Goal: Task Accomplishment & Management: Manage account settings

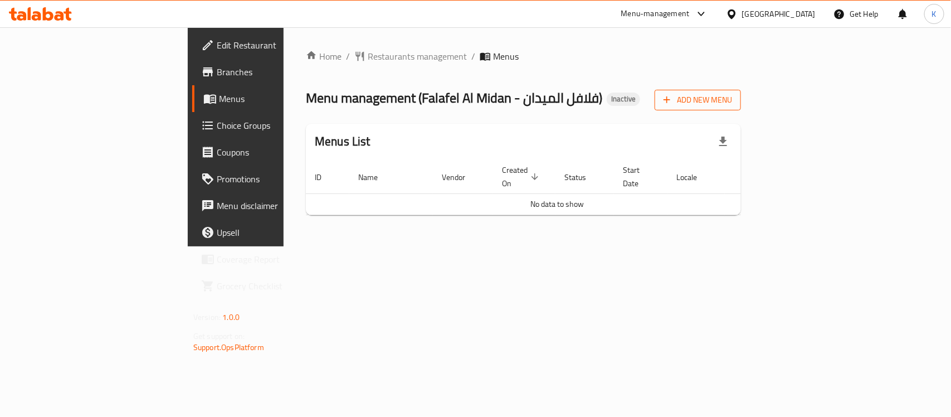
click at [732, 103] on span "Add New Menu" at bounding box center [698, 100] width 69 height 14
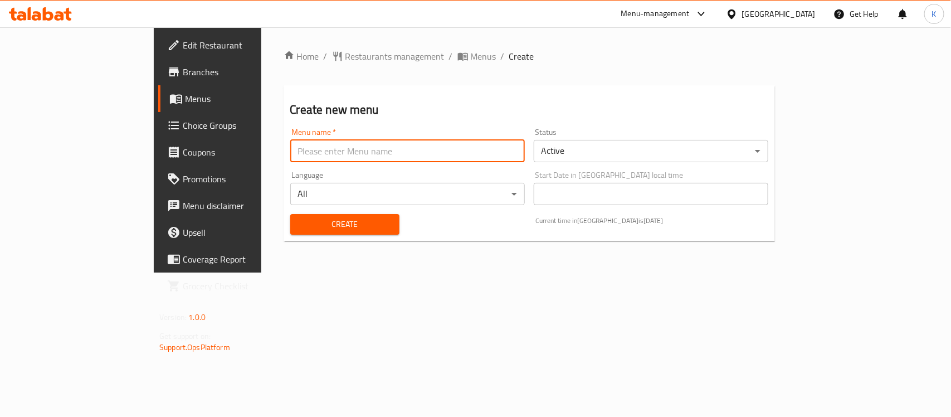
click at [290, 149] on input "text" at bounding box center [407, 151] width 235 height 22
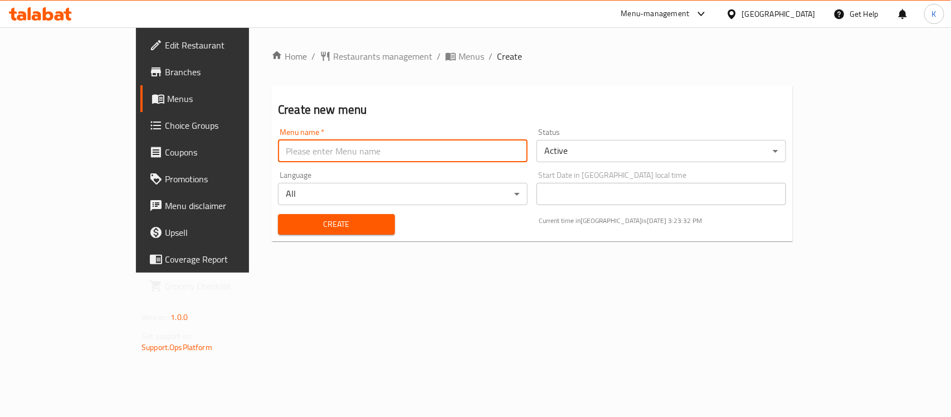
type input "Menu"
click at [287, 227] on span "Create" at bounding box center [336, 224] width 99 height 14
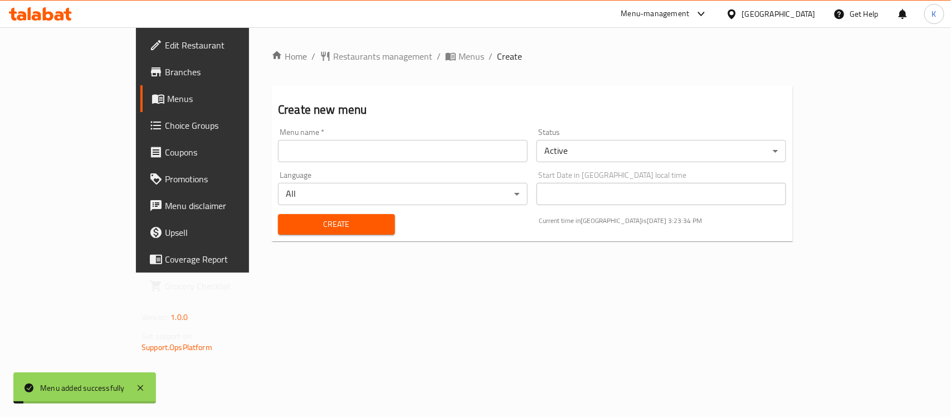
click at [489, 61] on li "/" at bounding box center [491, 56] width 4 height 13
click at [393, 56] on ol "Home / Restaurants management / Menus / Create" at bounding box center [531, 56] width 521 height 13
click at [458, 60] on span "Menus" at bounding box center [471, 56] width 26 height 13
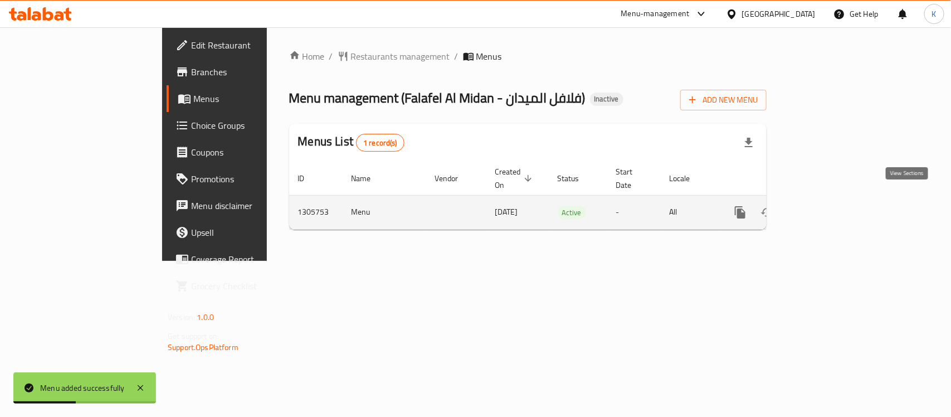
click at [826, 207] on icon "enhanced table" at bounding box center [821, 212] width 10 height 10
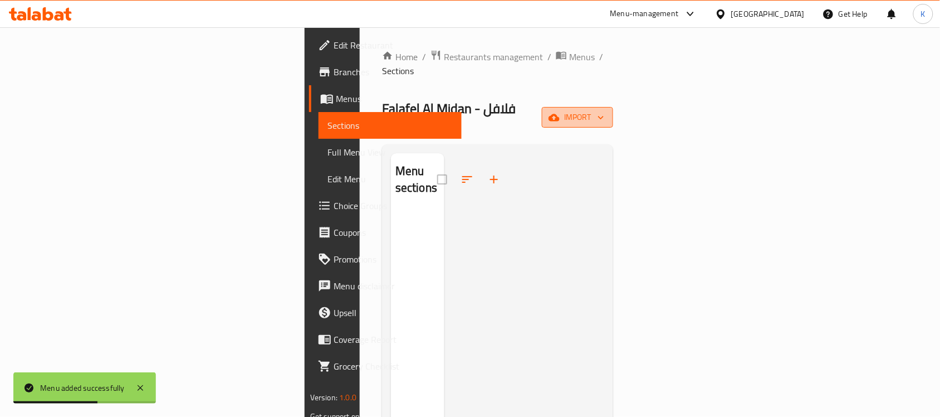
click at [613, 107] on button "import" at bounding box center [577, 117] width 71 height 21
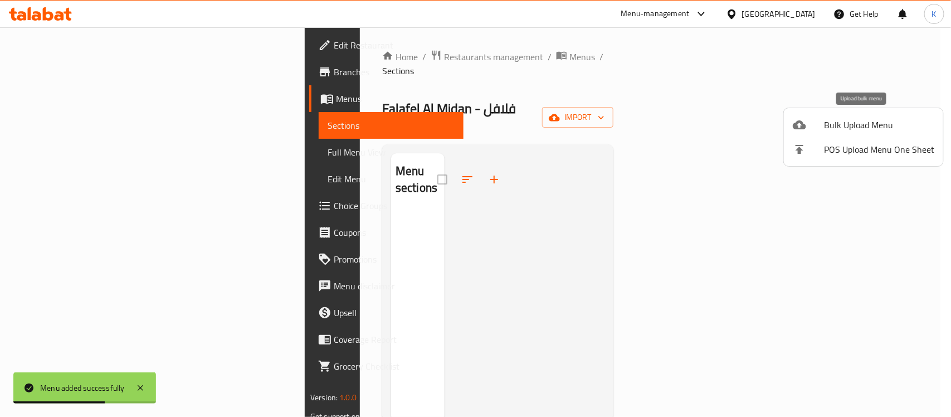
click at [853, 115] on li "Bulk Upload Menu" at bounding box center [863, 125] width 159 height 25
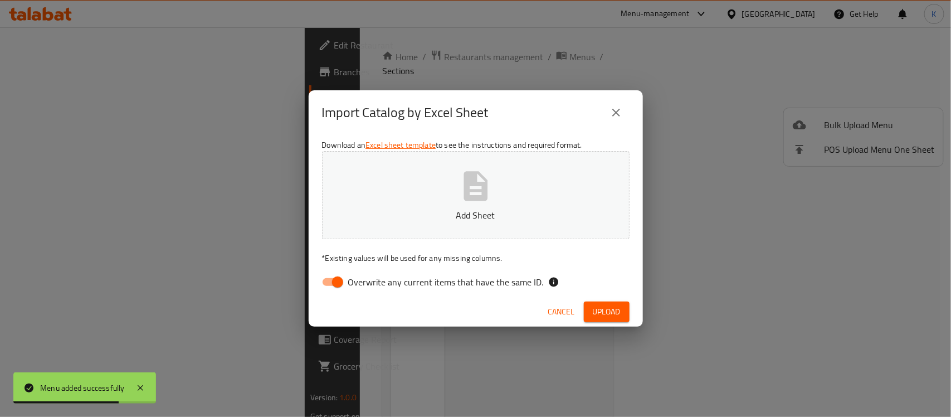
click at [324, 279] on input "Overwrite any current items that have the same ID." at bounding box center [338, 281] width 64 height 21
checkbox input "false"
click at [448, 193] on button "Add Sheet" at bounding box center [476, 195] width 308 height 88
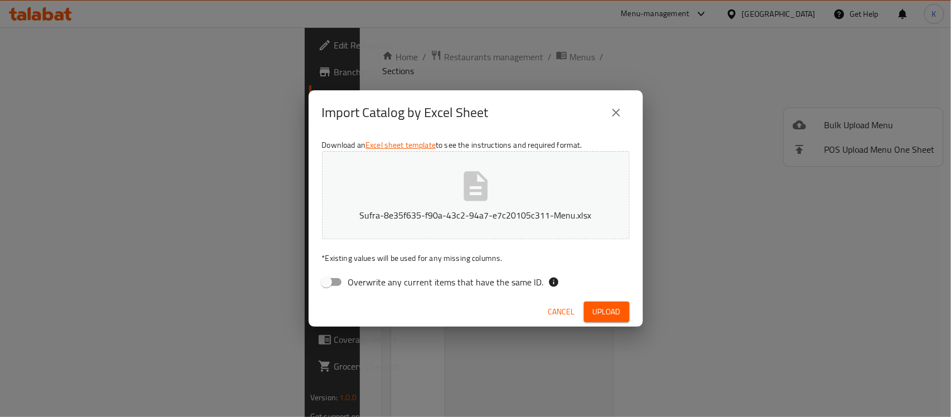
click at [613, 315] on span "Upload" at bounding box center [607, 312] width 28 height 14
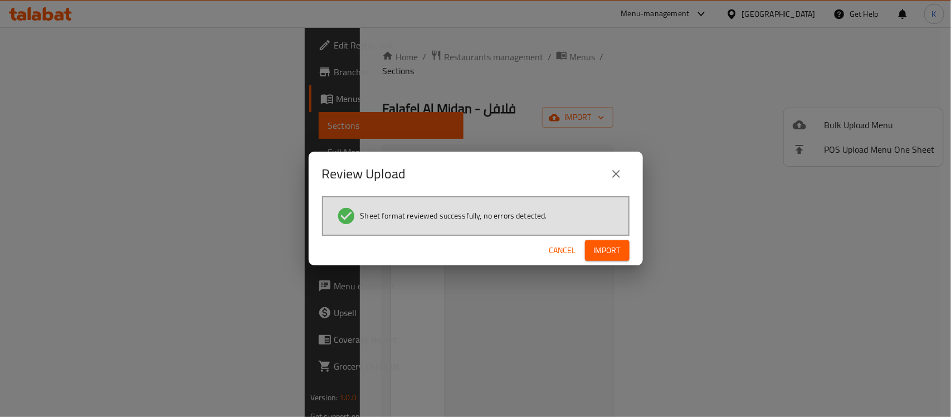
click at [606, 243] on span "Import" at bounding box center [607, 250] width 27 height 14
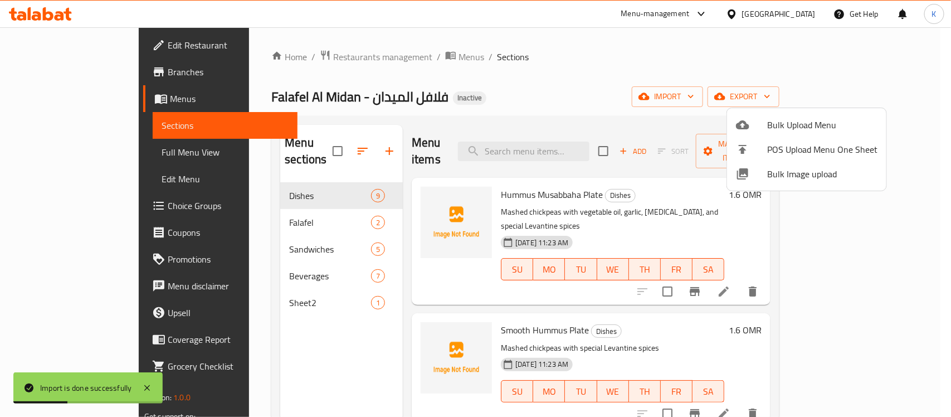
click at [565, 123] on div at bounding box center [475, 208] width 951 height 417
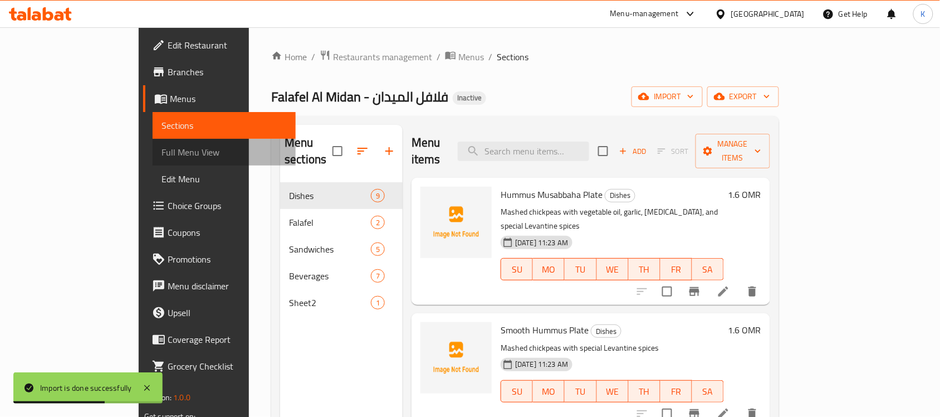
click at [162, 145] on span "Full Menu View" at bounding box center [224, 151] width 125 height 13
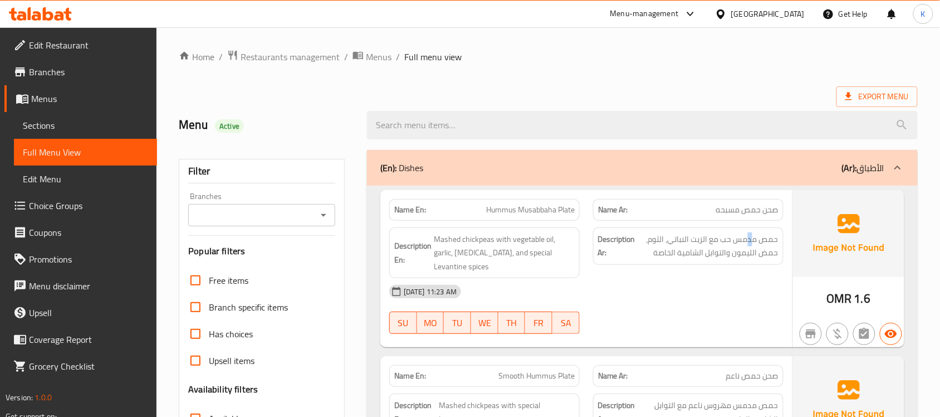
click at [751, 229] on div "Description Ar: حمص مدمس حب مع الزيت النباتي، الثوم، حمض الليمون والتوابل الشام…" at bounding box center [688, 245] width 191 height 37
type button "0"
click at [783, 274] on div "Description Ar: حمص مدمس حب مع الزيت النباتي، الثوم، حمض الليمون والتوابل الشام…" at bounding box center [689, 253] width 204 height 65
drag, startPoint x: 666, startPoint y: 181, endPoint x: 709, endPoint y: 188, distance: 43.5
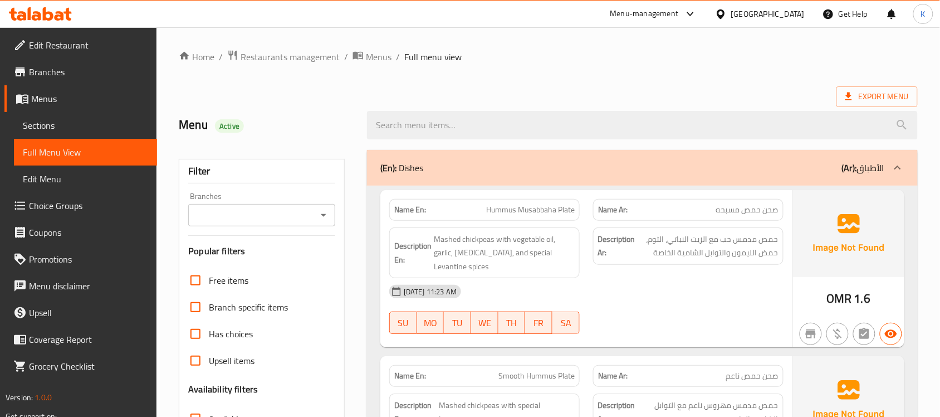
click at [740, 213] on span "صحن حمص مسبحه" at bounding box center [747, 210] width 62 height 12
click at [738, 272] on div "Description Ar: حمص مدمس حب مع الزيت النباتي، الثوم، حمض الليمون والتوابل الشام…" at bounding box center [689, 253] width 204 height 65
drag, startPoint x: 739, startPoint y: 241, endPoint x: 782, endPoint y: 240, distance: 42.9
click at [782, 240] on div "Description Ar: حمص مدمس حب مع الزيت النباتي، الثوم، حمض الليمون والتوابل الشام…" at bounding box center [688, 245] width 191 height 37
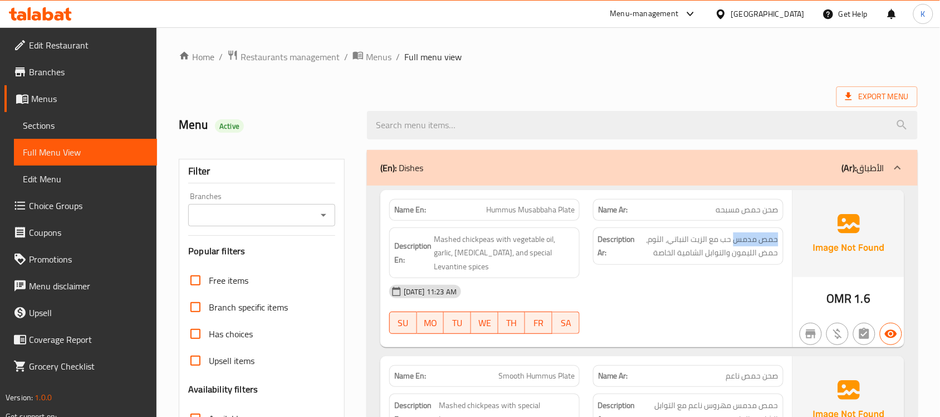
click at [30, 131] on span "Sections" at bounding box center [85, 125] width 125 height 13
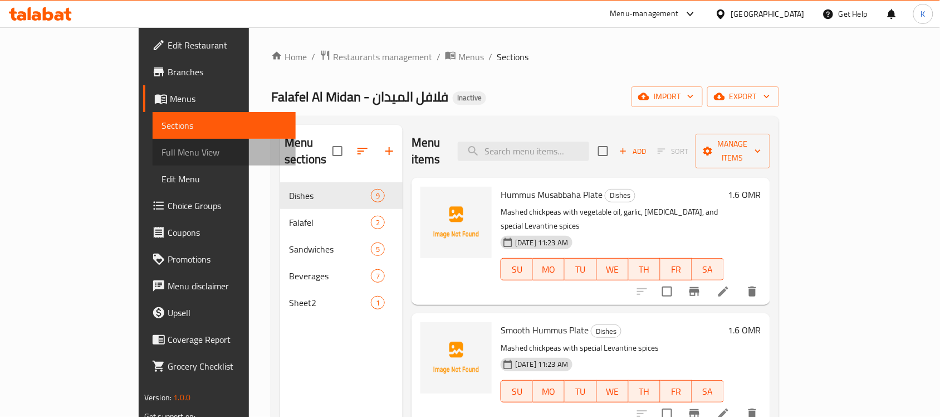
click at [162, 146] on span "Full Menu View" at bounding box center [224, 151] width 125 height 13
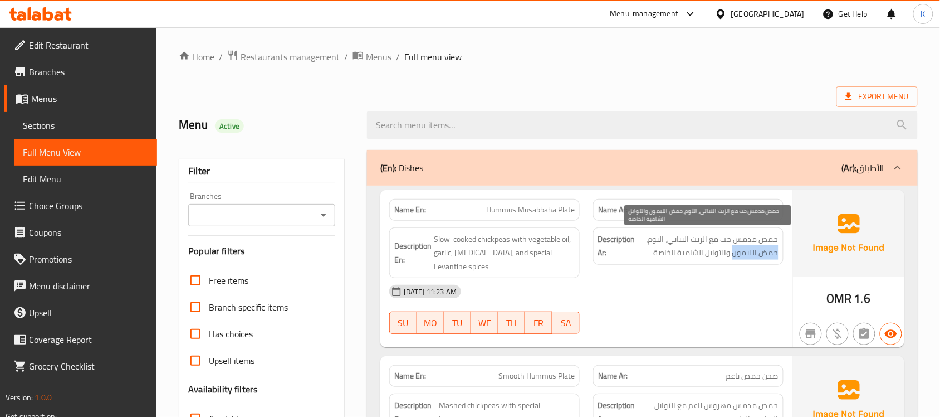
drag, startPoint x: 781, startPoint y: 257, endPoint x: 735, endPoint y: 255, distance: 45.2
click at [735, 255] on div "Description Ar: حمص مدمس حب مع الزيت النباتي، الثوم، حمض الليمون والتوابل الشام…" at bounding box center [688, 245] width 191 height 37
copy span "حمض الليمون"
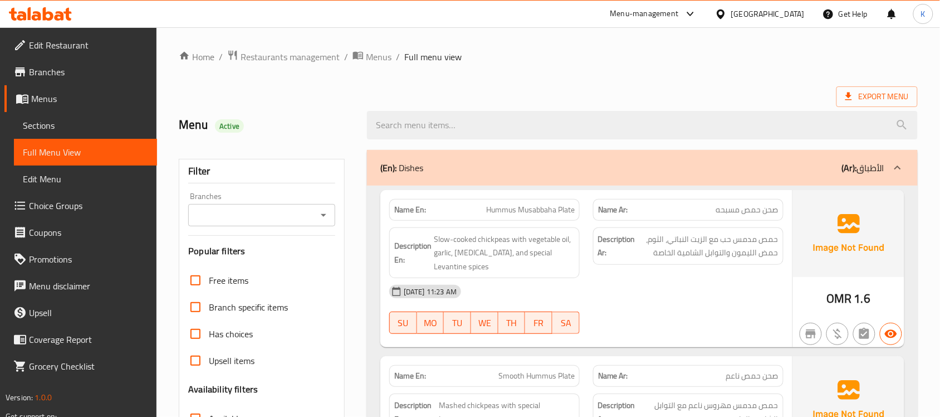
click at [645, 316] on div "14-08-2025 11:23 AM SU MO TU WE TH FR SA" at bounding box center [587, 309] width 408 height 62
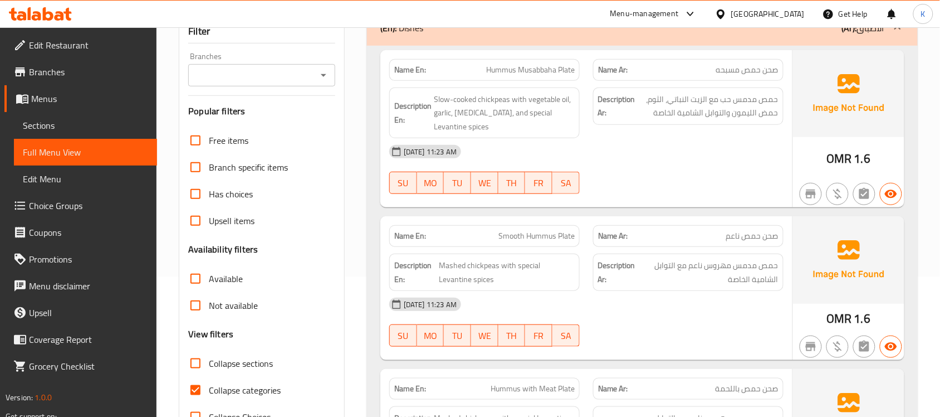
scroll to position [162, 0]
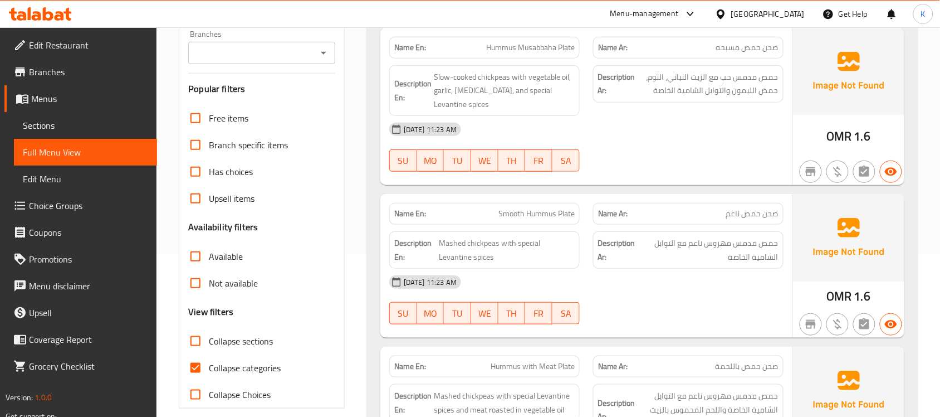
click at [557, 212] on span "Smooth Hummus Plate" at bounding box center [537, 214] width 76 height 12
copy span "Smooth Hummus Plate"
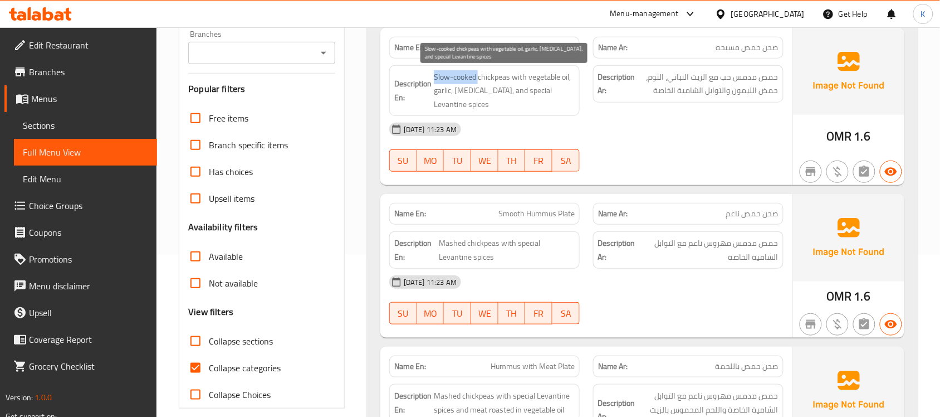
drag, startPoint x: 436, startPoint y: 82, endPoint x: 477, endPoint y: 79, distance: 42.0
click at [477, 79] on span "Slow-cooked chickpeas with vegetable oil, garlic, [MEDICAL_DATA], and special L…" at bounding box center [504, 90] width 141 height 41
copy span "Slow-cooked"
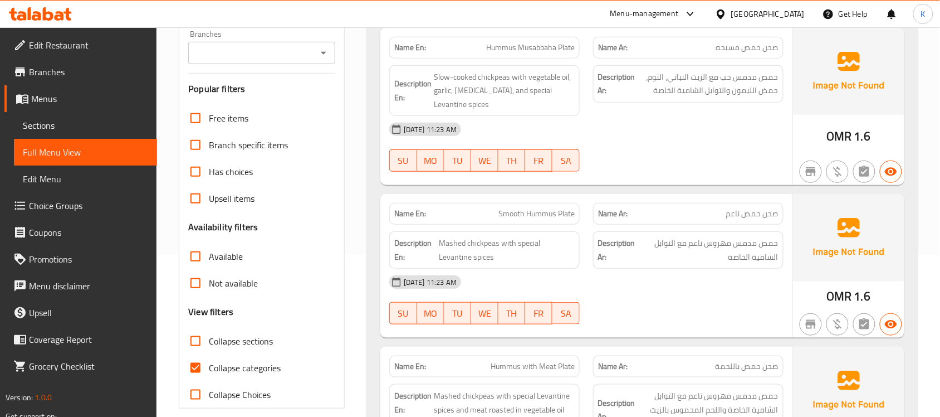
scroll to position [325, 0]
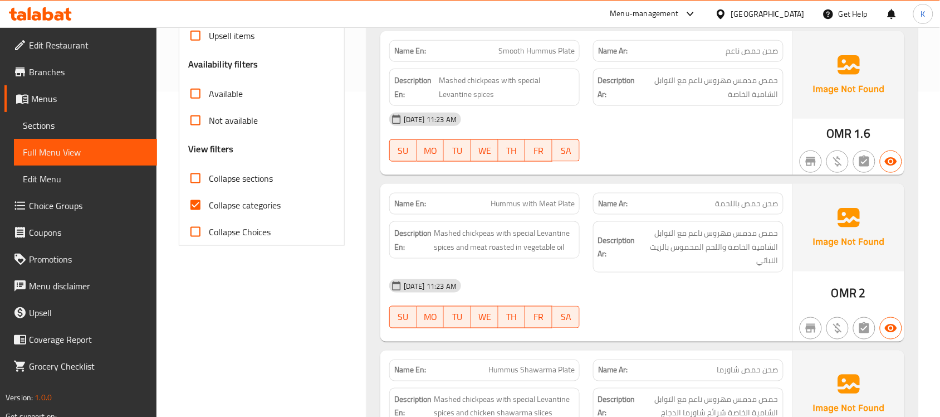
click at [530, 214] on div "Name En: Hummus with Meat Plate" at bounding box center [484, 204] width 191 height 22
copy span "Hummus with Meat Plate"
click at [645, 289] on div "[DATE] 11:23 AM" at bounding box center [587, 285] width 408 height 27
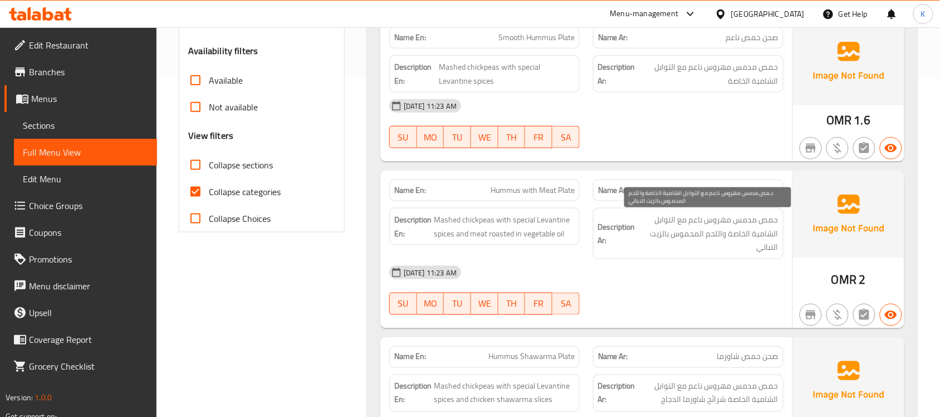
scroll to position [487, 0]
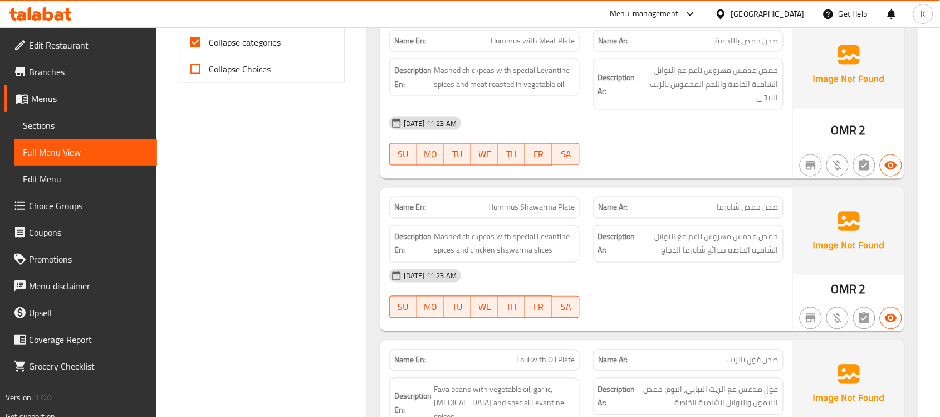
click at [526, 175] on div "Name En: Hummus with Meat Plate Name Ar: صحن حمص باللحمة Description En: Mashed…" at bounding box center [587, 100] width 412 height 158
click at [516, 188] on div "Name En: Hummus Musabbaha Plate Name Ar: صحن حمص مسبحه Description En: Slow-coo…" at bounding box center [642, 414] width 551 height 1433
copy span "Hummus Shawarma Plate"
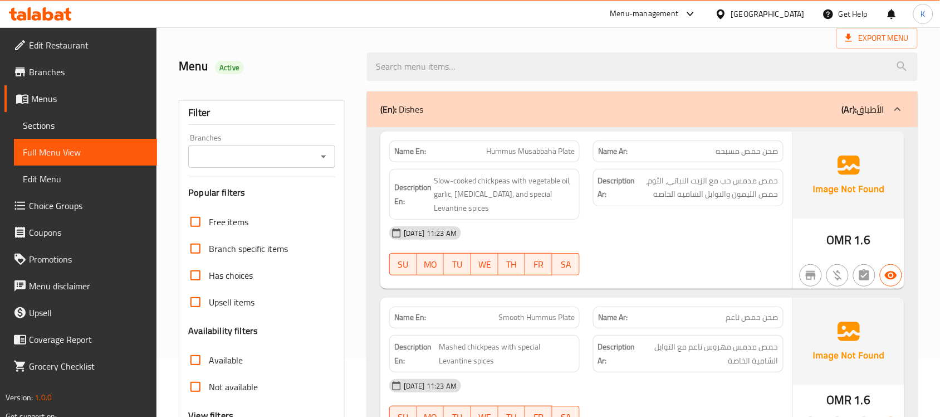
scroll to position [0, 0]
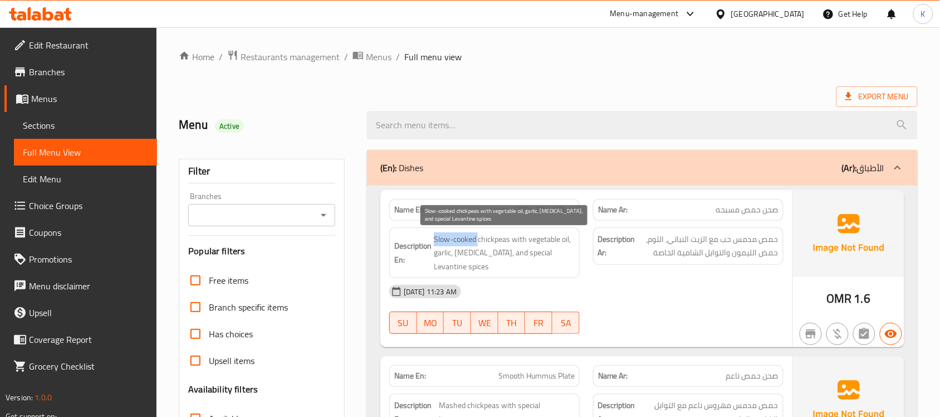
drag, startPoint x: 432, startPoint y: 237, endPoint x: 474, endPoint y: 237, distance: 41.2
click at [477, 241] on h6 "Description En: Slow-cooked chickpeas with vegetable oil, garlic, citric acid, …" at bounding box center [484, 252] width 181 height 41
copy span "Slow-cooked"
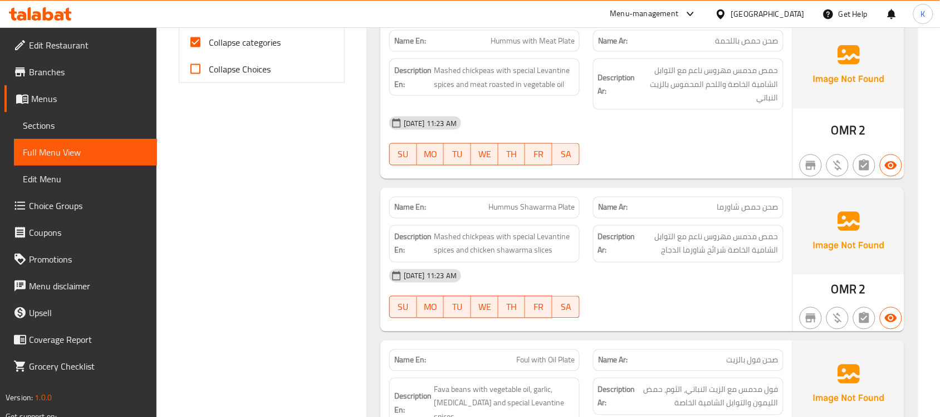
scroll to position [650, 0]
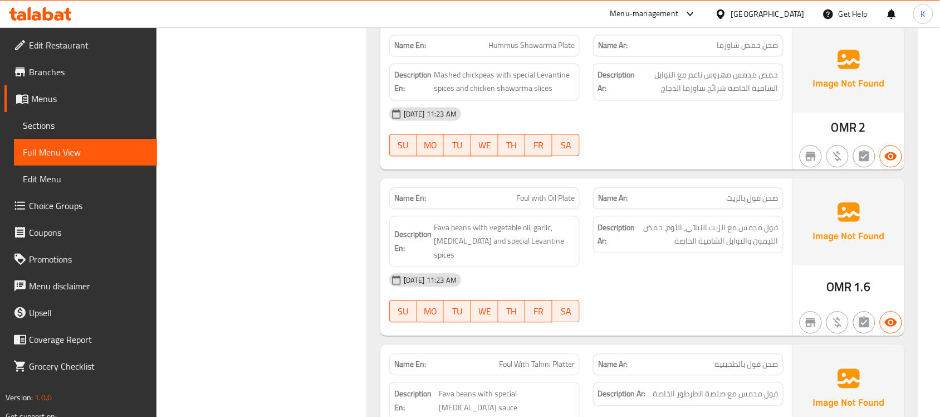
click at [558, 202] on span "Foul with Oil Plate" at bounding box center [545, 198] width 58 height 12
copy span "Foul with Oil Plate"
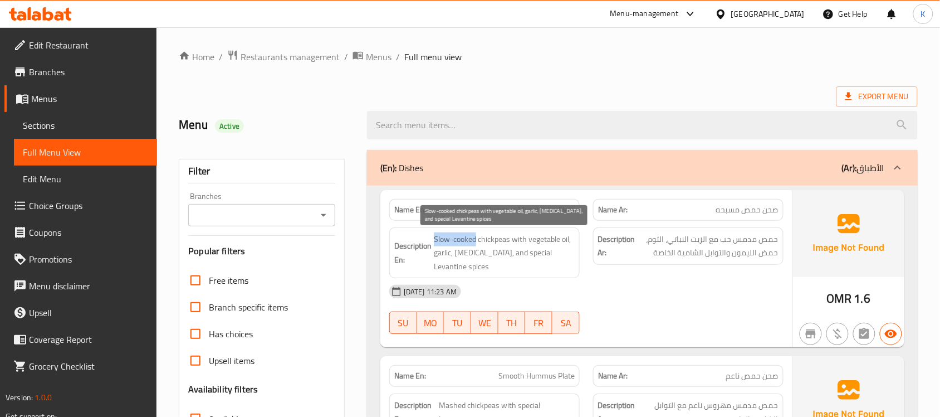
drag, startPoint x: 433, startPoint y: 241, endPoint x: 477, endPoint y: 241, distance: 43.5
click at [477, 241] on h6 "Description En: Slow-cooked chickpeas with vegetable oil, garlic, citric acid, …" at bounding box center [484, 252] width 181 height 41
copy span "Slow-cooked"
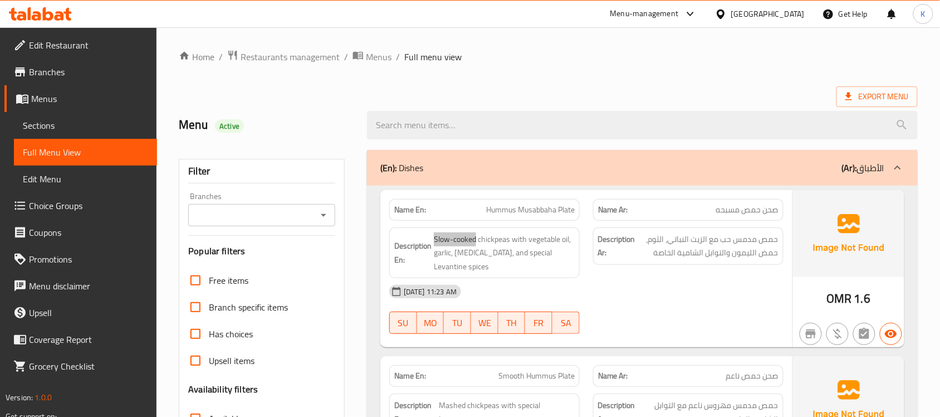
scroll to position [641, 0]
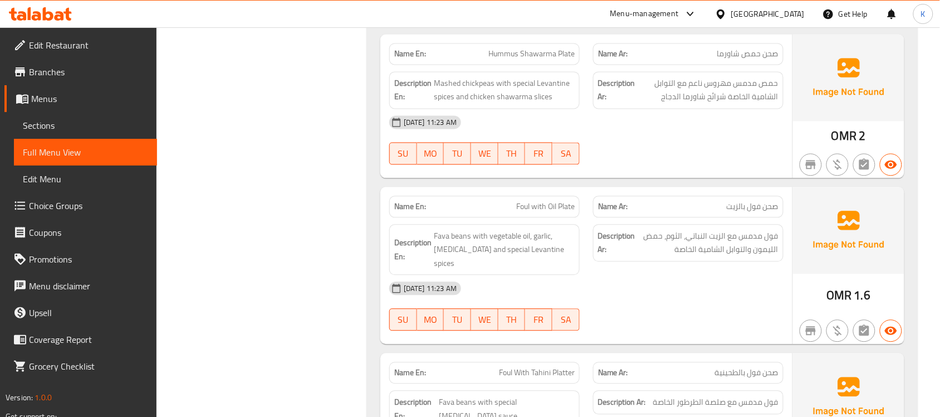
click at [620, 284] on div "[DATE] 11:23 AM" at bounding box center [587, 288] width 408 height 27
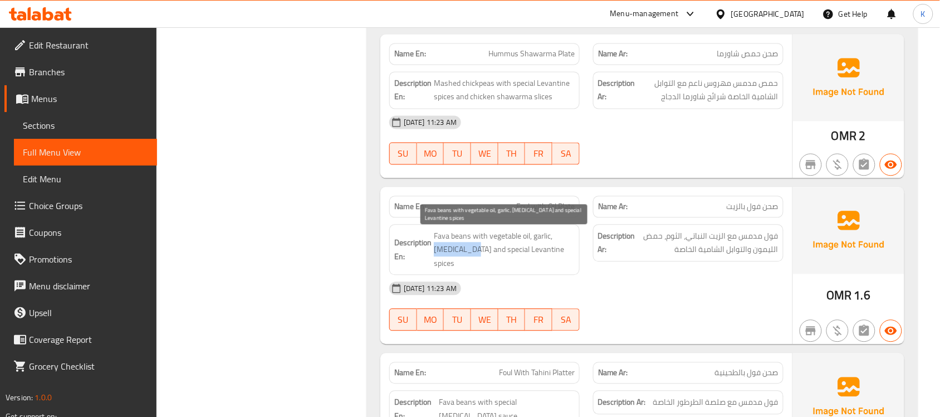
drag, startPoint x: 564, startPoint y: 238, endPoint x: 446, endPoint y: 250, distance: 118.6
click at [446, 250] on span "Fava beans with vegetable oil, garlic, [MEDICAL_DATA] and special Levantine spi…" at bounding box center [504, 249] width 141 height 41
copy span "citric acid"
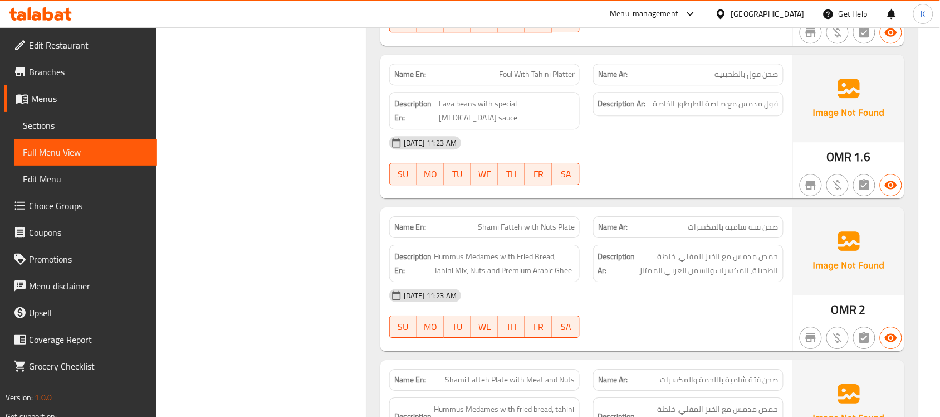
scroll to position [967, 0]
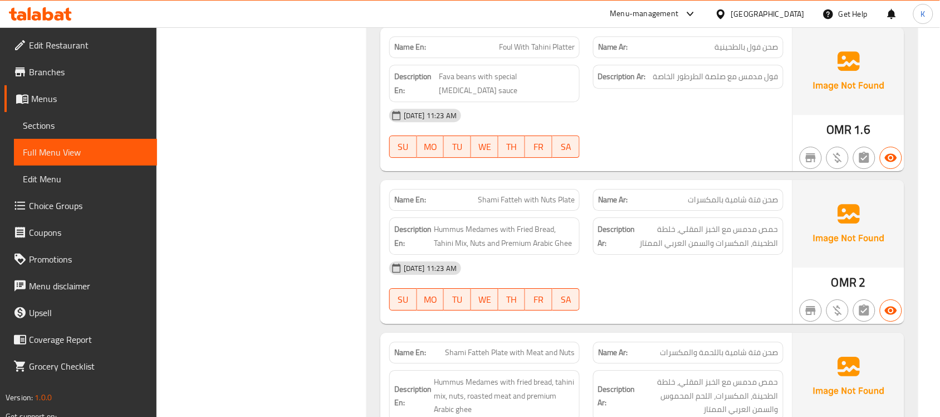
click at [695, 262] on div "14-08-2025 11:23 AM SU MO TU WE TH FR SA" at bounding box center [587, 286] width 408 height 62
click at [518, 194] on span "Shami Fatteh with Nuts Plate" at bounding box center [526, 200] width 97 height 12
copy span "Shami Fatteh with Nuts Plate"
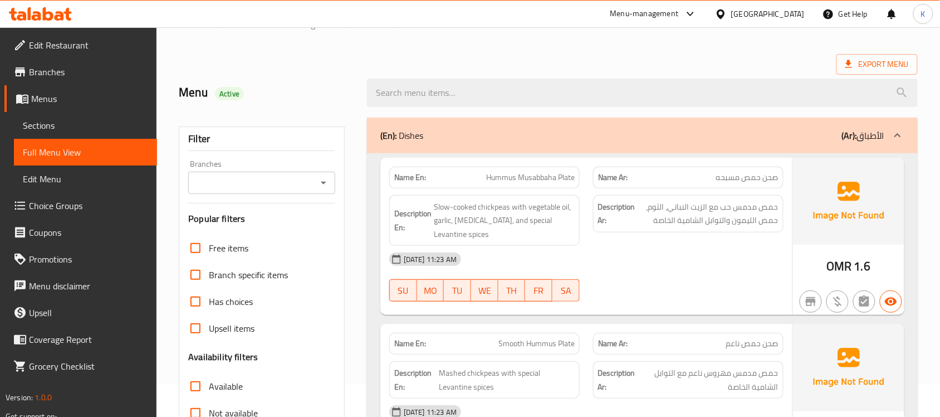
scroll to position [0, 0]
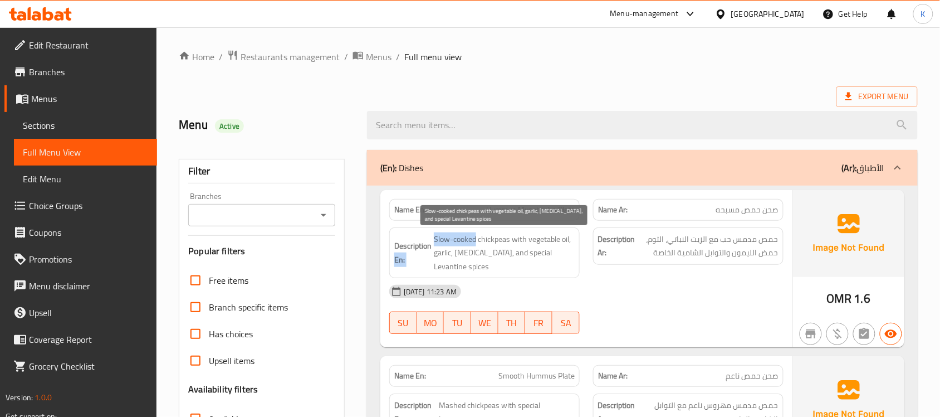
drag, startPoint x: 432, startPoint y: 243, endPoint x: 475, endPoint y: 240, distance: 43.6
click at [475, 240] on h6 "Description En: Slow-cooked chickpeas with vegetable oil, garlic, citric acid, …" at bounding box center [484, 252] width 181 height 41
click at [475, 237] on span "Slow-cooked chickpeas with vegetable oil, garlic, [MEDICAL_DATA], and special L…" at bounding box center [504, 252] width 141 height 41
click at [476, 238] on span "Slow-cooked chickpeas with vegetable oil, garlic, [MEDICAL_DATA], and special L…" at bounding box center [504, 252] width 141 height 41
click at [474, 238] on span "Slow-cooked chickpeas with vegetable oil, garlic, [MEDICAL_DATA], and special L…" at bounding box center [504, 252] width 141 height 41
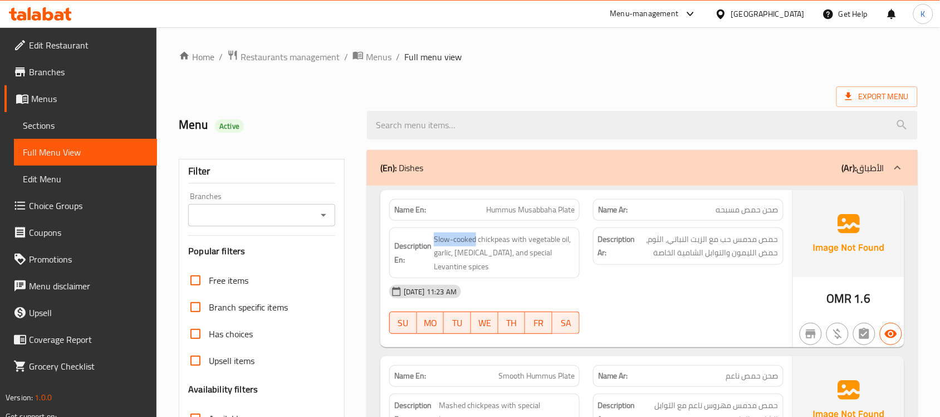
drag, startPoint x: 476, startPoint y: 242, endPoint x: 433, endPoint y: 241, distance: 43.5
click at [433, 241] on h6 "Description En: Slow-cooked chickpeas with vegetable oil, garlic, citric acid, …" at bounding box center [484, 252] width 181 height 41
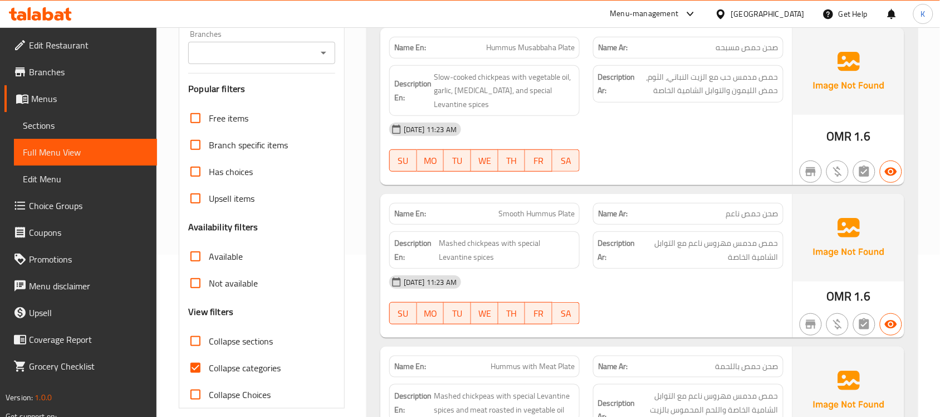
scroll to position [1087, 0]
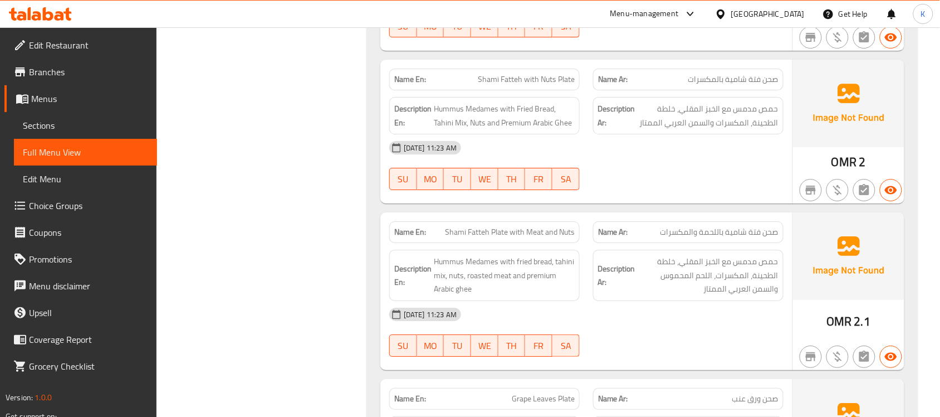
click at [479, 226] on span "Shami Fatteh Plate with Meat and Nuts" at bounding box center [510, 232] width 130 height 12
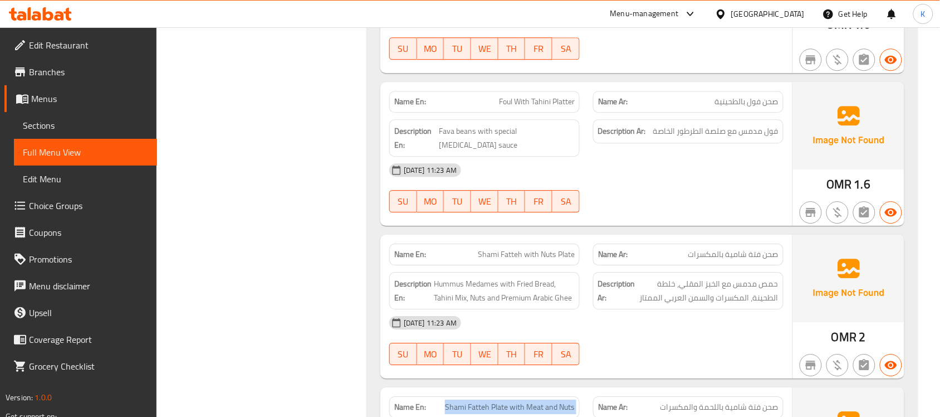
scroll to position [0, 0]
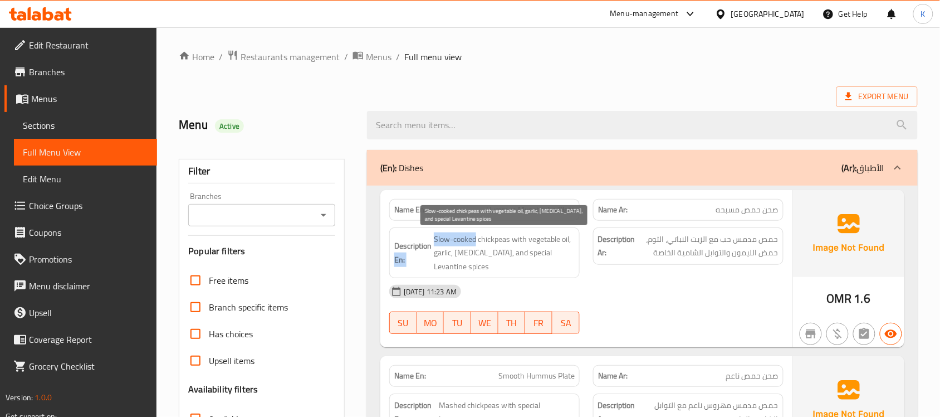
drag, startPoint x: 431, startPoint y: 240, endPoint x: 475, endPoint y: 238, distance: 44.6
click at [475, 238] on h6 "Description En: Slow-cooked chickpeas with vegetable oil, garlic, citric acid, …" at bounding box center [484, 252] width 181 height 41
click at [482, 235] on span "Slow-cooked chickpeas with vegetable oil, garlic, [MEDICAL_DATA], and special L…" at bounding box center [504, 252] width 141 height 41
drag, startPoint x: 474, startPoint y: 241, endPoint x: 433, endPoint y: 235, distance: 41.1
click at [433, 235] on h6 "Description En: Slow-cooked chickpeas with vegetable oil, garlic, citric acid, …" at bounding box center [484, 252] width 181 height 41
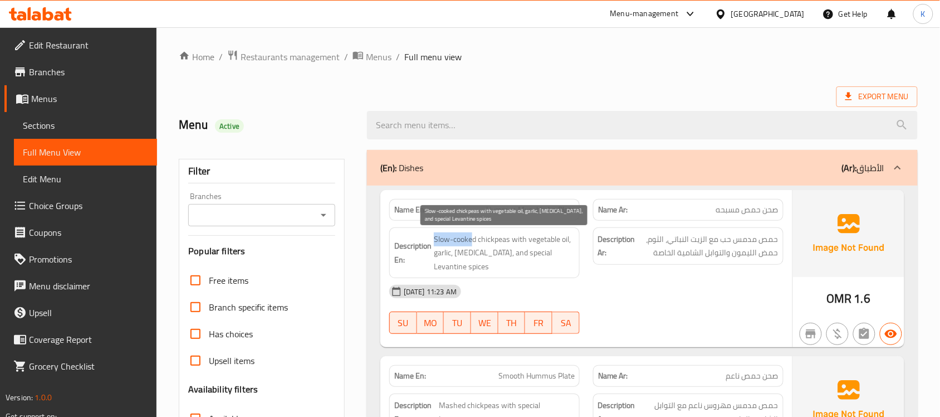
click at [461, 237] on span "Slow-cooked chickpeas with vegetable oil, garlic, [MEDICAL_DATA], and special L…" at bounding box center [504, 252] width 141 height 41
click at [474, 240] on span "Slow-cooked chickpeas with vegetable oil, garlic, [MEDICAL_DATA], and special L…" at bounding box center [504, 252] width 141 height 41
click at [475, 240] on span "Slow-cooked chickpeas with vegetable oil, garlic, [MEDICAL_DATA], and special L…" at bounding box center [504, 252] width 141 height 41
drag, startPoint x: 475, startPoint y: 241, endPoint x: 435, endPoint y: 238, distance: 40.2
click at [436, 238] on span "Slow-cooked chickpeas with vegetable oil, garlic, [MEDICAL_DATA], and special L…" at bounding box center [504, 252] width 141 height 41
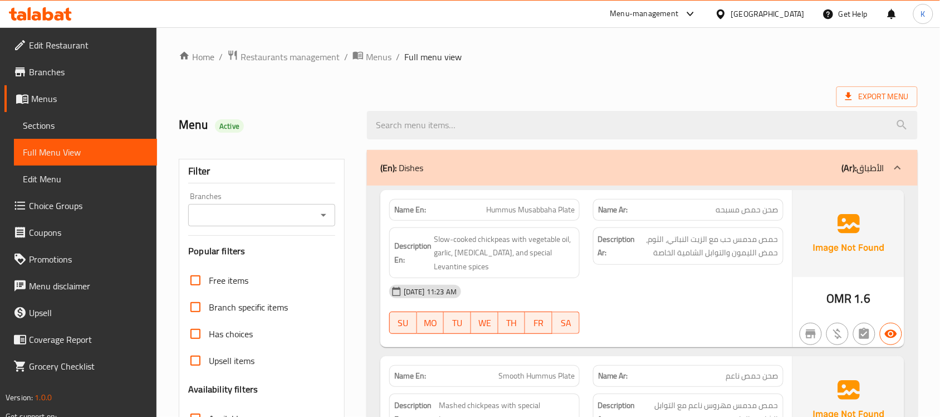
scroll to position [1253, 0]
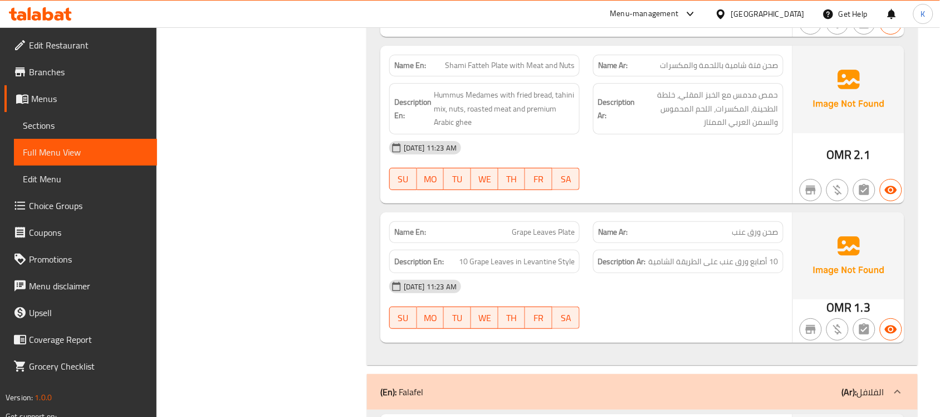
click at [561, 221] on div "Name En: Grape Leaves Plate" at bounding box center [484, 232] width 191 height 22
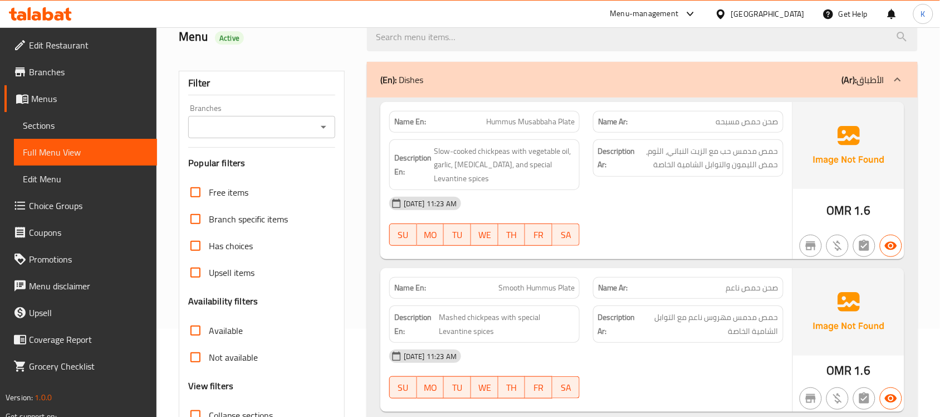
scroll to position [0, 0]
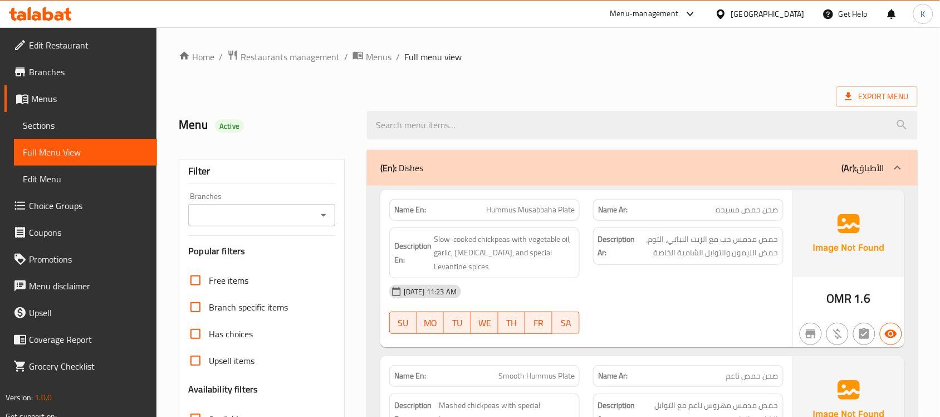
click at [747, 167] on div "(En): Dishes (Ar): الأطباق" at bounding box center [633, 167] width 504 height 13
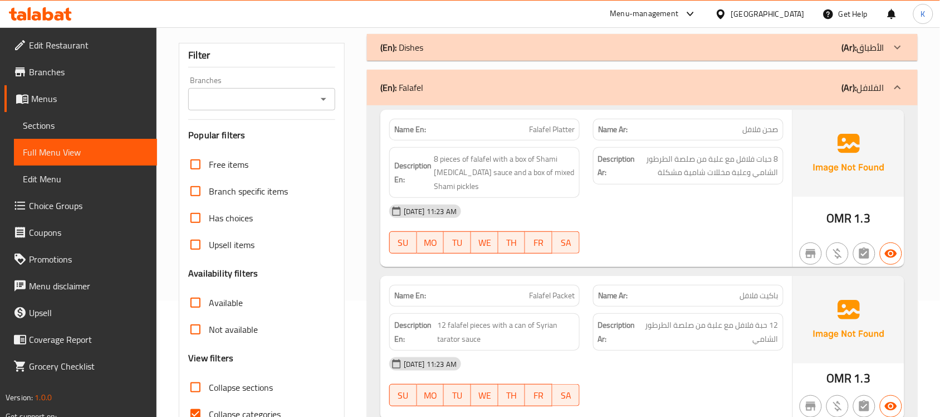
scroll to position [162, 0]
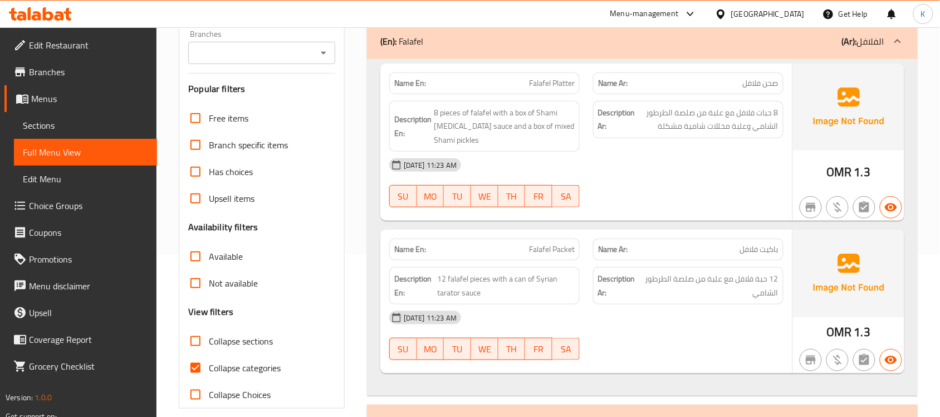
click at [808, 181] on div "OMR 1.3" at bounding box center [848, 143] width 111 height 158
click at [725, 160] on div "[DATE] 11:23 AM" at bounding box center [587, 165] width 408 height 27
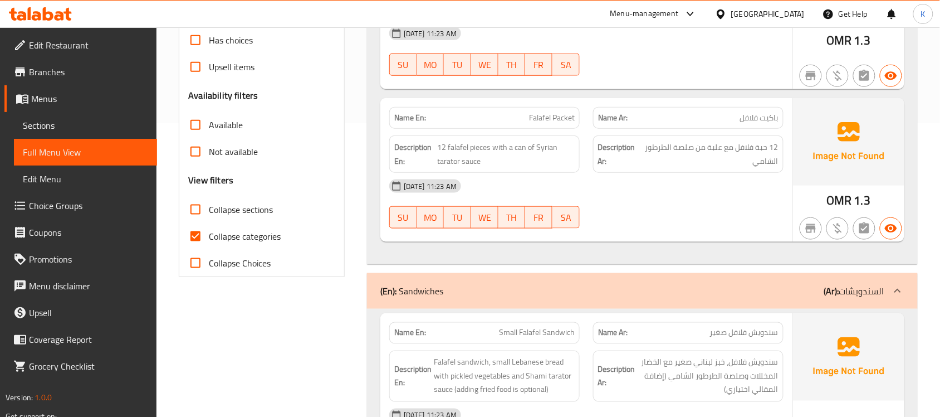
scroll to position [325, 0]
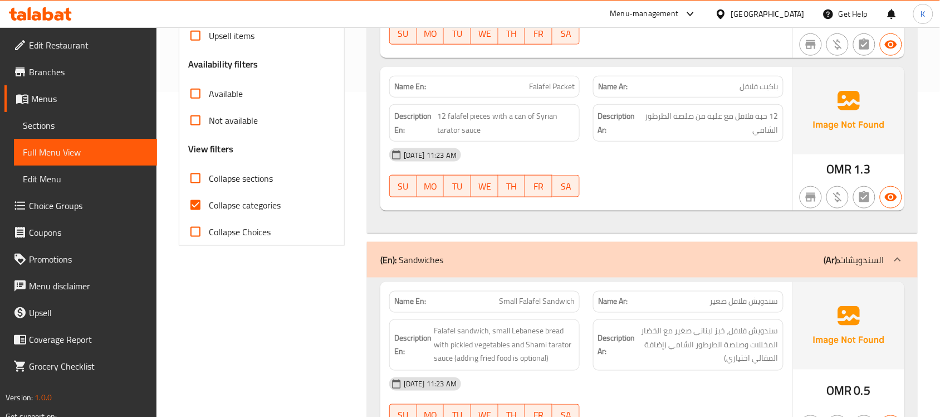
click at [549, 96] on div "Name En: Falafel Packet" at bounding box center [484, 87] width 191 height 22
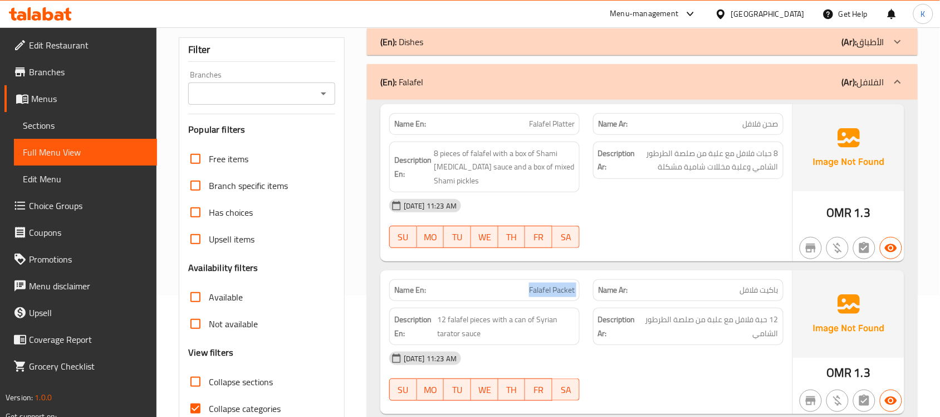
scroll to position [0, 0]
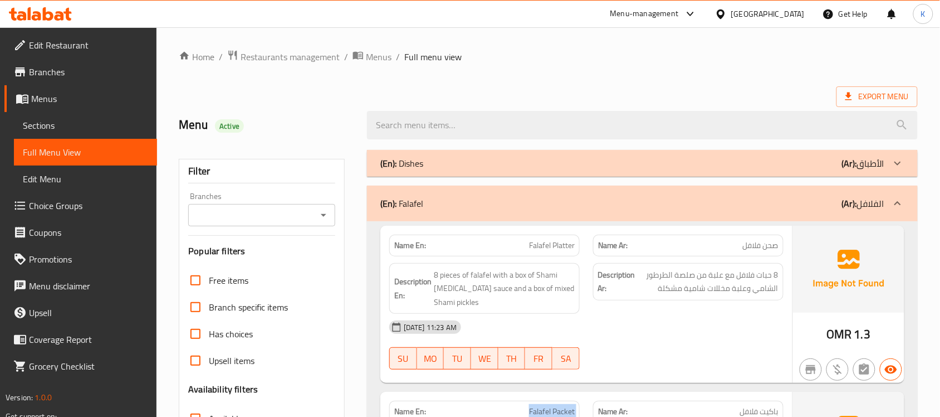
click at [709, 206] on div "(En): Falafel (Ar): الفلافل" at bounding box center [633, 203] width 504 height 13
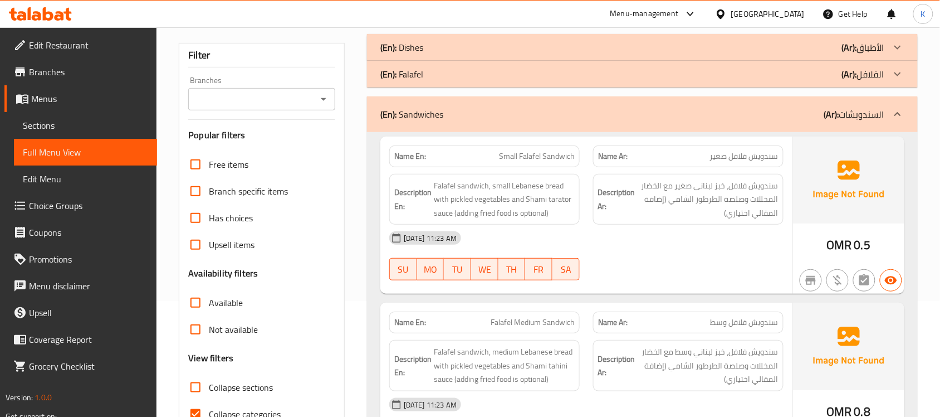
scroll to position [162, 0]
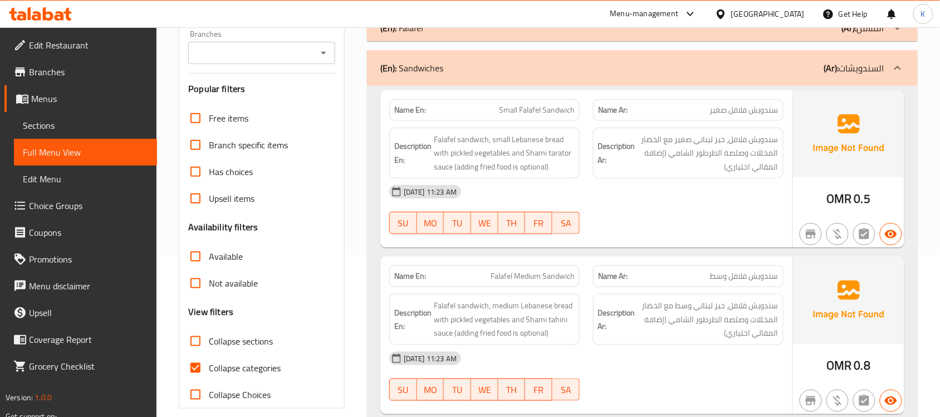
click at [731, 214] on div "14-08-2025 11:23 AM SU MO TU WE TH FR SA" at bounding box center [587, 209] width 408 height 62
click at [552, 110] on span "Small Falafel Sandwich" at bounding box center [537, 110] width 76 height 12
click at [553, 110] on span "Small Falafel Sandwich" at bounding box center [537, 110] width 76 height 12
click at [38, 124] on span "Sections" at bounding box center [85, 125] width 125 height 13
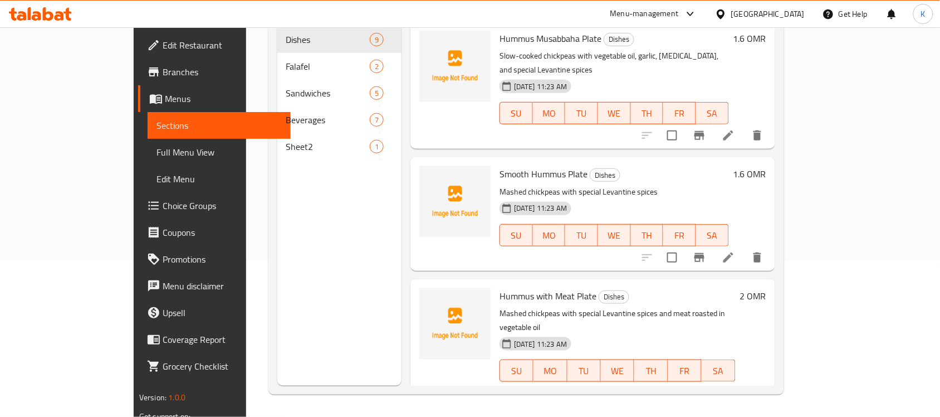
scroll to position [157, 0]
click at [157, 145] on span "Full Menu View" at bounding box center [219, 151] width 125 height 13
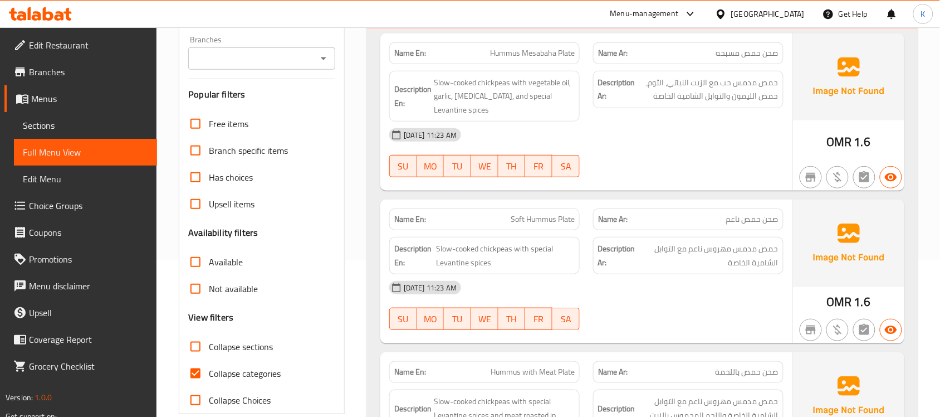
click at [238, 350] on span "Collapse sections" at bounding box center [241, 346] width 64 height 13
click at [209, 350] on input "Collapse sections" at bounding box center [195, 346] width 27 height 27
checkbox input "true"
click at [246, 367] on span "Collapse categories" at bounding box center [245, 373] width 72 height 13
click at [209, 366] on input "Collapse categories" at bounding box center [195, 373] width 27 height 27
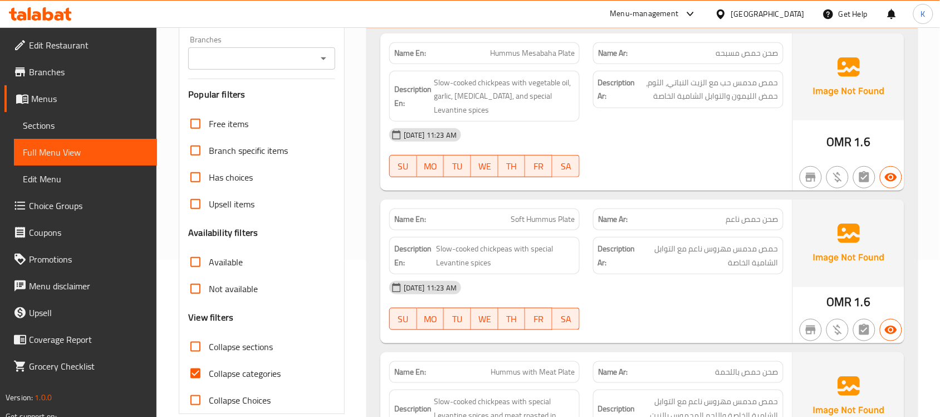
checkbox input "false"
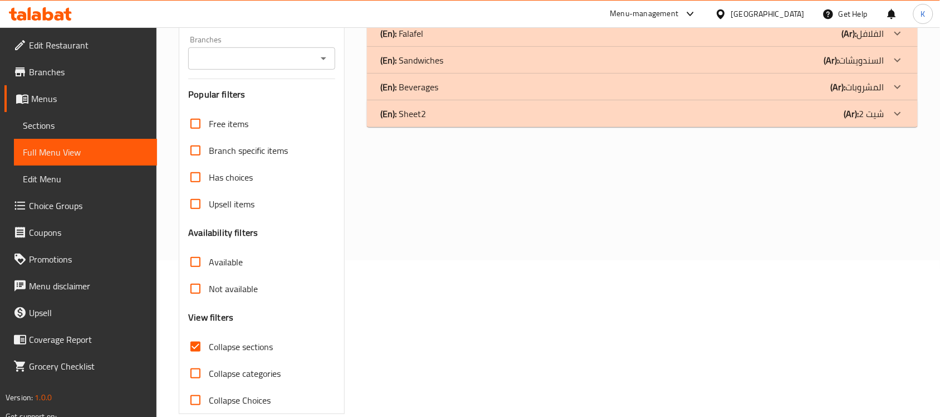
click at [481, 13] on div "(En): Sandwiches (Ar): السندويشات" at bounding box center [633, 6] width 504 height 13
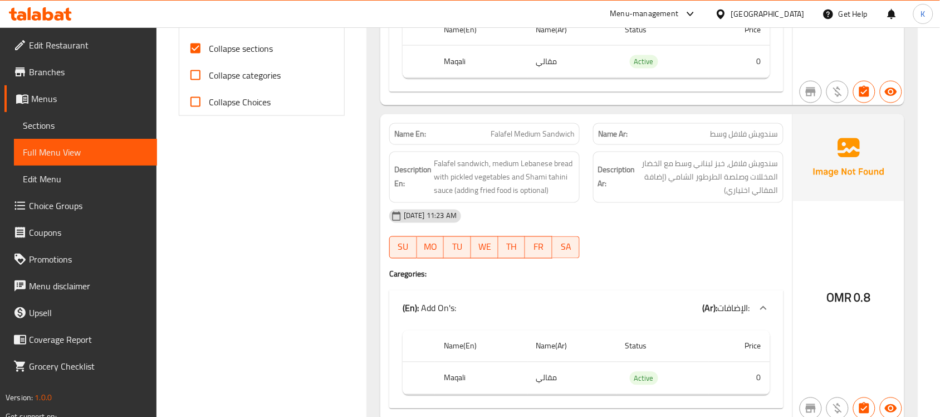
scroll to position [482, 0]
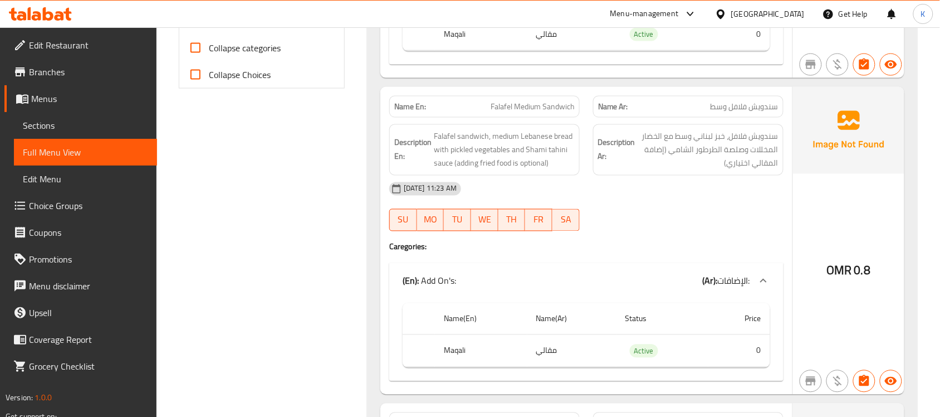
click at [544, 110] on span "Falafel Medium Sandwich" at bounding box center [533, 107] width 84 height 12
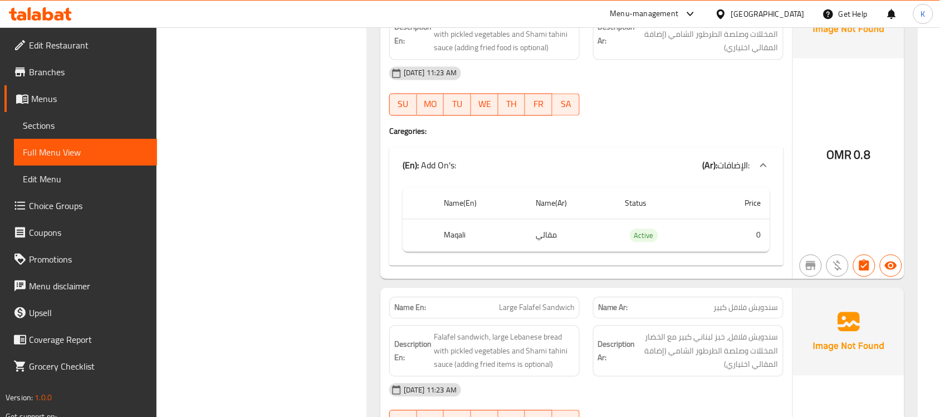
scroll to position [644, 0]
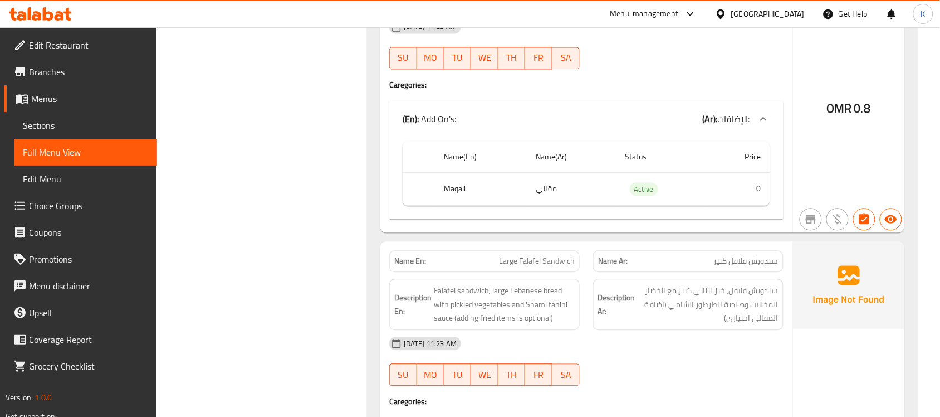
click at [552, 260] on span "Large Falafel Sandwich" at bounding box center [537, 261] width 76 height 12
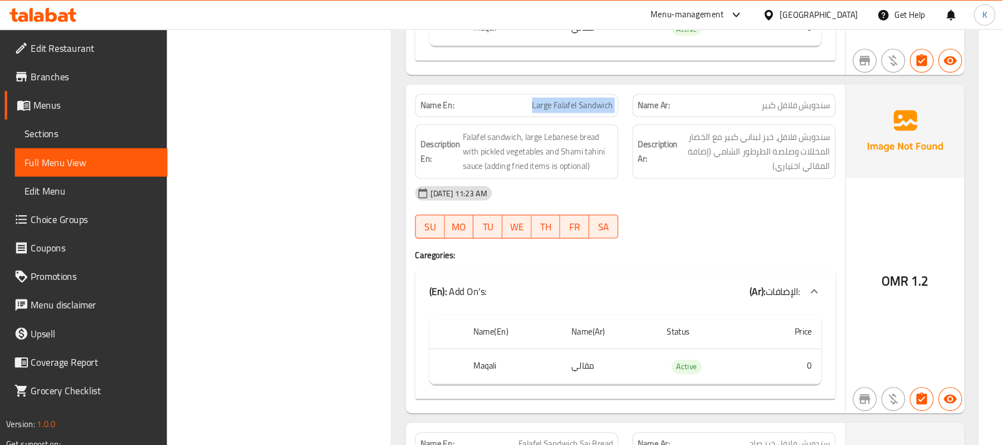
scroll to position [969, 0]
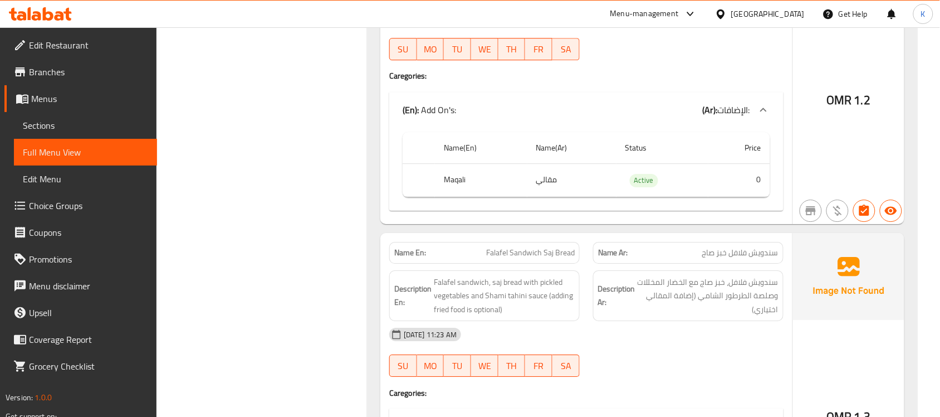
click at [530, 248] on div "Name En: Falafel Sandwich Saj Bread" at bounding box center [484, 253] width 191 height 22
click at [534, 248] on div "Name En: Falafel Sandwich Saj Bread" at bounding box center [484, 253] width 191 height 22
click at [755, 370] on div "14-08-2025 11:23 AM SU MO TU WE TH FR SA" at bounding box center [587, 352] width 408 height 62
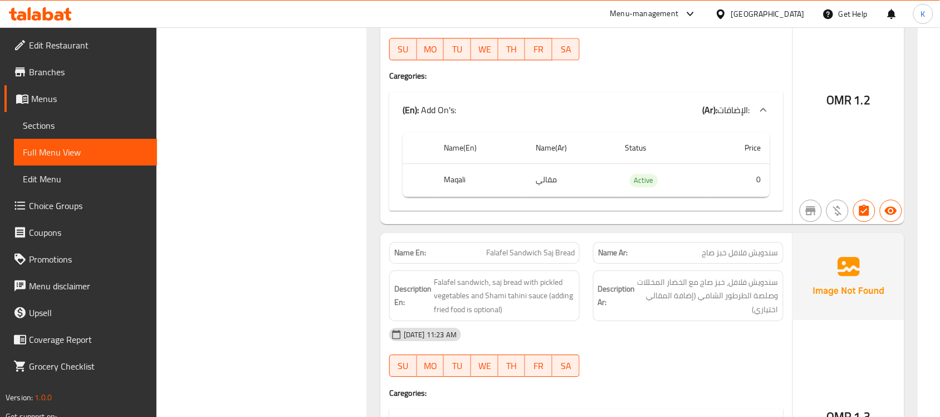
click at [528, 271] on div "Description En: Falafel sandwich, saj bread with pickled vegetables and Shami t…" at bounding box center [485, 296] width 204 height 65
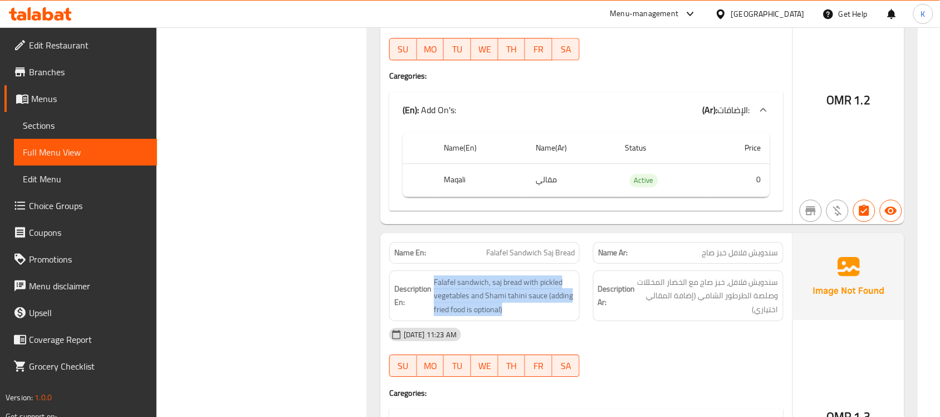
click at [528, 271] on div "Description En: Falafel sandwich, saj bread with pickled vegetables and Shami t…" at bounding box center [485, 296] width 204 height 65
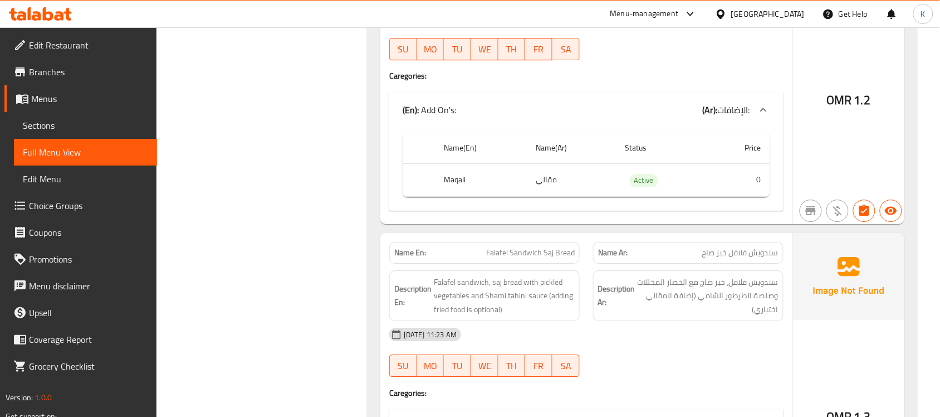
click at [536, 263] on div "Name En: Falafel Sandwich Saj Bread" at bounding box center [484, 253] width 191 height 22
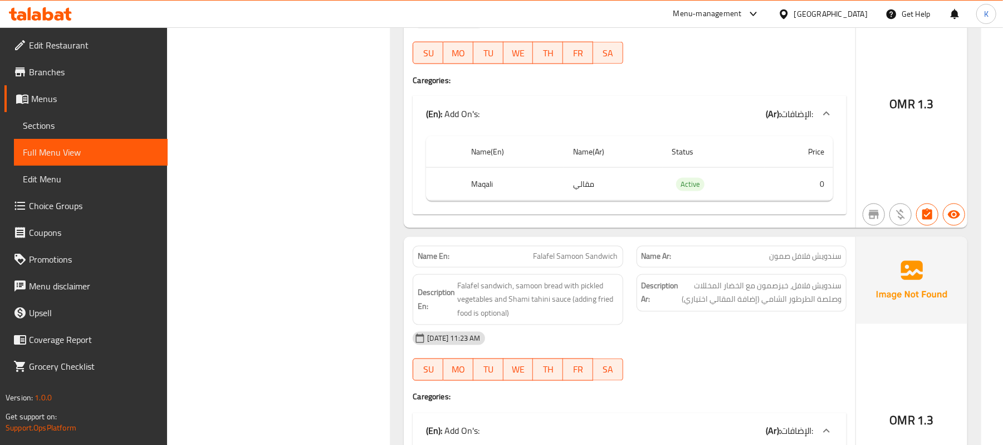
scroll to position [1315, 0]
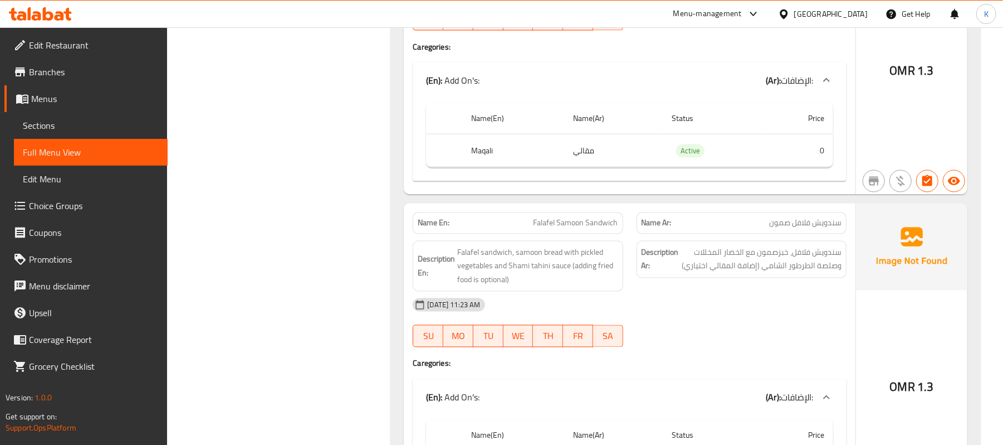
click at [562, 229] on span "Falafel Samoon Sandwich" at bounding box center [576, 223] width 85 height 12
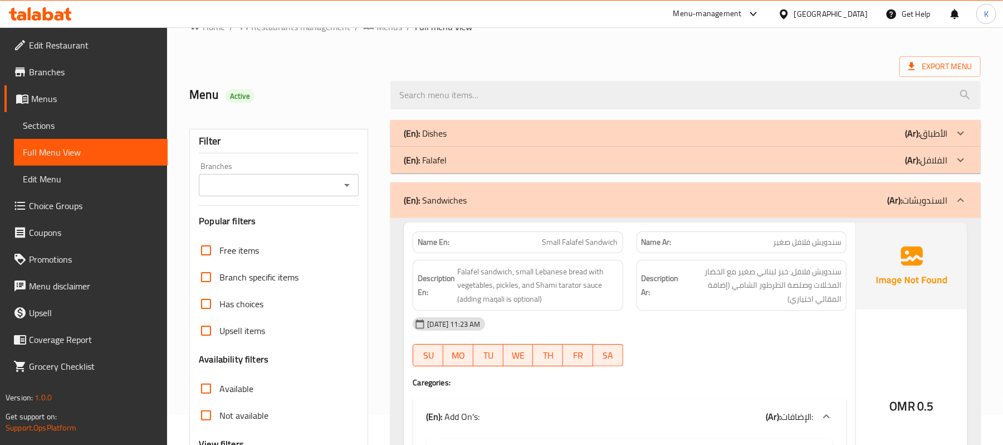
scroll to position [0, 0]
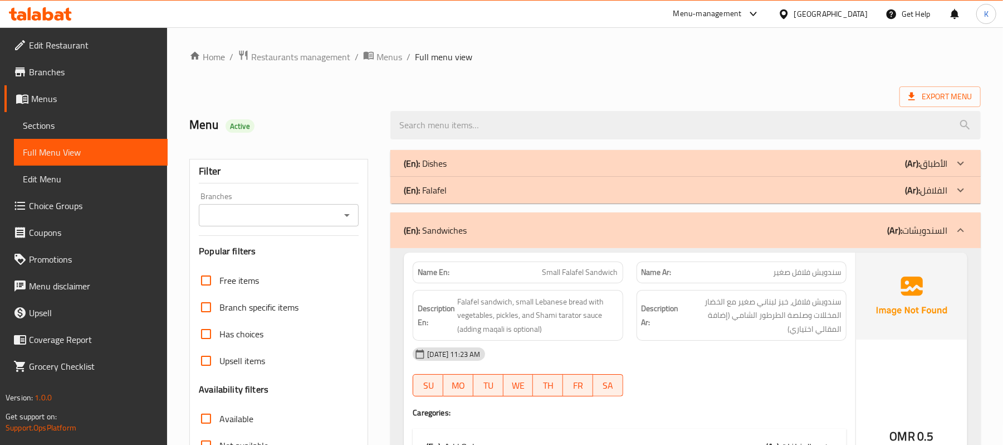
click at [611, 237] on div "(En): Sandwiches (Ar): السندويشات" at bounding box center [686, 230] width 591 height 36
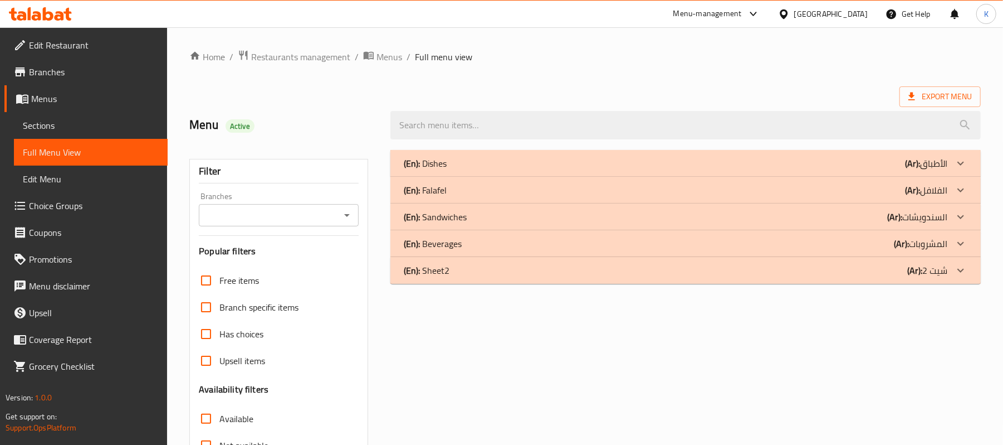
scroll to position [149, 0]
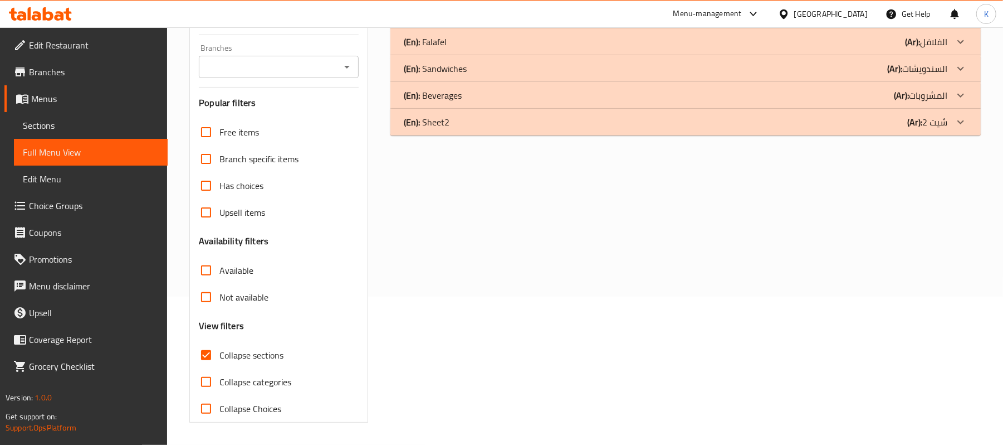
click at [508, 22] on div "(En): Beverages (Ar): المشروبات" at bounding box center [676, 14] width 544 height 13
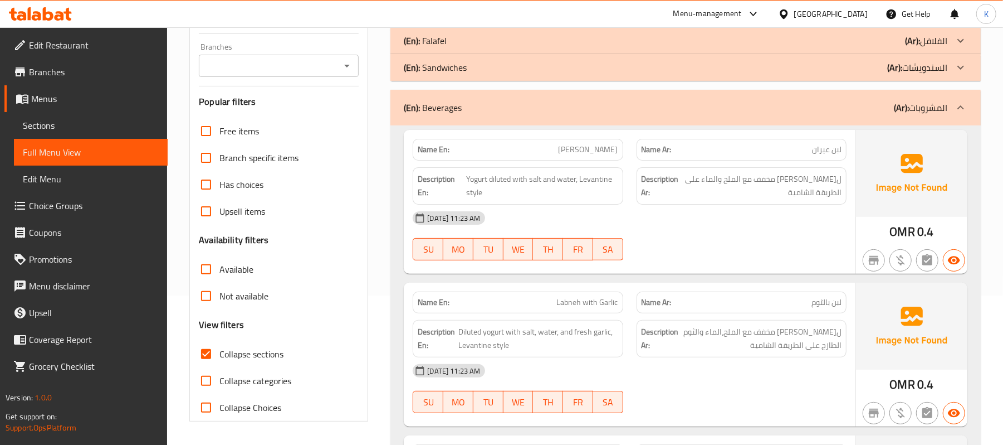
click at [606, 153] on span "[PERSON_NAME]" at bounding box center [589, 150] width 60 height 12
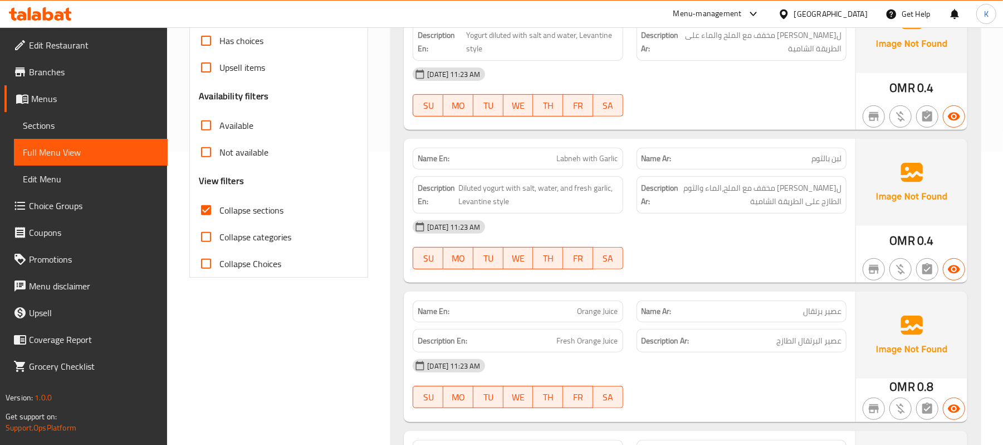
scroll to position [322, 0]
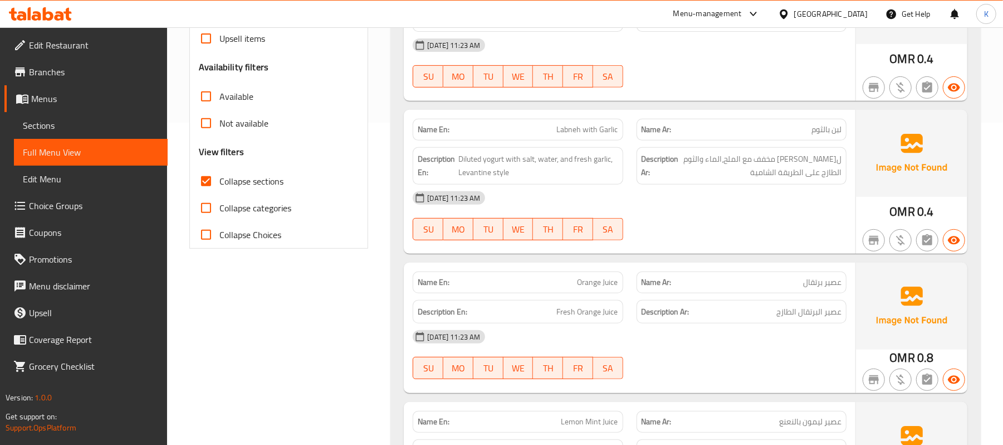
click at [601, 139] on div "Name En: Labneh with Garlic" at bounding box center [518, 130] width 210 height 22
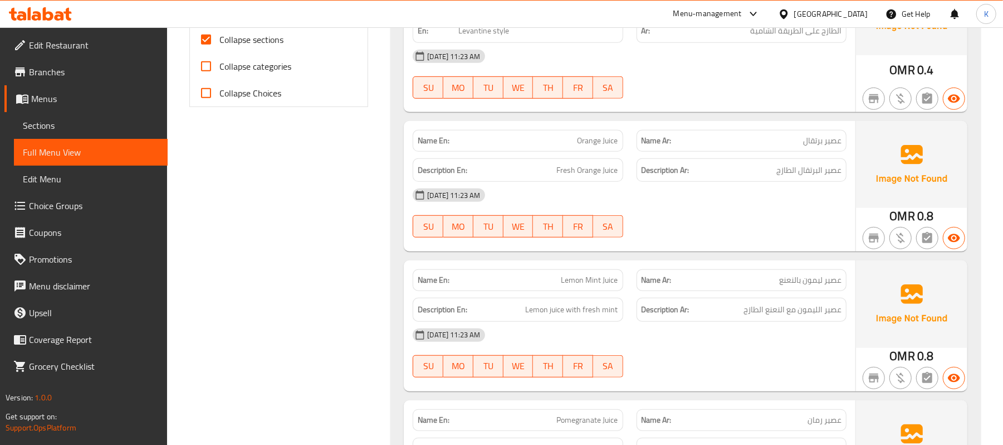
scroll to position [496, 0]
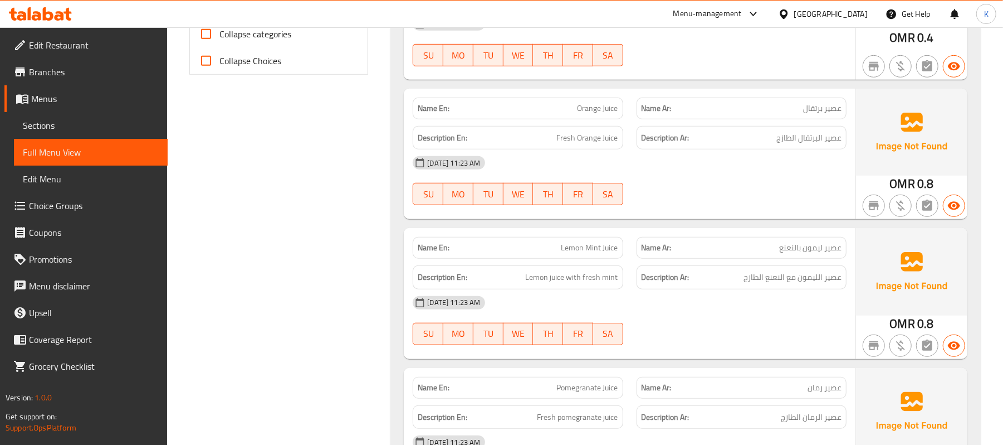
click at [613, 105] on span "Orange Juice" at bounding box center [598, 109] width 41 height 12
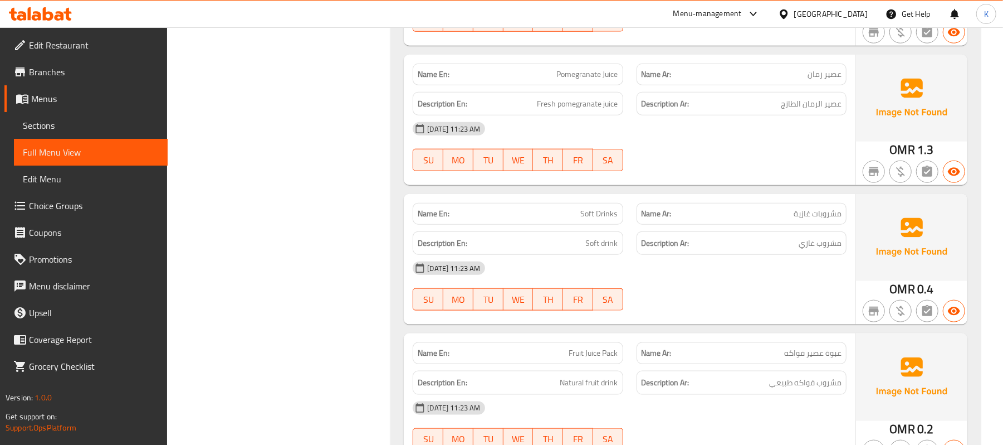
scroll to position [842, 0]
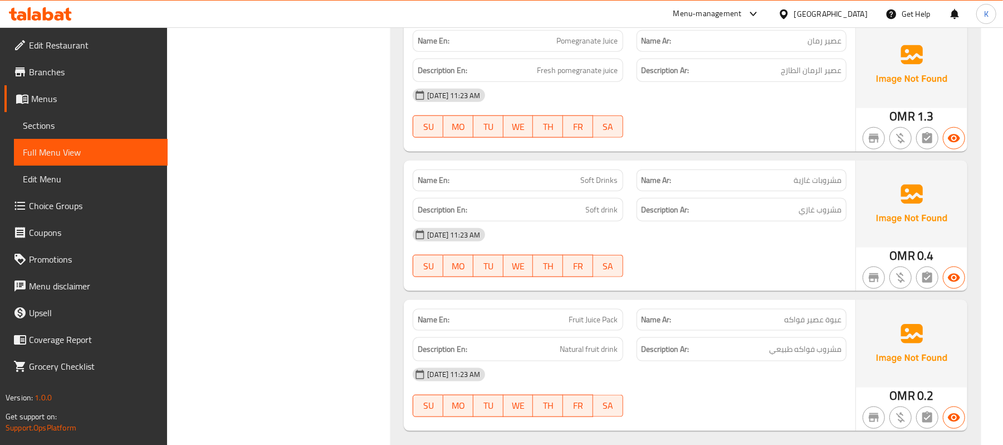
click at [577, 163] on div "Name En: Soft Drinks Name Ar: مشروبات غازية Description En: Soft drink Descript…" at bounding box center [630, 225] width 452 height 130
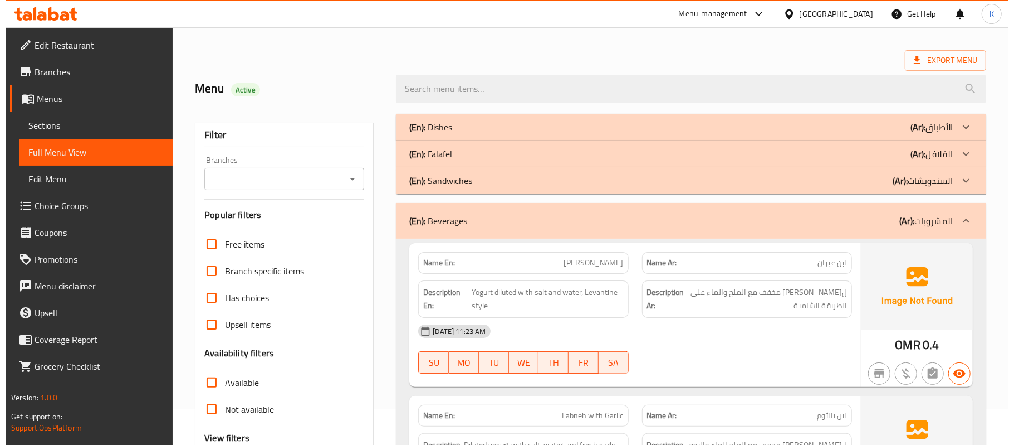
scroll to position [0, 0]
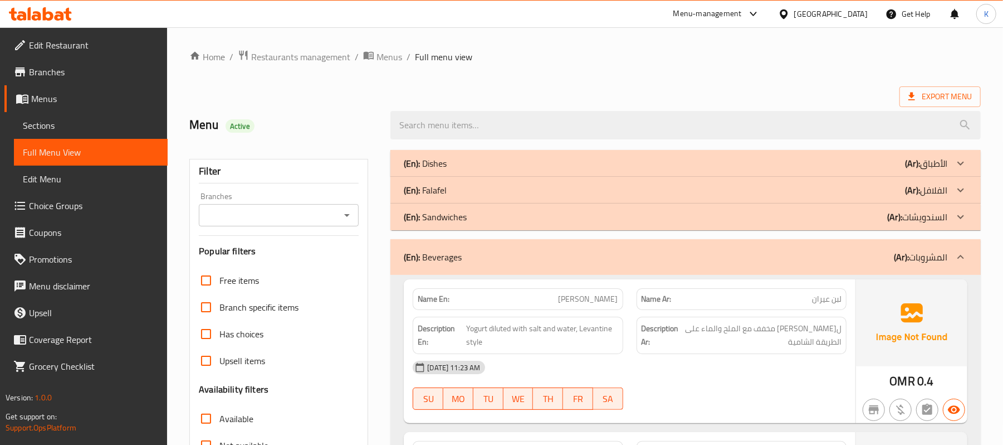
click at [107, 126] on span "Sections" at bounding box center [91, 125] width 136 height 13
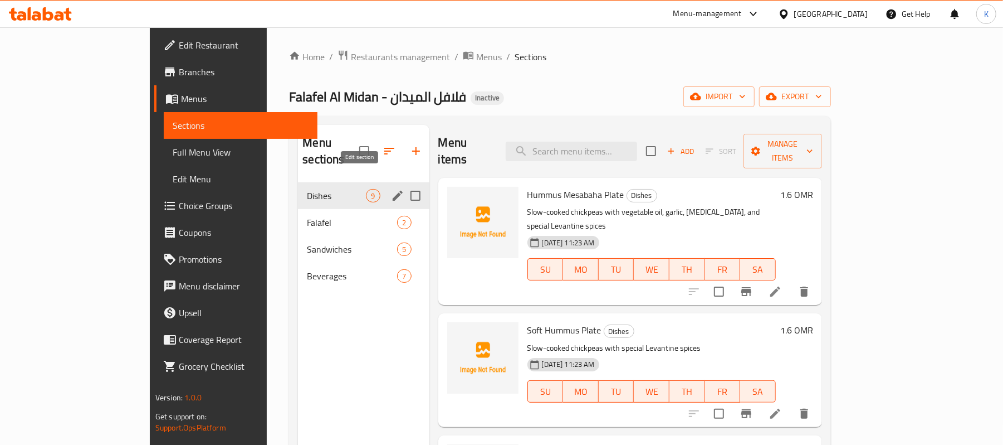
click at [391, 189] on icon "edit" at bounding box center [397, 195] width 13 height 13
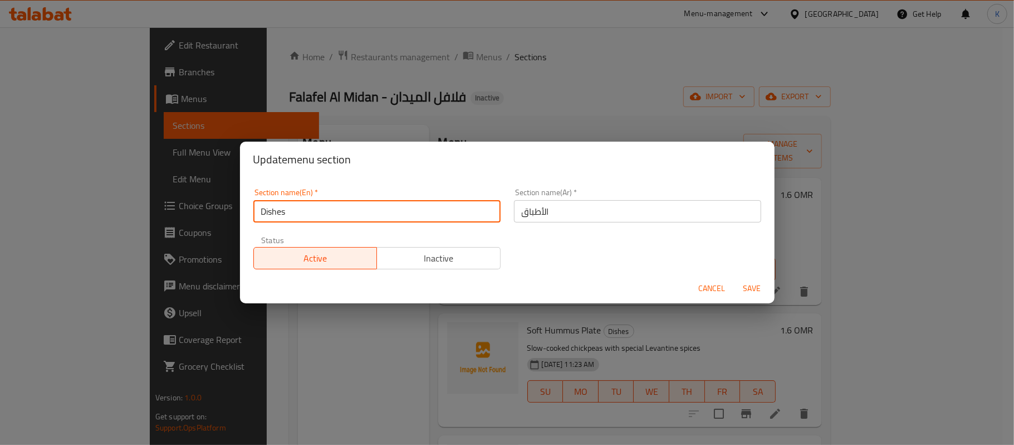
click at [382, 221] on input "Dishes" at bounding box center [376, 211] width 247 height 22
type input "Platters"
click at [735, 278] on button "Save" at bounding box center [753, 288] width 36 height 21
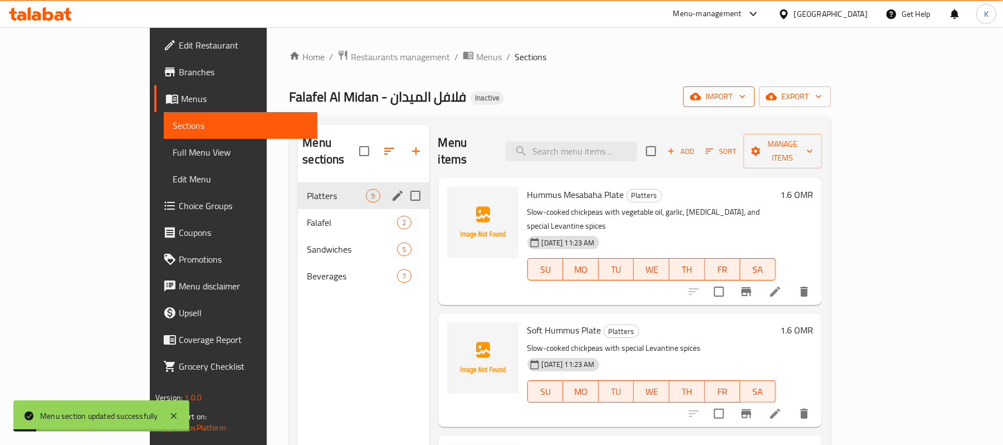
click at [755, 105] on button "import" at bounding box center [719, 96] width 71 height 21
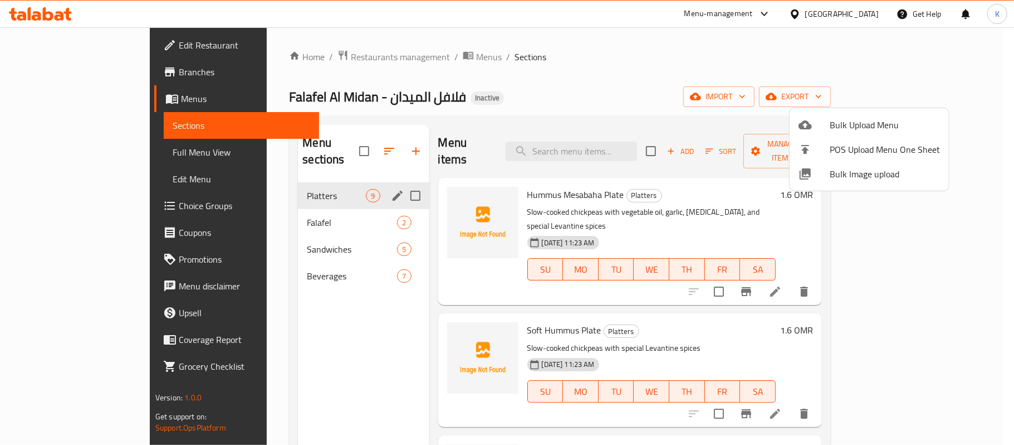
click at [901, 174] on span "Bulk Image upload" at bounding box center [885, 173] width 110 height 13
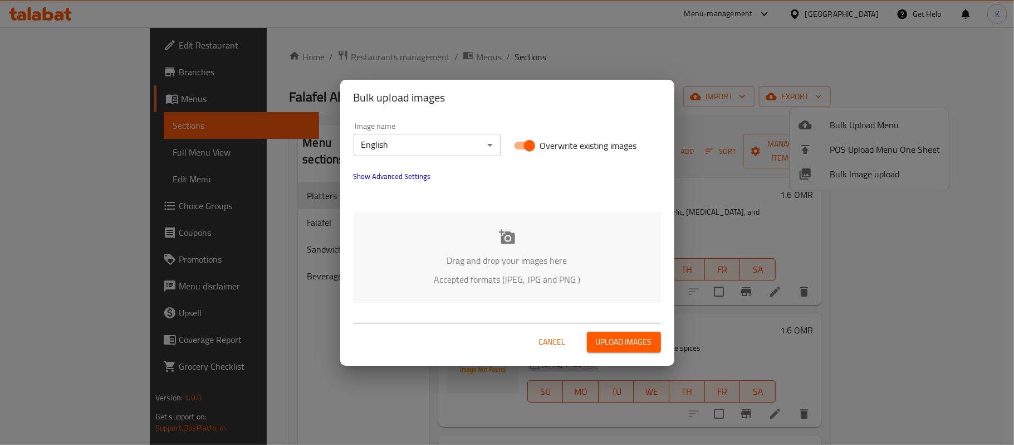
click at [460, 138] on body "​ Menu-management Oman Get Help K Edit Restaurant Branches Menus Sections Full …" at bounding box center [507, 235] width 1014 height 417
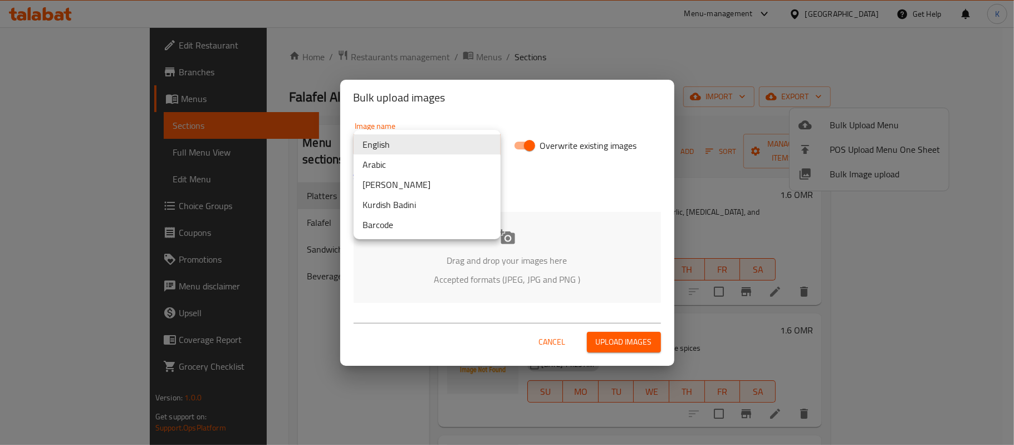
click at [427, 165] on li "Arabic" at bounding box center [427, 164] width 147 height 20
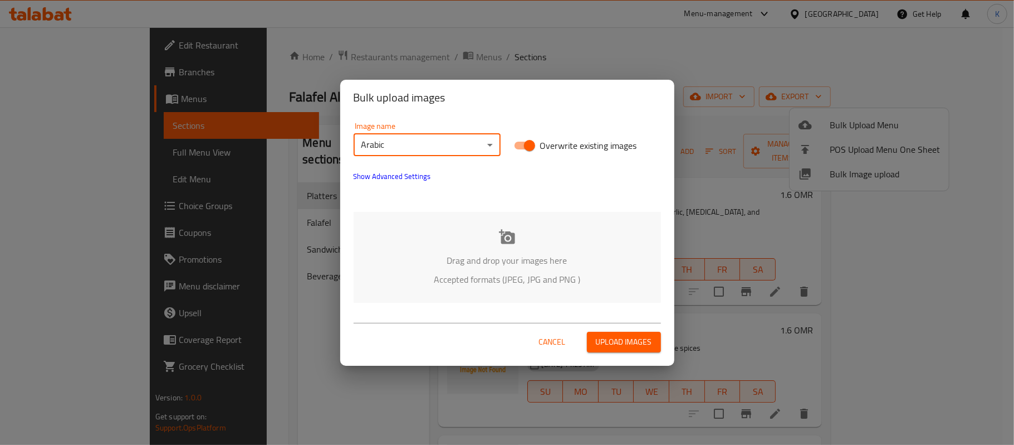
click at [550, 275] on p "Accepted formats (JPEG, JPG and PNG )" at bounding box center [507, 278] width 274 height 13
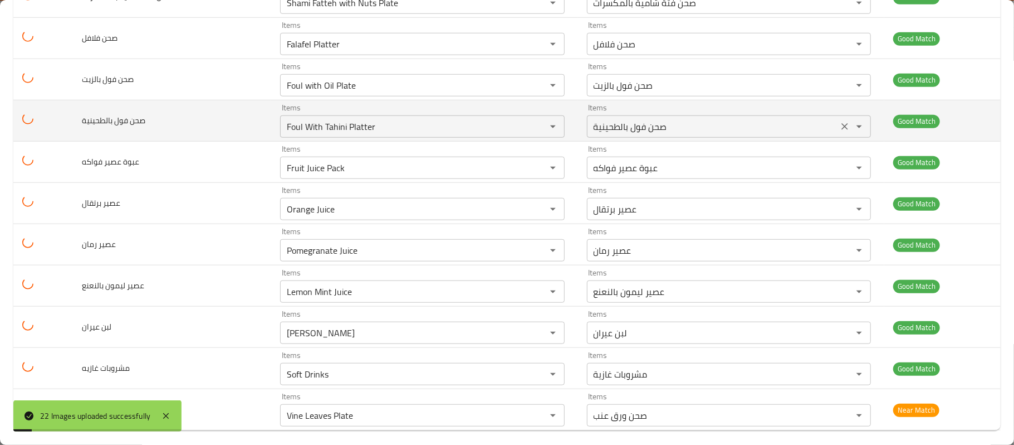
scroll to position [660, 0]
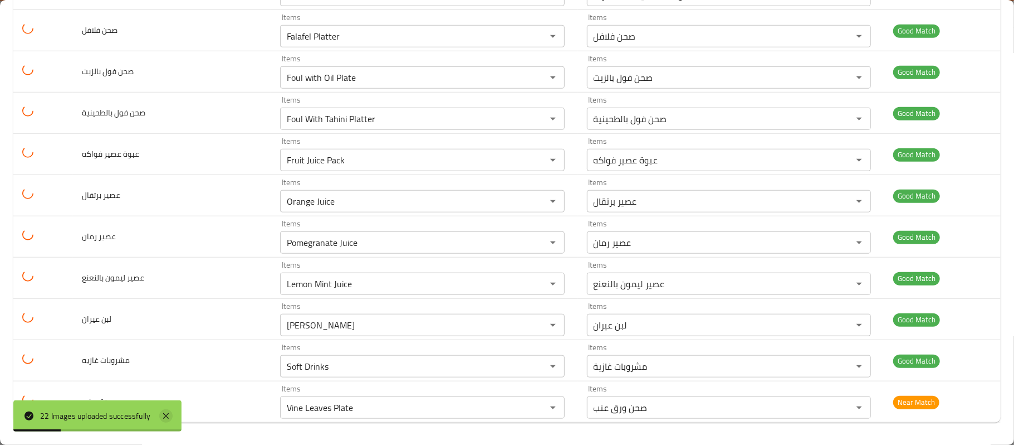
click at [169, 416] on icon at bounding box center [166, 416] width 6 height 6
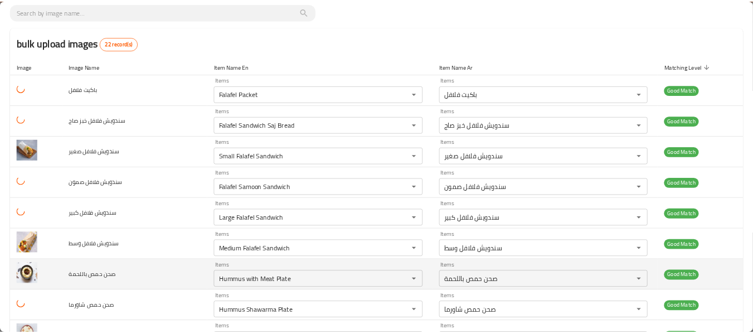
scroll to position [0, 0]
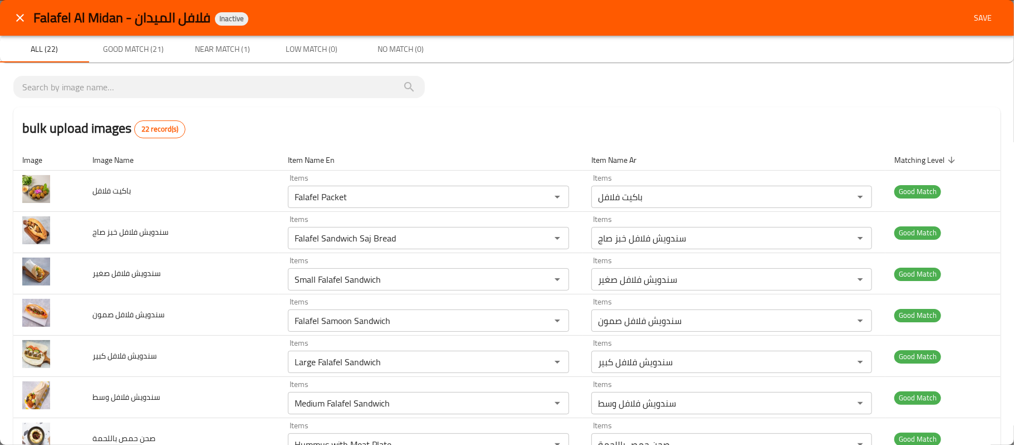
click at [950, 18] on span "Save" at bounding box center [983, 18] width 27 height 14
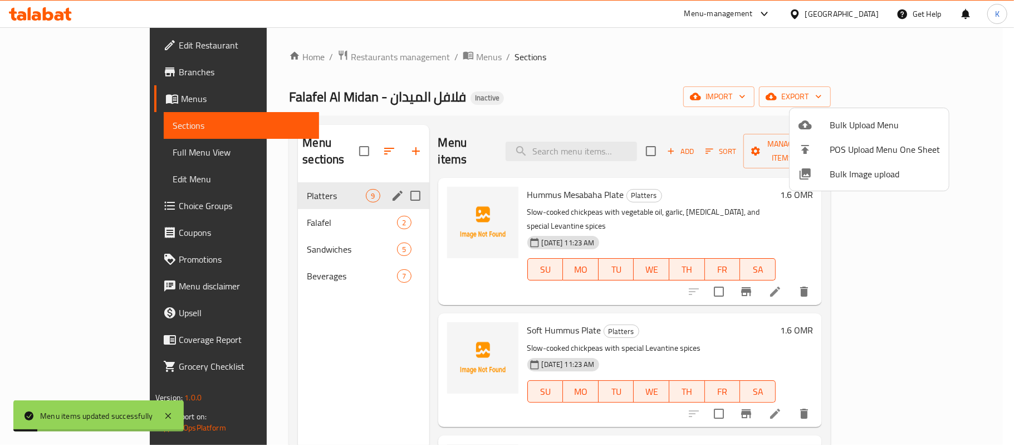
click at [89, 152] on div at bounding box center [507, 222] width 1014 height 445
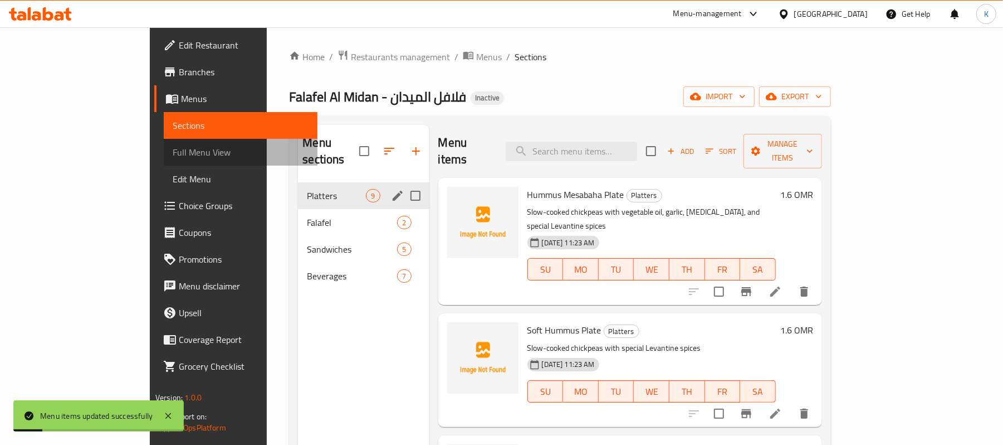
click at [173, 152] on span "Full Menu View" at bounding box center [241, 151] width 136 height 13
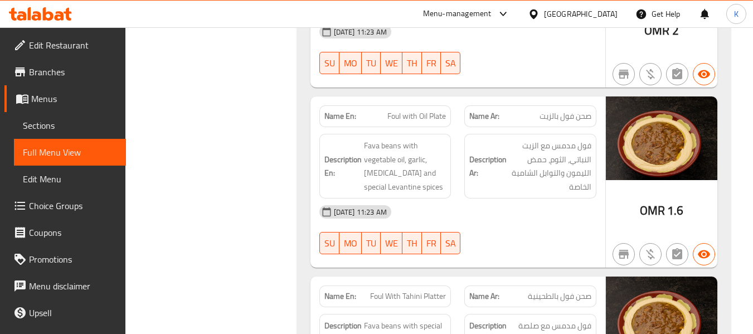
scroll to position [780, 0]
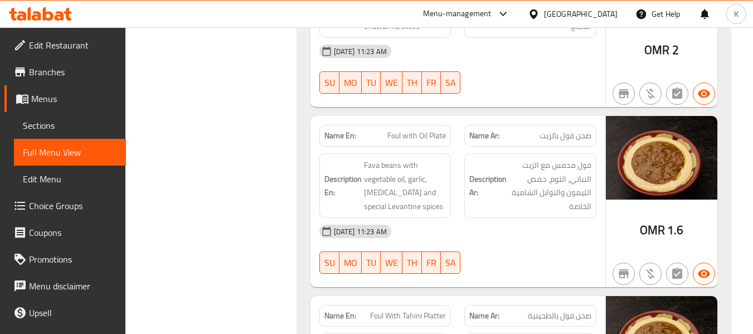
drag, startPoint x: 663, startPoint y: 181, endPoint x: 459, endPoint y: 213, distance: 206.4
click at [459, 213] on div "Description Ar: فول مدمس مع الزيت النباتي، الثوم، حمض الليمون والتوابل الشامية …" at bounding box center [529, 186] width 145 height 78
click at [434, 128] on div "Name En: Foul with Oil Plate" at bounding box center [385, 136] width 132 height 22
click at [435, 128] on div "Name En: Foul with Oil Plate" at bounding box center [385, 136] width 132 height 22
click at [434, 128] on div "Name En: Foul with Oil Plate" at bounding box center [385, 136] width 132 height 22
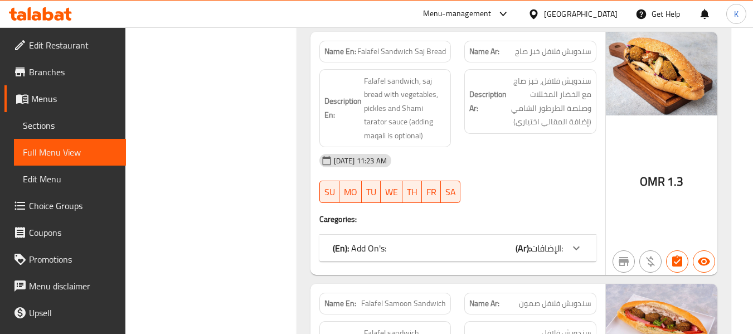
scroll to position [2990, 0]
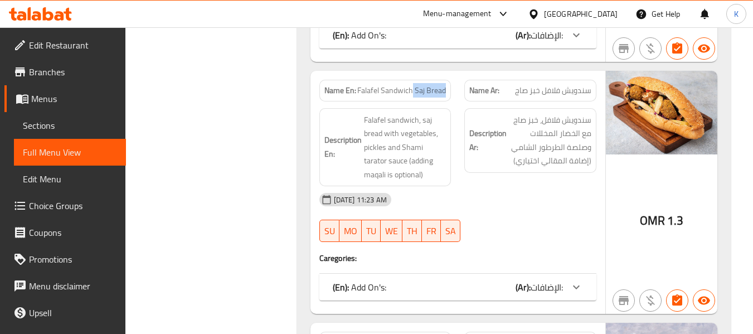
drag, startPoint x: 414, startPoint y: 80, endPoint x: 454, endPoint y: 78, distance: 40.1
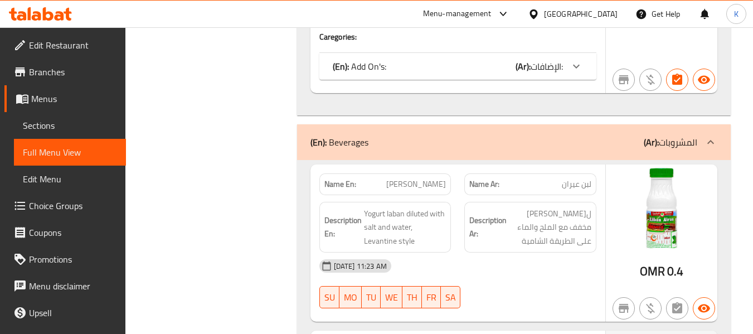
scroll to position [3228, 0]
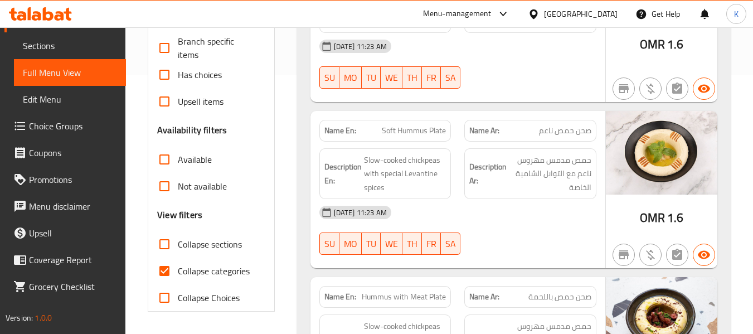
scroll to position [390, 0]
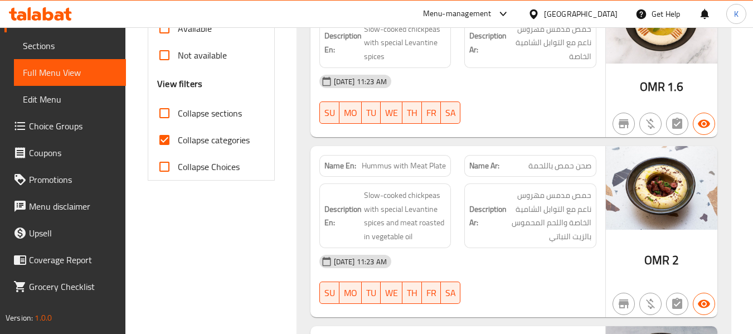
drag, startPoint x: 38, startPoint y: 46, endPoint x: 40, endPoint y: 60, distance: 14.7
click at [37, 46] on span "Sections" at bounding box center [70, 45] width 94 height 13
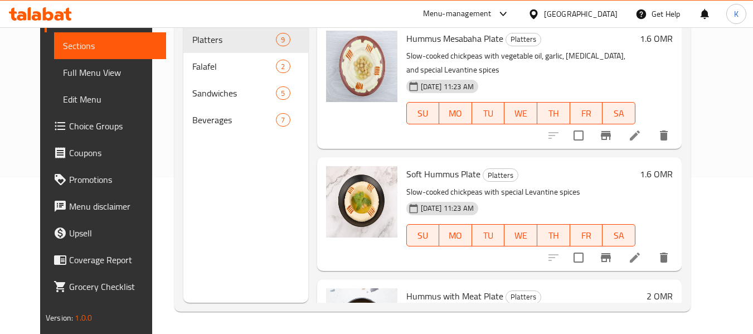
scroll to position [156, 0]
click at [63, 75] on span "Full Menu View" at bounding box center [110, 72] width 94 height 13
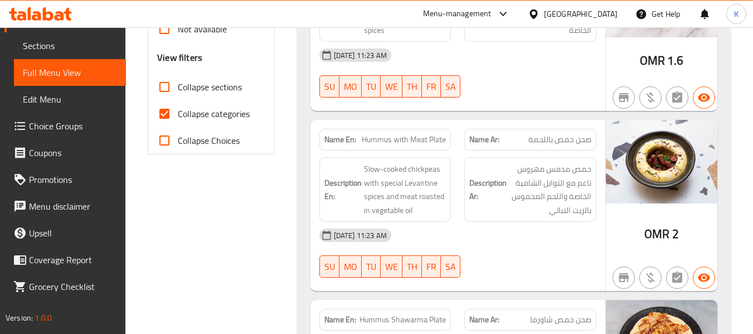
click at [182, 118] on span "Collapse categories" at bounding box center [214, 113] width 72 height 13
click at [178, 118] on input "Collapse categories" at bounding box center [164, 113] width 27 height 27
checkbox input "false"
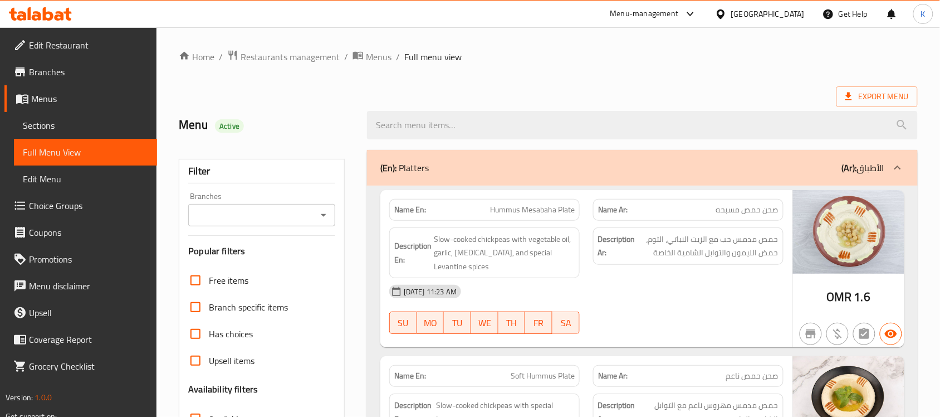
drag, startPoint x: 66, startPoint y: 118, endPoint x: 107, endPoint y: 114, distance: 41.4
click at [66, 118] on link "Sections" at bounding box center [85, 125] width 143 height 27
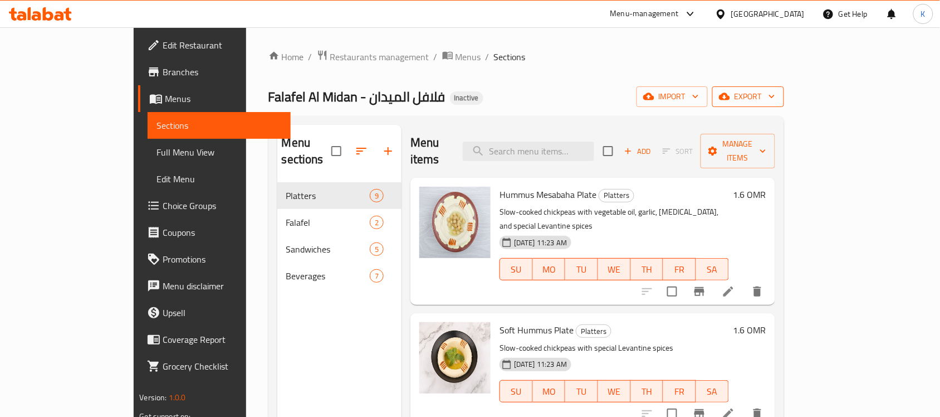
click at [775, 100] on span "export" at bounding box center [748, 97] width 54 height 14
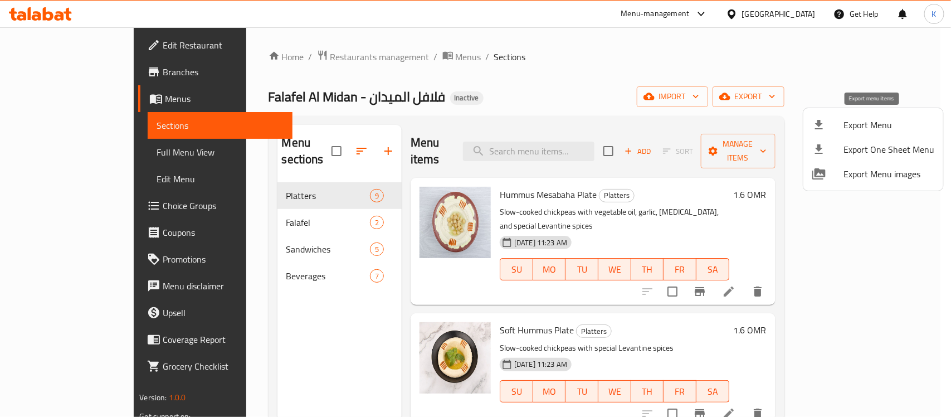
click at [876, 124] on span "Export Menu" at bounding box center [888, 124] width 91 height 13
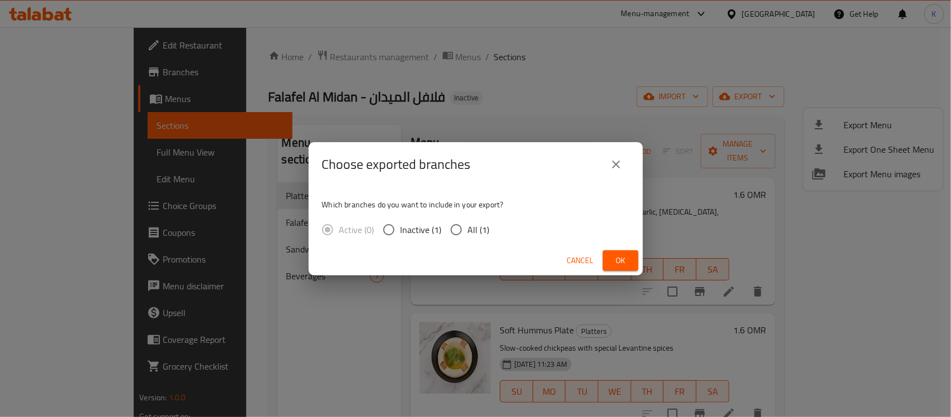
click at [494, 240] on div "Which branches do you want to include in your export? Active (0) Inactive (1) A…" at bounding box center [476, 216] width 334 height 59
click at [471, 228] on span "All (1)" at bounding box center [479, 229] width 22 height 13
click at [468, 228] on input "All (1)" at bounding box center [456, 229] width 23 height 23
radio input "true"
click at [614, 253] on span "Ok" at bounding box center [621, 260] width 18 height 14
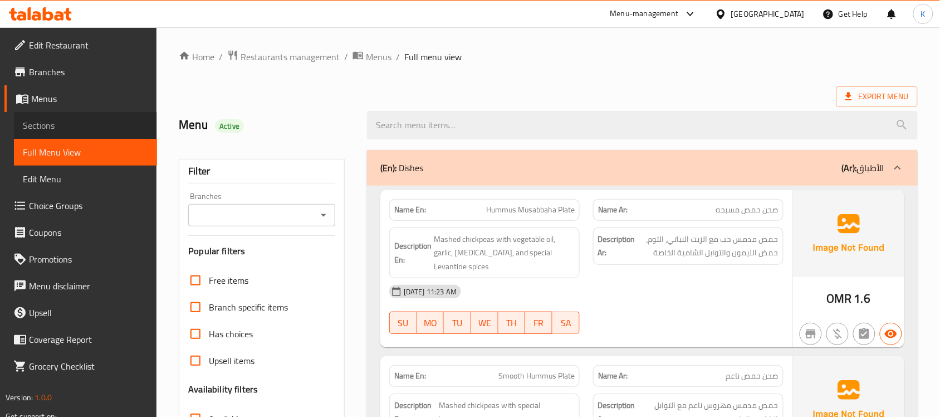
click at [71, 126] on span "Sections" at bounding box center [85, 125] width 125 height 13
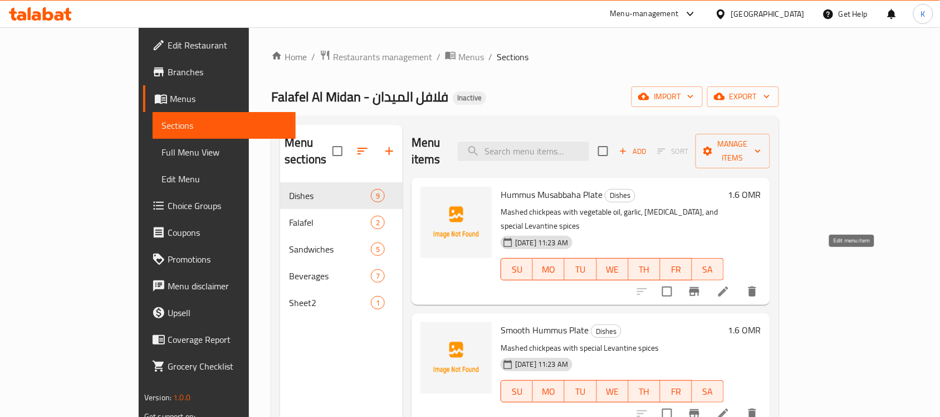
click at [730, 285] on icon at bounding box center [723, 291] width 13 height 13
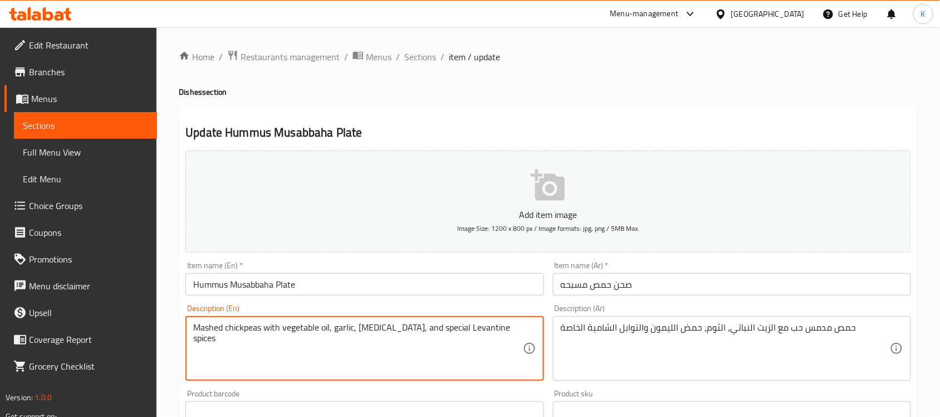
click at [210, 324] on textarea "Mashed chickpeas with vegetable oil, garlic, [MEDICAL_DATA], and special Levant…" at bounding box center [357, 348] width 329 height 53
paste textarea "Slow-cook"
type textarea "Slow-cooked chickpeas with vegetable oil, garlic, [MEDICAL_DATA], and special L…"
click at [362, 275] on input "Hummus Musabbaha Plate" at bounding box center [365, 284] width 358 height 22
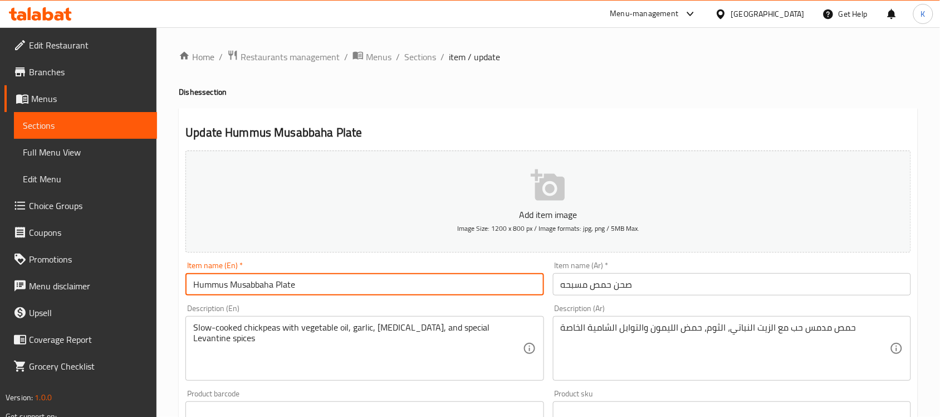
click at [379, 291] on input "Hummus Musabbaha Plate" at bounding box center [365, 284] width 358 height 22
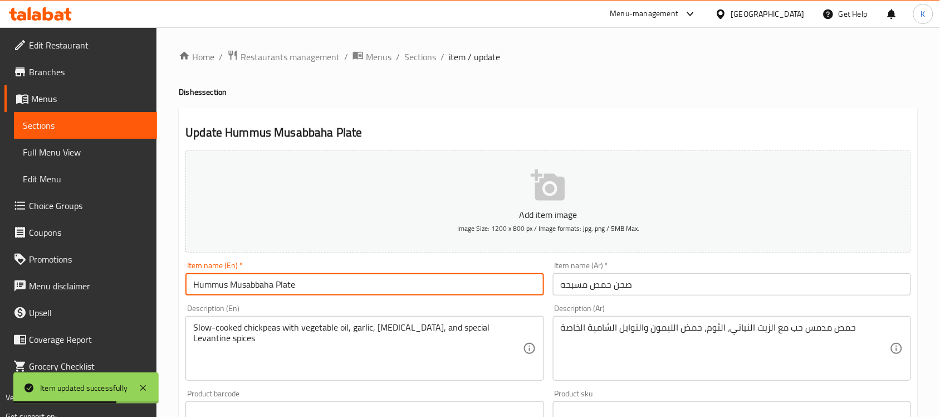
click at [248, 290] on input "Hummus Musabbaha Plate" at bounding box center [365, 284] width 358 height 22
paste input "esabaha"
type input "Hummus Mesabaha Plate"
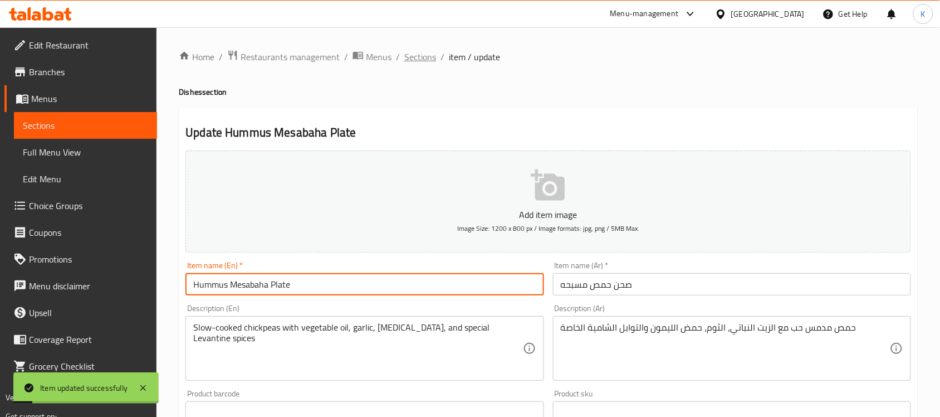
click at [422, 51] on span "Sections" at bounding box center [420, 56] width 32 height 13
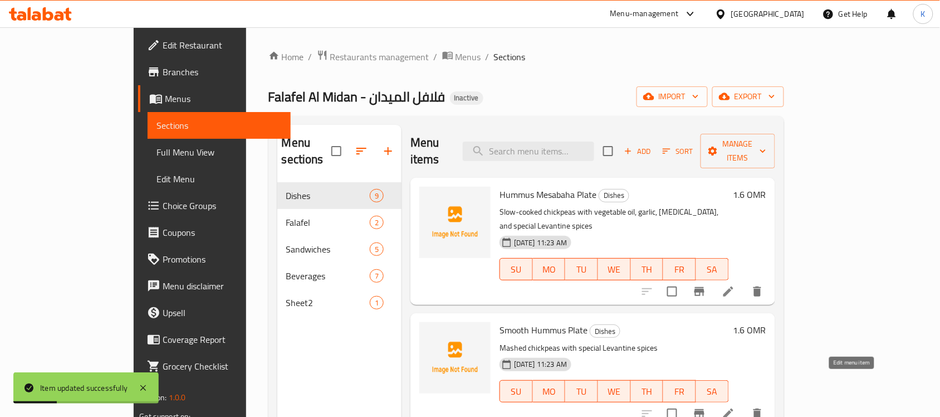
click at [735, 407] on icon at bounding box center [728, 413] width 13 height 13
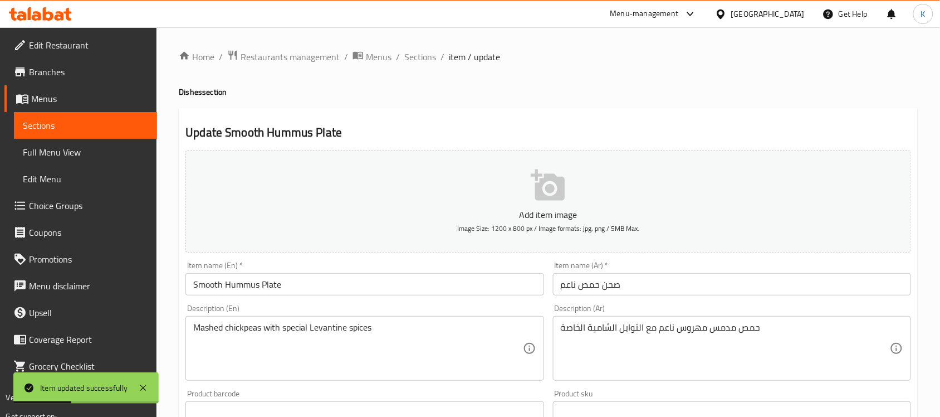
click at [198, 282] on input "Smooth Hummus Plate" at bounding box center [365, 284] width 358 height 22
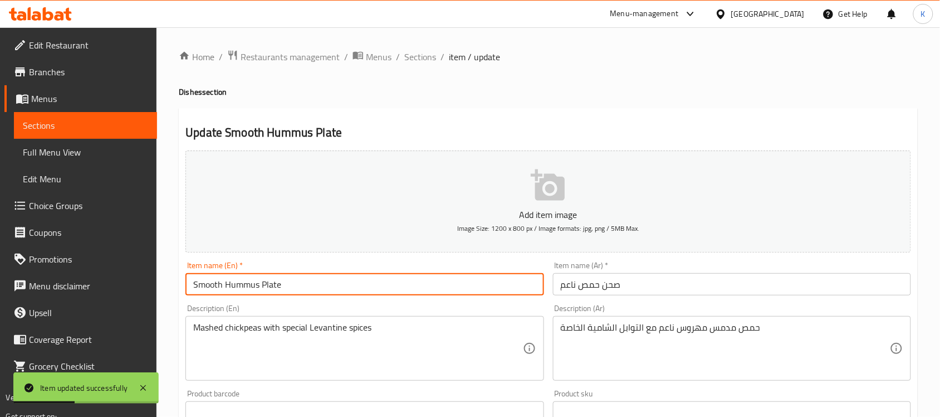
click at [198, 282] on input "Smooth Hummus Plate" at bounding box center [365, 284] width 358 height 22
type input "Soft Hummus Plate"
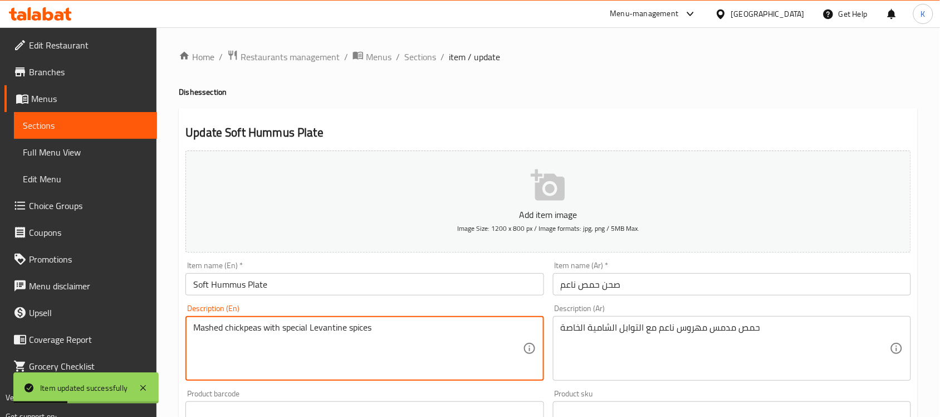
click at [203, 327] on textarea "Mashed chickpeas with special Levantine spices" at bounding box center [357, 348] width 329 height 53
paste textarea "Slow-cook"
type textarea "Slow-cooked chickpeas with special Levantine spices"
drag, startPoint x: 368, startPoint y: 292, endPoint x: 361, endPoint y: 281, distance: 13.3
click at [368, 291] on input "Soft Hummus Plate" at bounding box center [365, 284] width 358 height 22
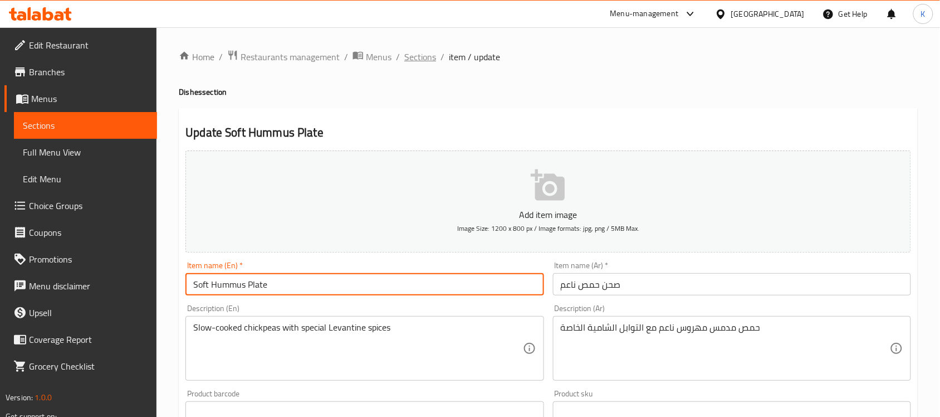
click at [411, 50] on span "Sections" at bounding box center [420, 56] width 32 height 13
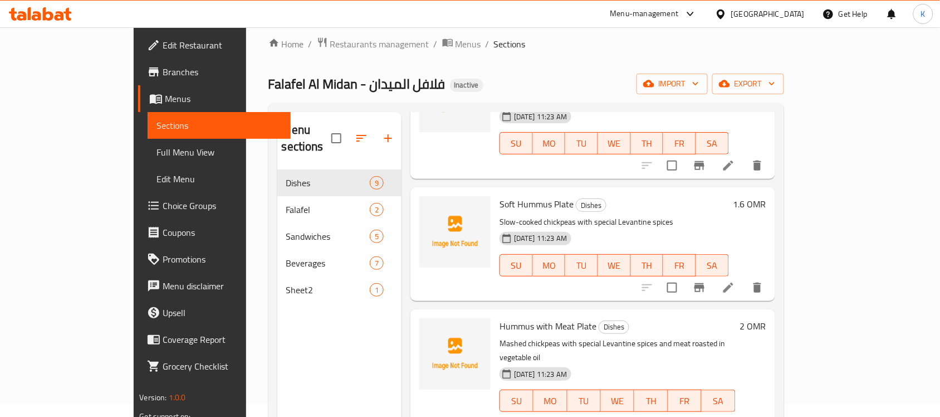
scroll to position [162, 0]
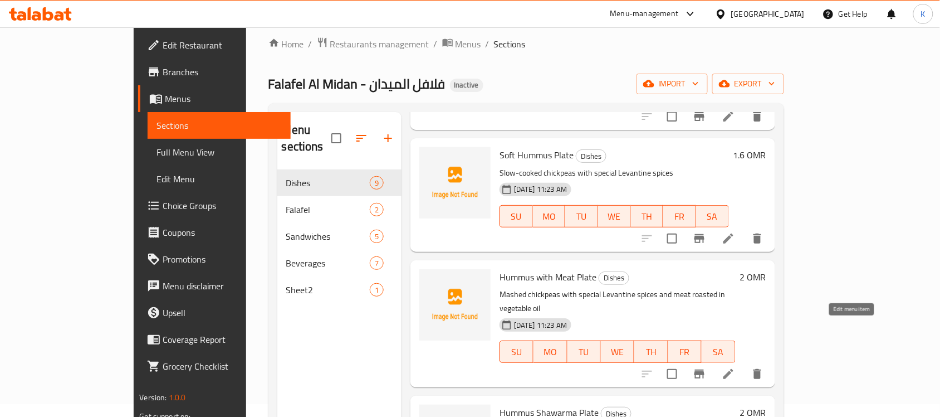
click at [735, 367] on icon at bounding box center [728, 373] width 13 height 13
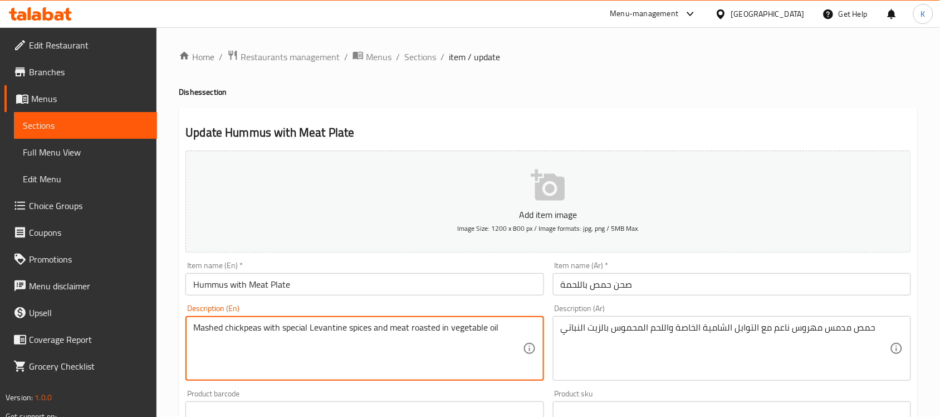
click at [214, 335] on textarea "Mashed chickpeas with special Levantine spices and meat roasted in vegetable oil" at bounding box center [357, 348] width 329 height 53
type textarea "Slow-cooked chickpeas with special Levantine spices and meat roasted in vegetab…"
click at [402, 274] on input "Hummus with Meat Plate" at bounding box center [365, 284] width 358 height 22
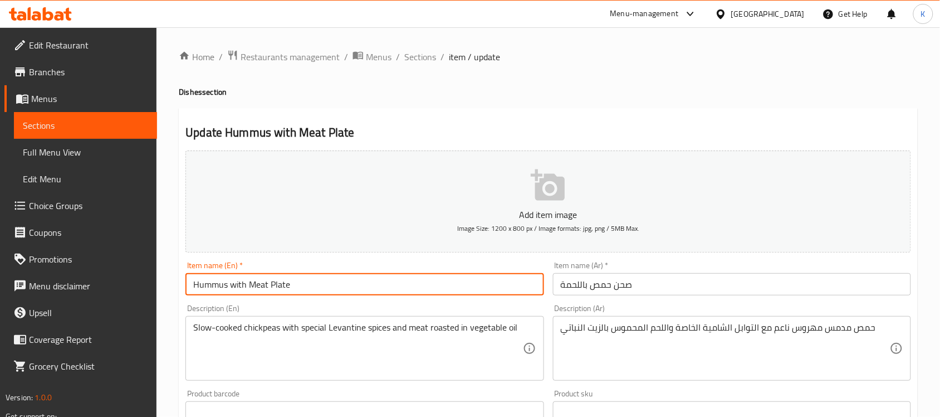
click at [409, 285] on input "Hummus with Meat Plate" at bounding box center [365, 284] width 358 height 22
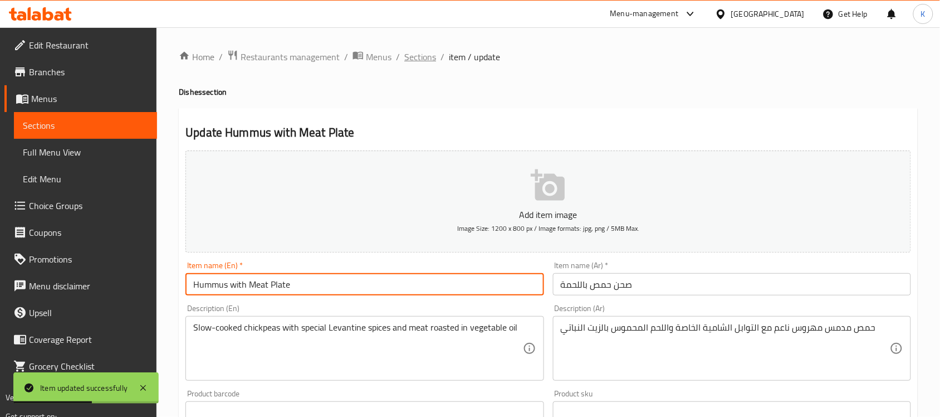
click at [435, 55] on span "Sections" at bounding box center [420, 56] width 32 height 13
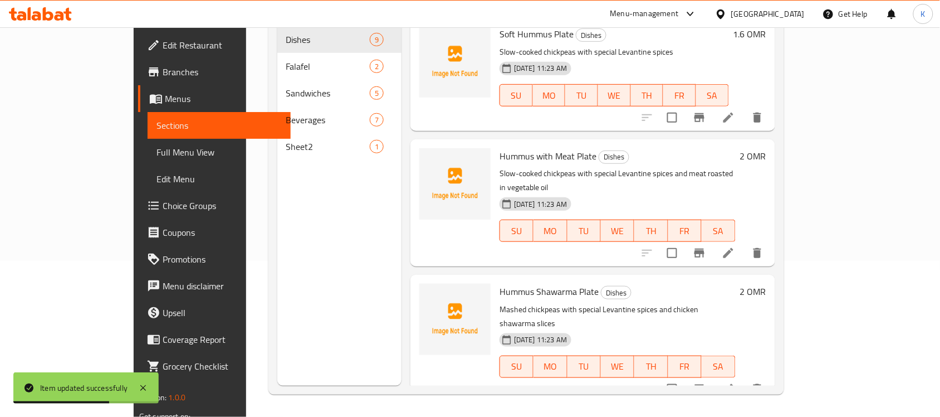
scroll to position [171, 0]
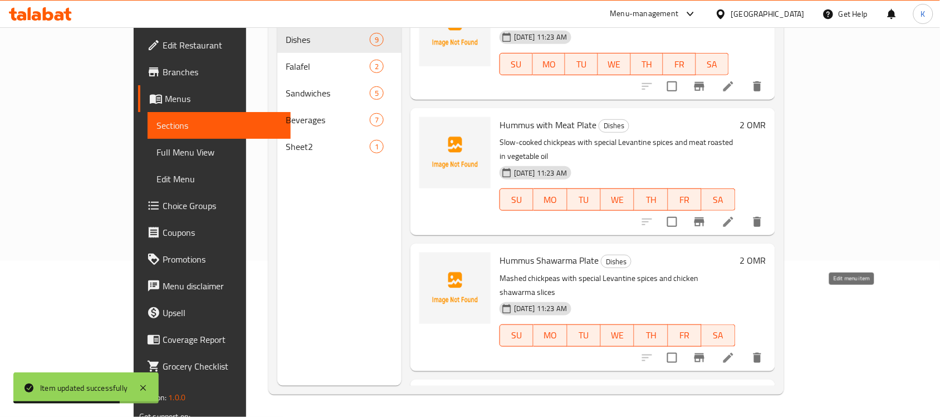
click at [734, 353] on icon at bounding box center [729, 358] width 10 height 10
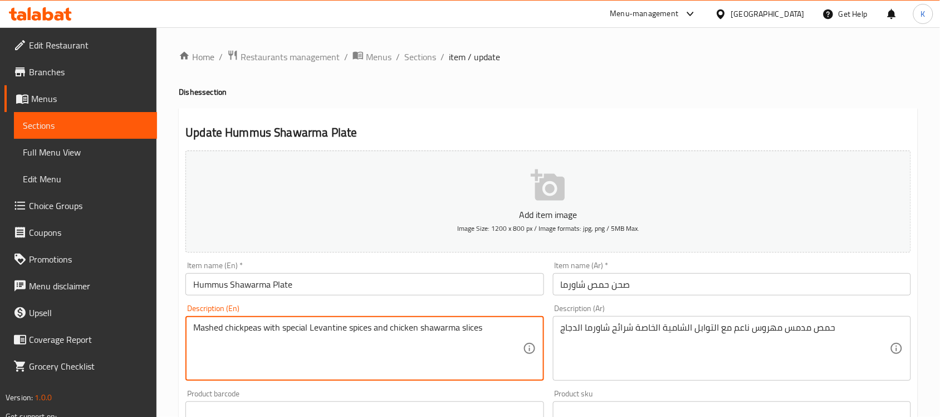
click at [202, 323] on textarea "Mashed chickpeas with special Levantine spices and chicken shawarma slices" at bounding box center [357, 348] width 329 height 53
paste textarea "Slow-cook"
type textarea "Slow-cooked chickpeas with special Levantine spices and chicken shawarma slices"
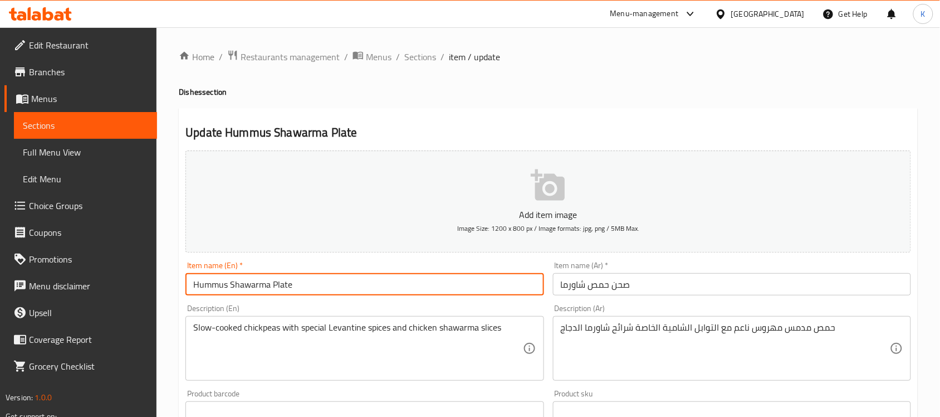
click at [357, 290] on input "Hummus Shawarma Plate" at bounding box center [365, 284] width 358 height 22
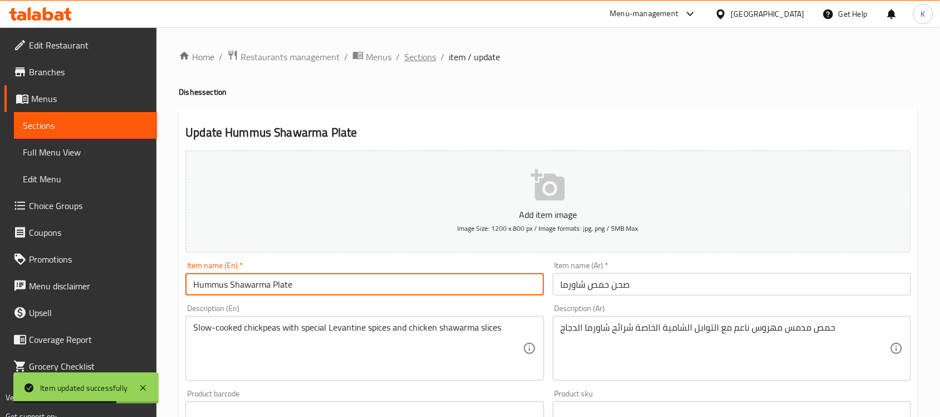
click at [433, 56] on span "Sections" at bounding box center [420, 56] width 32 height 13
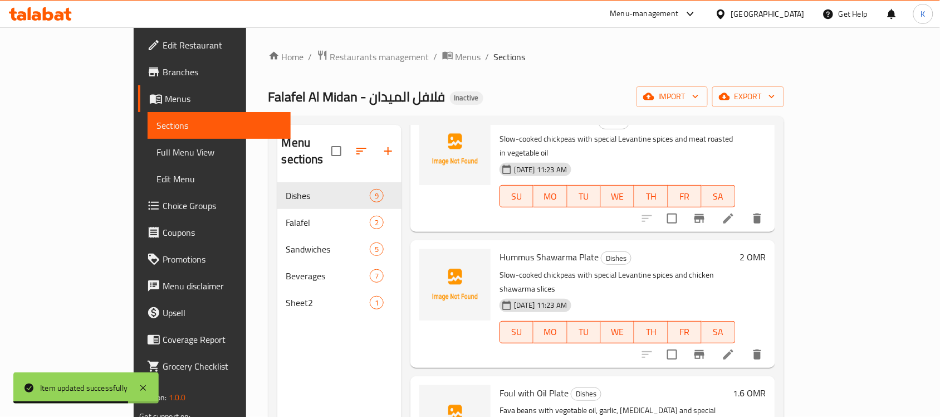
scroll to position [493, 0]
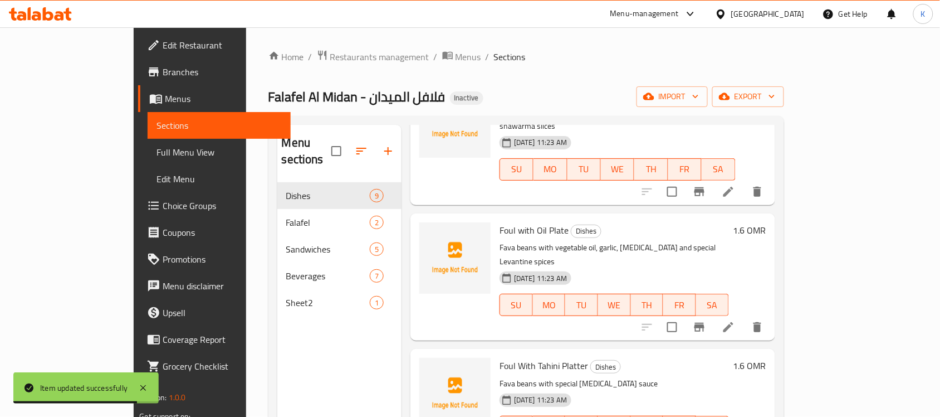
click at [735, 320] on icon at bounding box center [728, 326] width 13 height 13
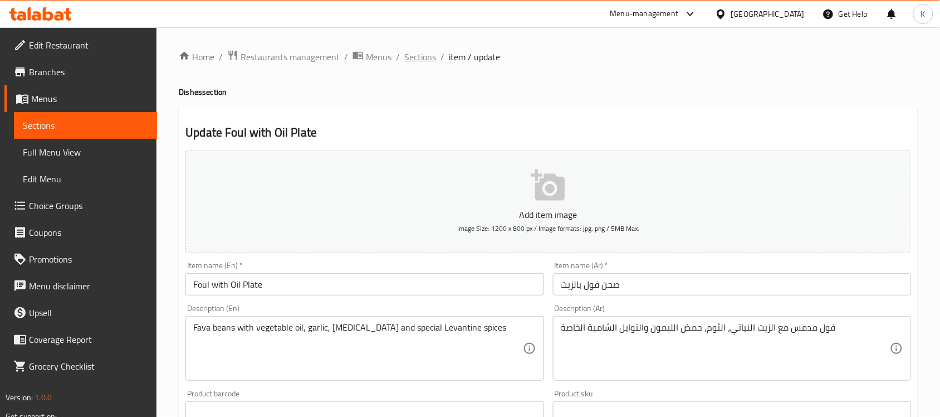
click at [422, 53] on span "Sections" at bounding box center [420, 56] width 32 height 13
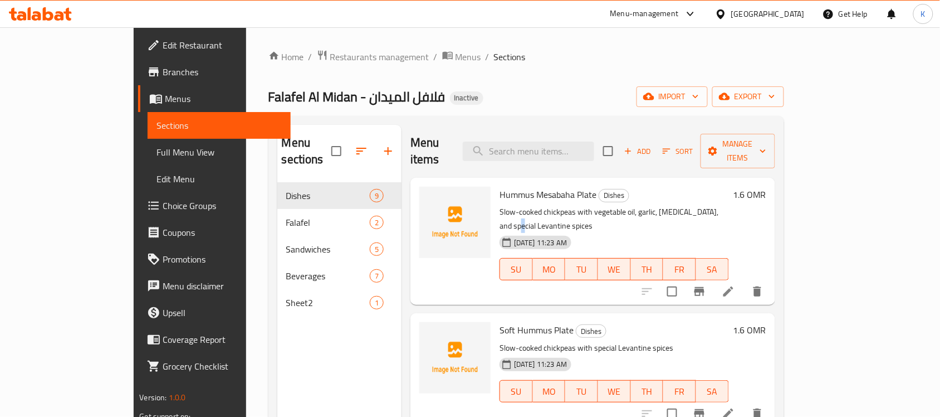
drag, startPoint x: 691, startPoint y: 188, endPoint x: 718, endPoint y: 184, distance: 26.4
click at [695, 188] on div "Hummus Mesabaha Plate Dishes Slow-cooked chickpeas with vegetable oil, garlic, …" at bounding box center [614, 241] width 238 height 118
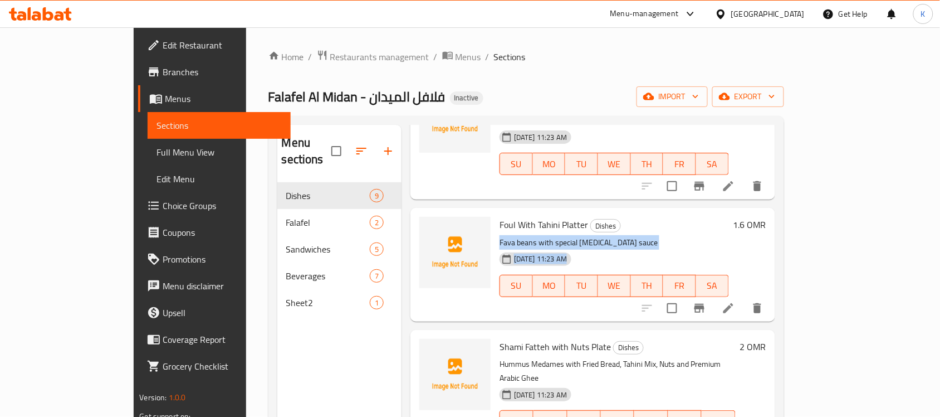
drag, startPoint x: 755, startPoint y: 196, endPoint x: 792, endPoint y: 219, distance: 43.6
click at [775, 219] on div "Menu items Add Sort Manage items Hummus Mesabaha Plate Dishes Slow-cooked chick…" at bounding box center [588, 333] width 373 height 417
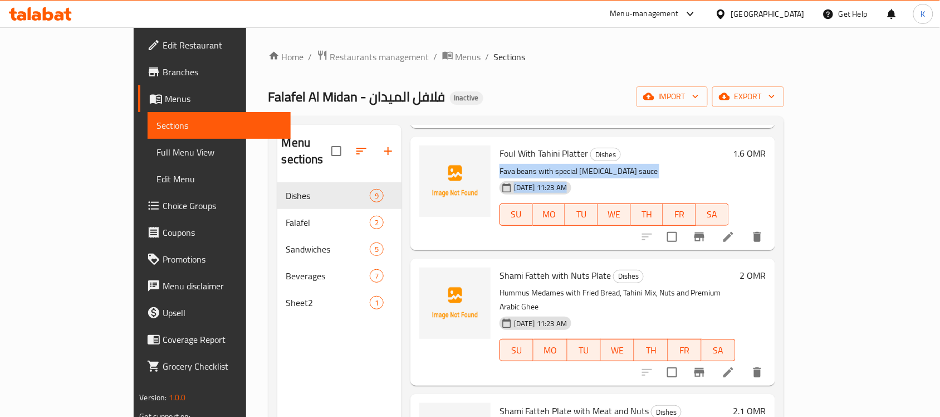
click at [735, 365] on icon at bounding box center [728, 371] width 13 height 13
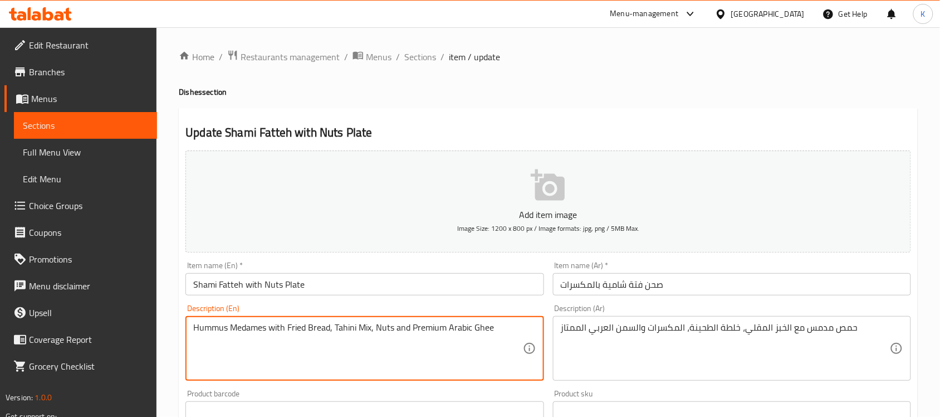
paste textarea "Slow-cooked"
click at [301, 330] on textarea "Slow-cookedHummus Medames with Fried Bread, Tahini Mix, Nuts and Premium Arabic…" at bounding box center [357, 348] width 329 height 53
click at [244, 326] on textarea "Slow-cookedHummus with Fried Bread, Tahini Mix, Nuts and Premium Arabic Ghee" at bounding box center [357, 348] width 329 height 53
type textarea "Slow-cooked Hummus with Fried Bread, Tahini Mix, Nuts and Premium Arabic Ghee"
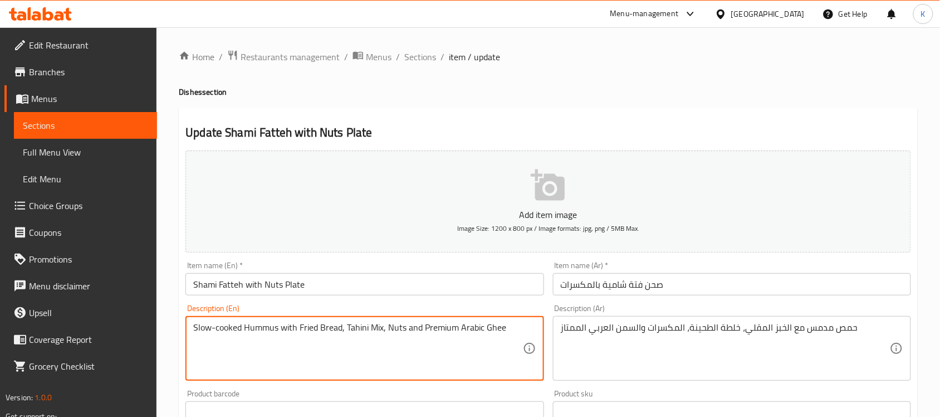
click at [480, 291] on input "Shami Fatteh with Nuts Plate" at bounding box center [365, 284] width 358 height 22
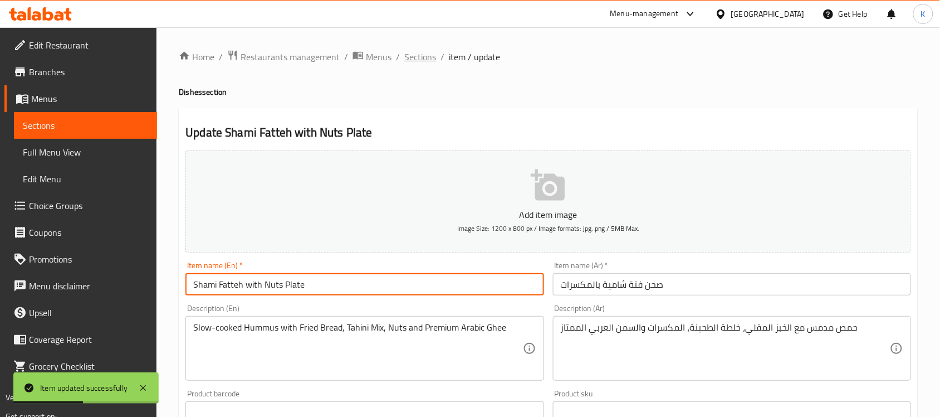
click at [423, 50] on span "Sections" at bounding box center [420, 56] width 32 height 13
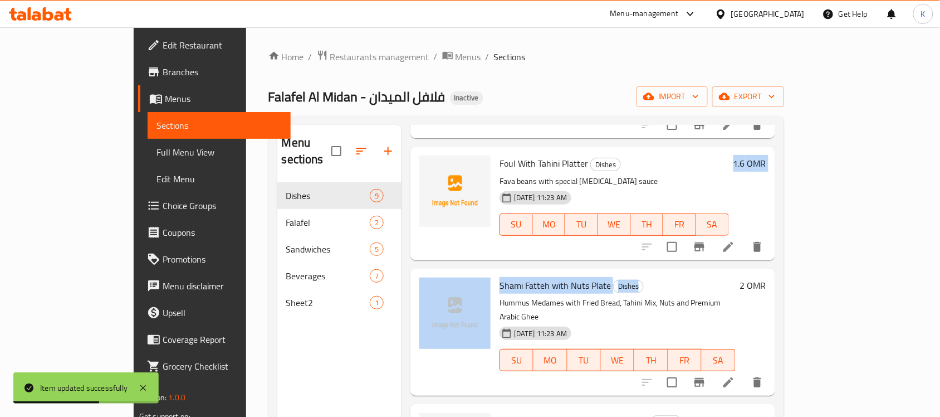
drag, startPoint x: 727, startPoint y: 188, endPoint x: 755, endPoint y: 213, distance: 37.5
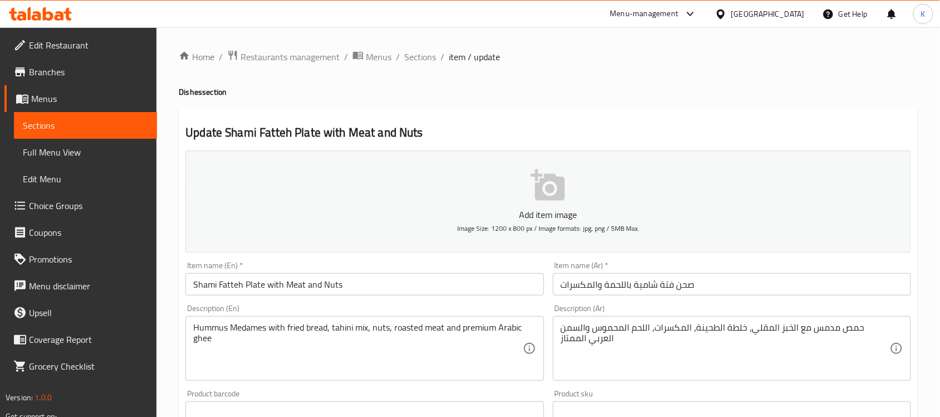
click at [261, 291] on input "Shami Fatteh Plate with Meat and Nuts" at bounding box center [365, 284] width 358 height 22
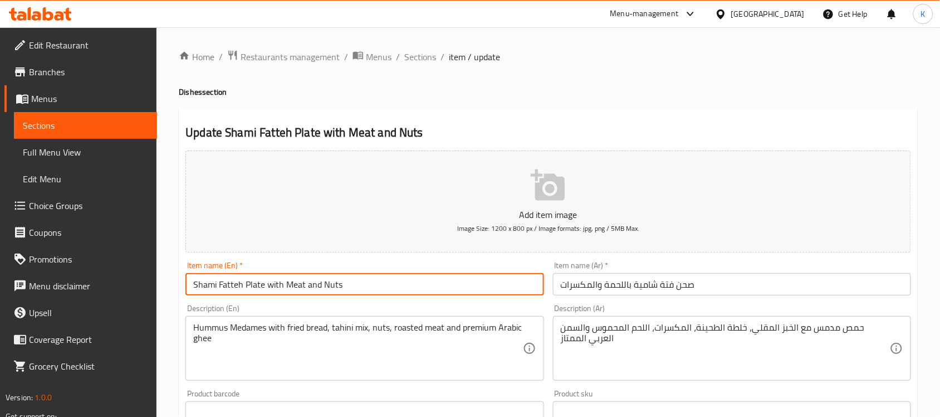
click at [261, 291] on input "Shami Fatteh Plate with Meat and Nuts" at bounding box center [365, 284] width 358 height 22
click at [334, 284] on input "Shami Fatteh with Meat and Nuts" at bounding box center [365, 284] width 358 height 22
paste input "Plate"
drag, startPoint x: 337, startPoint y: 287, endPoint x: 332, endPoint y: 298, distance: 11.7
click at [334, 296] on div "Item name (En)   * Shami Fatteh with Meat and Nuts Plate Item name (En) *" at bounding box center [364, 278] width 367 height 43
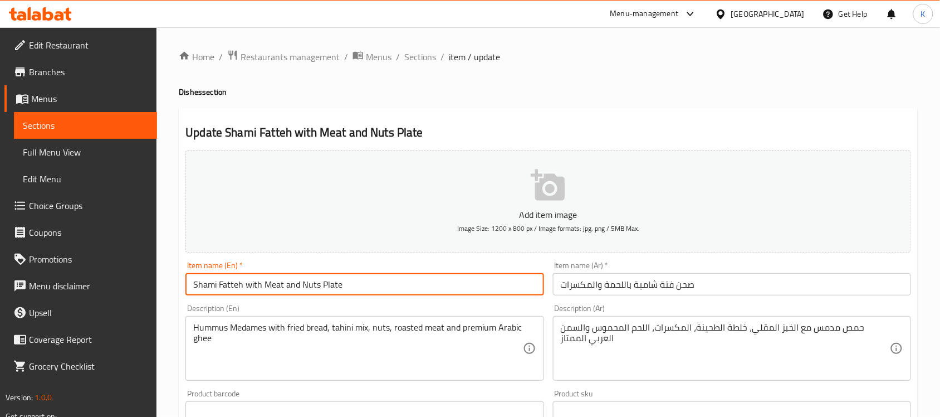
type input "Shami Fatteh with Meat and Nuts Plate"
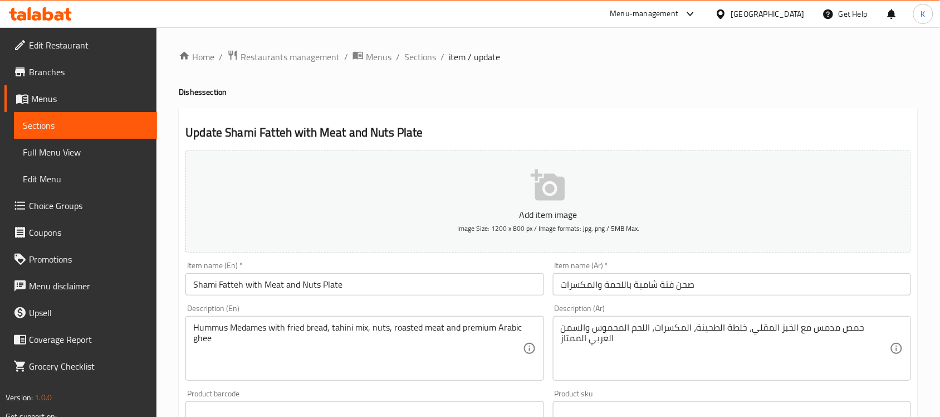
click at [330, 299] on div "Item name (En)   * Shami Fatteh with Meat and Nuts Plate Item name (En) *" at bounding box center [364, 278] width 367 height 43
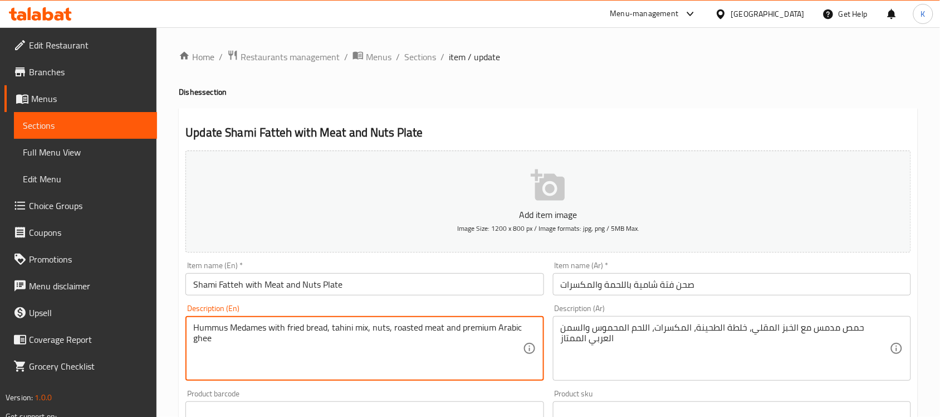
click at [246, 329] on textarea "Hummus Medames with fried bread, tahini mix, nuts, roasted meat and premium Ara…" at bounding box center [357, 348] width 329 height 53
click at [195, 335] on textarea "Hummus with fried bread, tahini mix, nuts, roasted meat and premium Arabic ghee" at bounding box center [357, 348] width 329 height 53
paste textarea "Slow-cooked"
type textarea "Slow-cooked Hummus with fried bread, tahini mix, nuts, roasted meat and premium…"
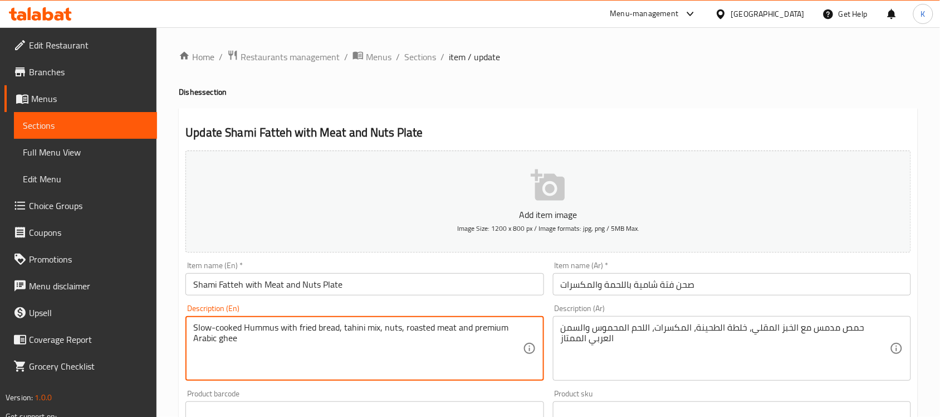
click at [347, 287] on input "Shami Fatteh with Meat and Nuts Plate" at bounding box center [365, 284] width 358 height 22
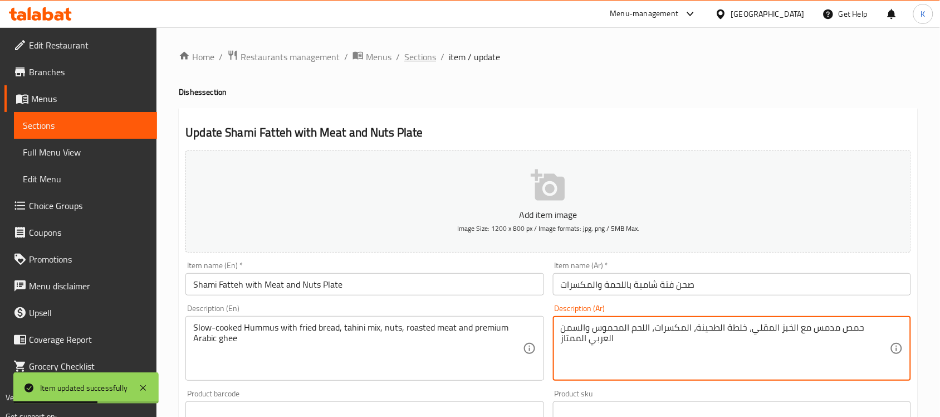
click at [414, 62] on span "Sections" at bounding box center [420, 56] width 32 height 13
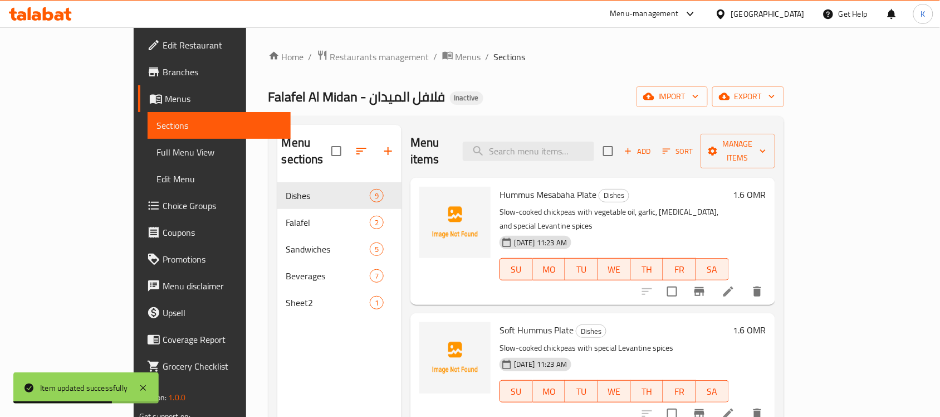
scroll to position [157, 0]
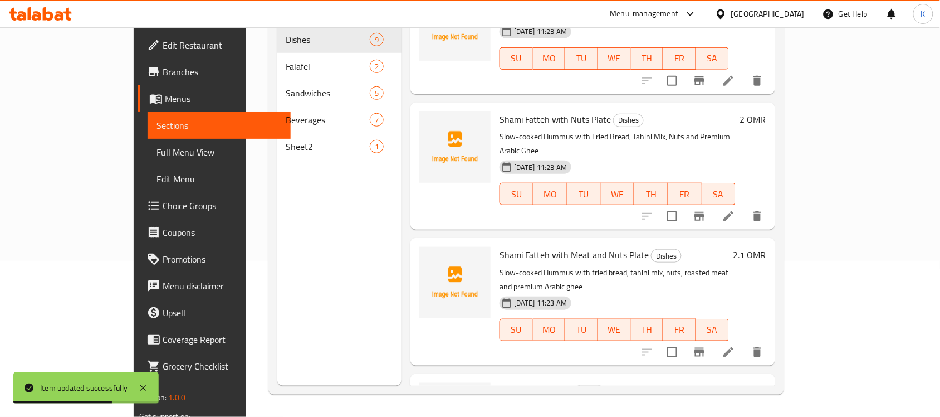
drag, startPoint x: 540, startPoint y: 154, endPoint x: 606, endPoint y: 211, distance: 86.9
click at [591, 196] on div "Menu items Add Sort Manage items Hummus Mesabaha Plate Dishes Slow-cooked chick…" at bounding box center [588, 177] width 373 height 417
drag, startPoint x: 666, startPoint y: 251, endPoint x: 767, endPoint y: 311, distance: 116.7
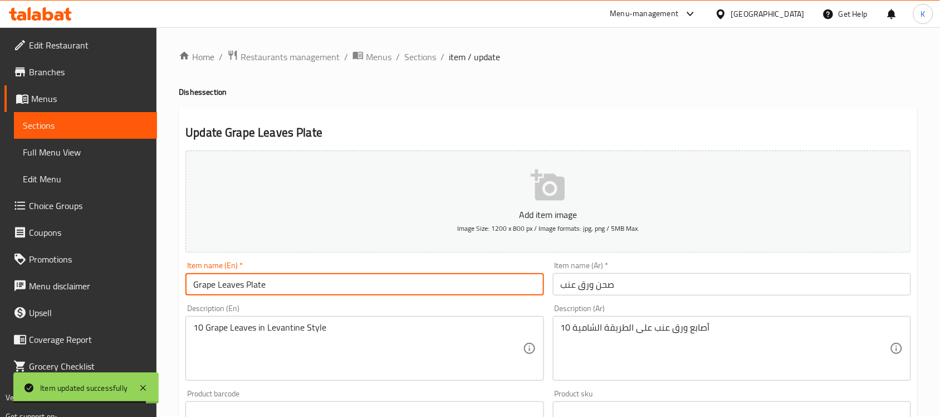
click at [207, 290] on input "Grape Leaves Plate" at bounding box center [365, 284] width 358 height 22
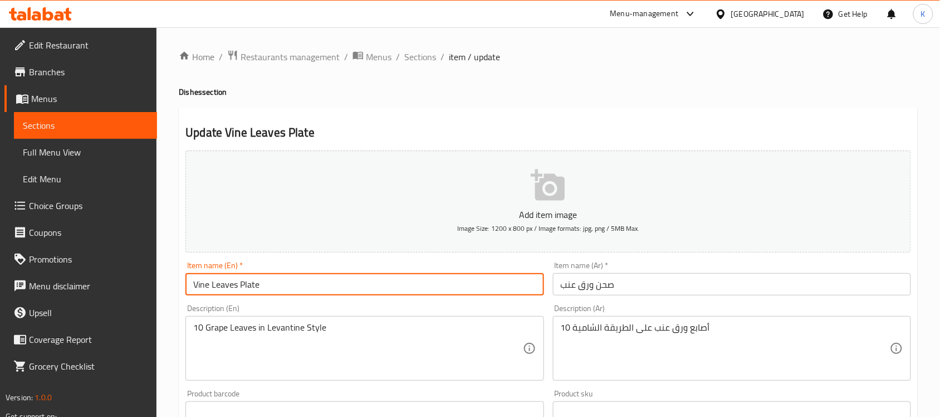
type input "Vine Leaves Plate"
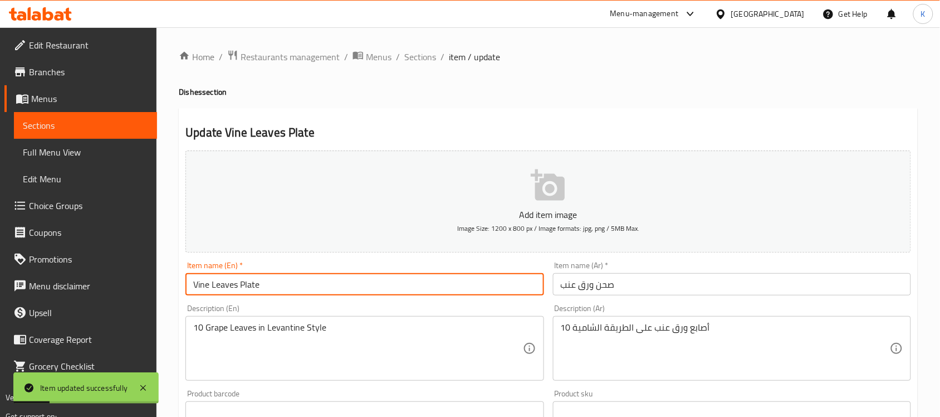
click at [202, 288] on input "Vine Leaves Plate" at bounding box center [365, 284] width 358 height 22
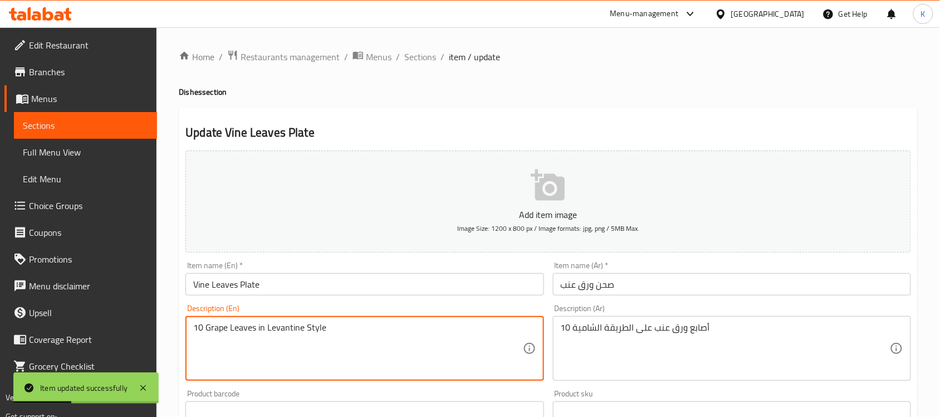
click at [212, 333] on textarea "10 Grape Leaves in Levantine Style" at bounding box center [357, 348] width 329 height 53
paste textarea "Vin"
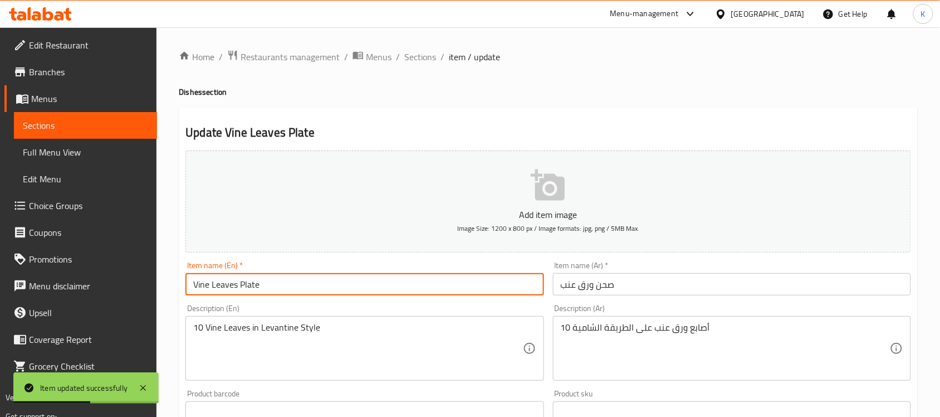
click at [379, 280] on input "Vine Leaves Plate" at bounding box center [365, 284] width 358 height 22
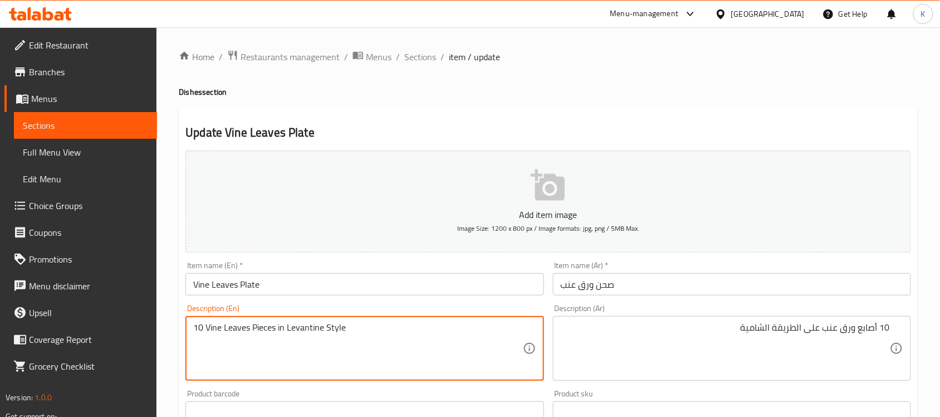
type textarea "10 Vine Leaves Pieces in Levantine Style"
click at [385, 291] on input "Vine Leaves Plate" at bounding box center [365, 284] width 358 height 22
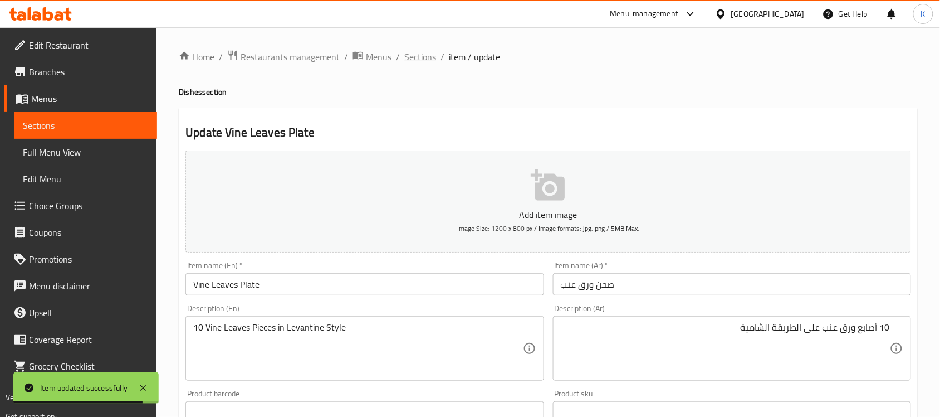
click at [421, 58] on span "Sections" at bounding box center [420, 56] width 32 height 13
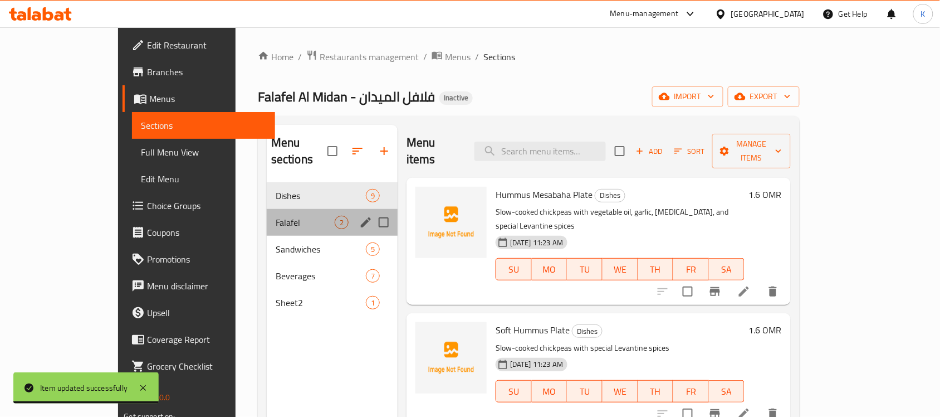
click at [272, 209] on div "Falafel 2" at bounding box center [332, 222] width 131 height 27
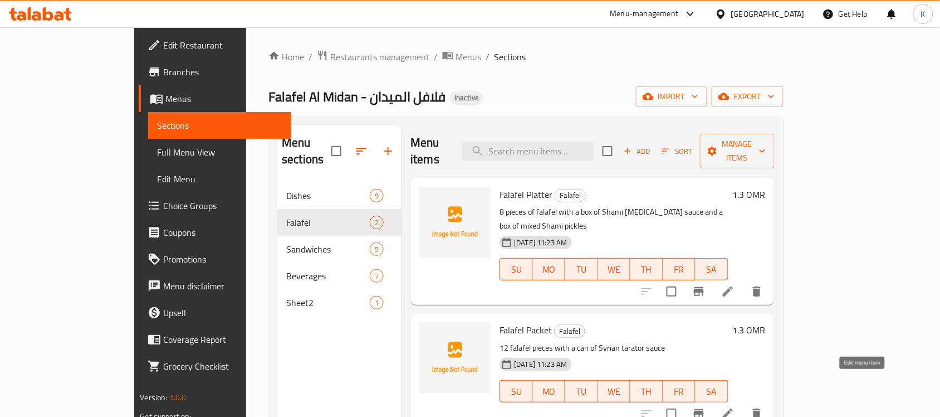
click at [735, 407] on icon at bounding box center [727, 413] width 13 height 13
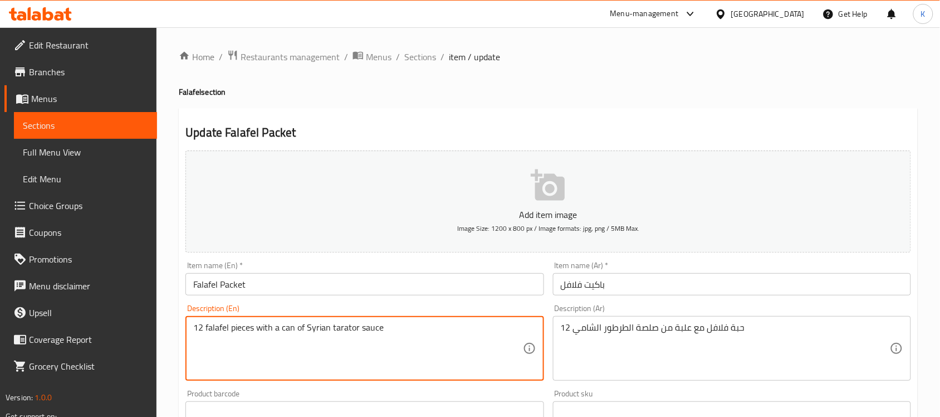
click at [319, 327] on textarea "12 falafel pieces with a can of Syrian tarator sauce" at bounding box center [357, 348] width 329 height 53
click at [288, 328] on textarea "12 falafel pieces with a can of Shami tarator sauce" at bounding box center [357, 348] width 329 height 53
click at [289, 328] on textarea "12 falafel pieces with a can of Shami tarator sauce" at bounding box center [357, 348] width 329 height 53
click at [381, 326] on textarea "12 falafel pieces with a of Shami tarator sauce" at bounding box center [357, 348] width 329 height 53
click at [280, 325] on textarea "12 falafel pieces with a of Shami tarator sauce box" at bounding box center [357, 348] width 329 height 53
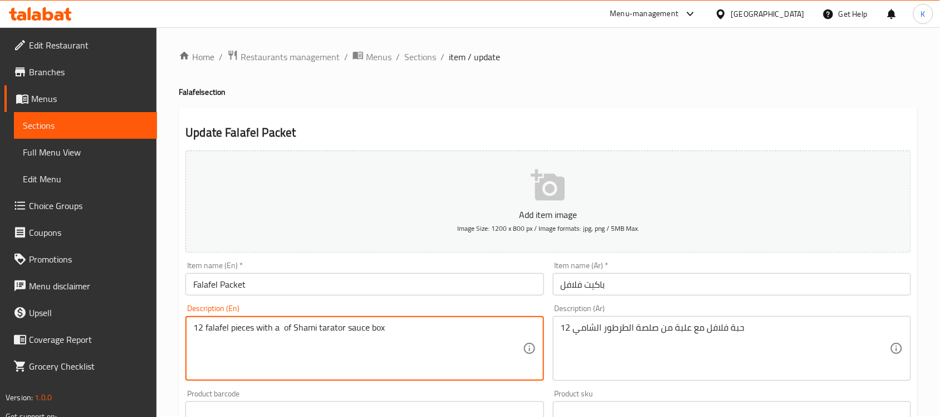
click at [281, 329] on textarea "12 falafel pieces with a of Shami tarator sauce box" at bounding box center [357, 348] width 329 height 53
click at [276, 334] on textarea "12 falafel pieces with a of Shami tarator sauce box" at bounding box center [357, 348] width 329 height 53
click at [284, 333] on textarea "12 falafel pieces with a of Shami tarator sauce box" at bounding box center [357, 348] width 329 height 53
click at [286, 329] on textarea "12 falafel pieces with a of Shami tarator sauce box" at bounding box center [357, 348] width 329 height 53
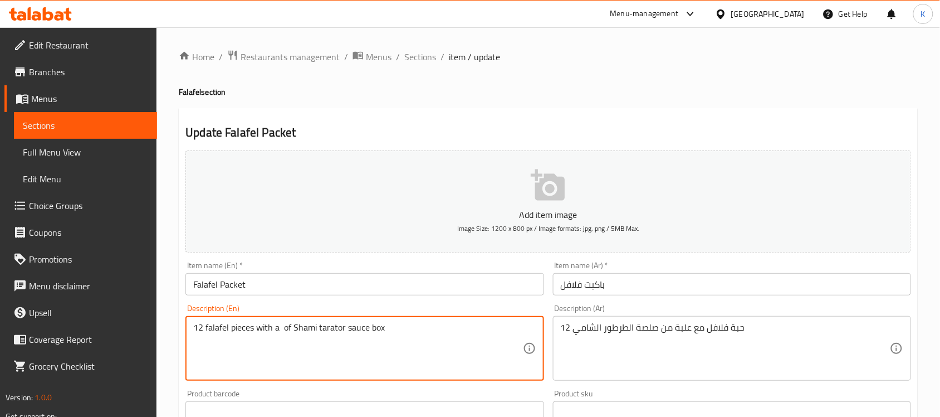
click at [280, 333] on textarea "12 falafel pieces with a of Shami tarator sauce box" at bounding box center [357, 348] width 329 height 53
click at [386, 326] on textarea "12 falafel pieces with a box of Shami tarator sauce box" at bounding box center [357, 348] width 329 height 53
type textarea "12 falafel pieces with a box of Shami tarator sauce"
click at [379, 277] on input "Falafel Packet" at bounding box center [365, 284] width 358 height 22
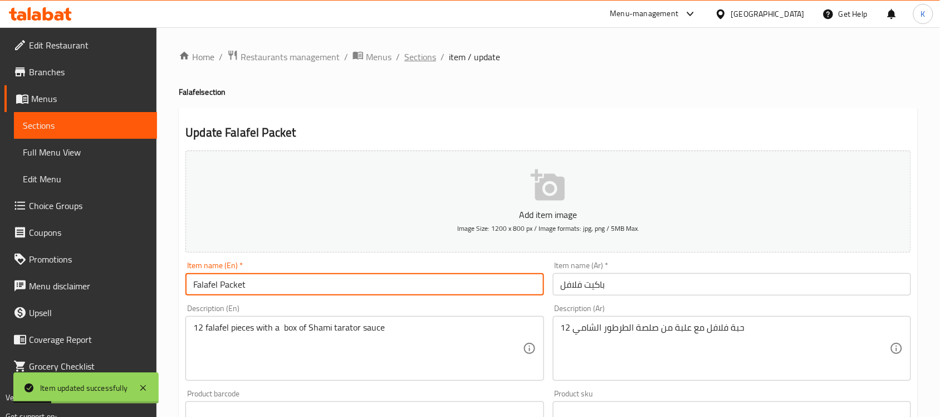
click at [429, 56] on span "Sections" at bounding box center [420, 56] width 32 height 13
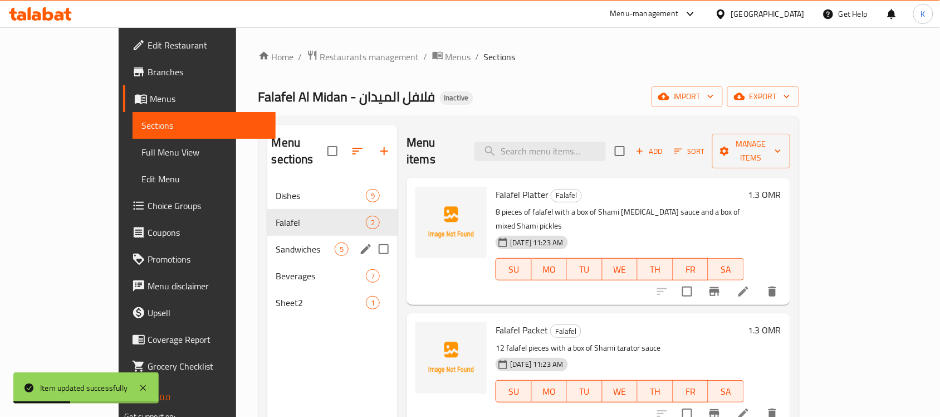
click at [276, 242] on span "Sandwiches" at bounding box center [305, 248] width 59 height 13
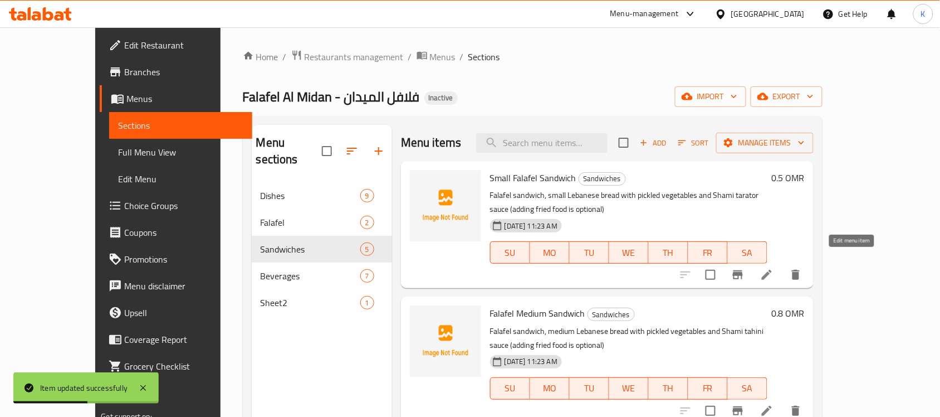
click at [772, 270] on icon at bounding box center [767, 275] width 10 height 10
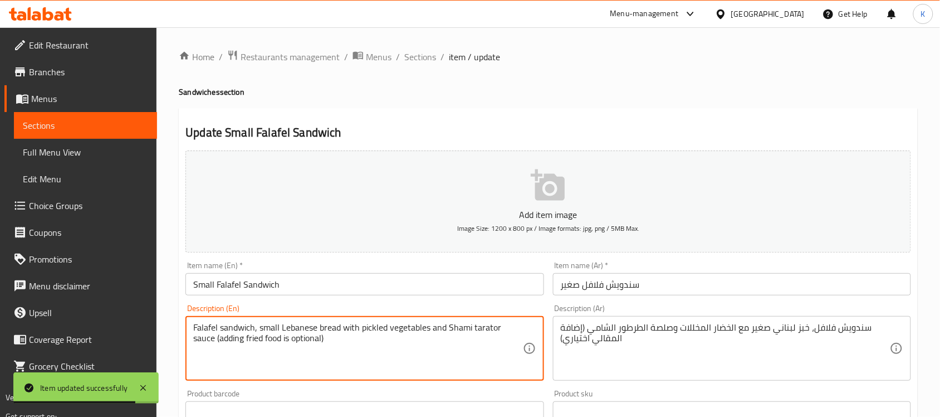
click at [377, 326] on textarea "Falafel sandwich, small Lebanese bread with pickled vegetables and Shami tarato…" at bounding box center [357, 348] width 329 height 53
click at [399, 330] on textarea "Falafel sandwich, small Lebanese bread with vegetables and Shami tarator sauce …" at bounding box center [357, 348] width 329 height 53
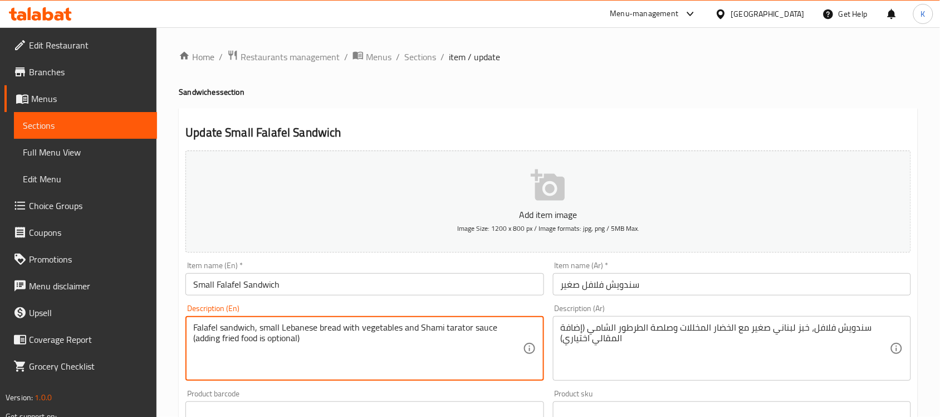
click at [401, 331] on textarea "Falafel sandwich, small Lebanese bread with vegetables and Shami tarator sauce …" at bounding box center [357, 348] width 329 height 53
click at [260, 342] on textarea "Falafel sandwich, small Lebanese bread with vegetables, pickles, and Shami tara…" at bounding box center [357, 348] width 329 height 53
click at [288, 336] on textarea "Falafel sandwich, small Lebanese bread with vegetables, pickles, and Shami tara…" at bounding box center [357, 348] width 329 height 53
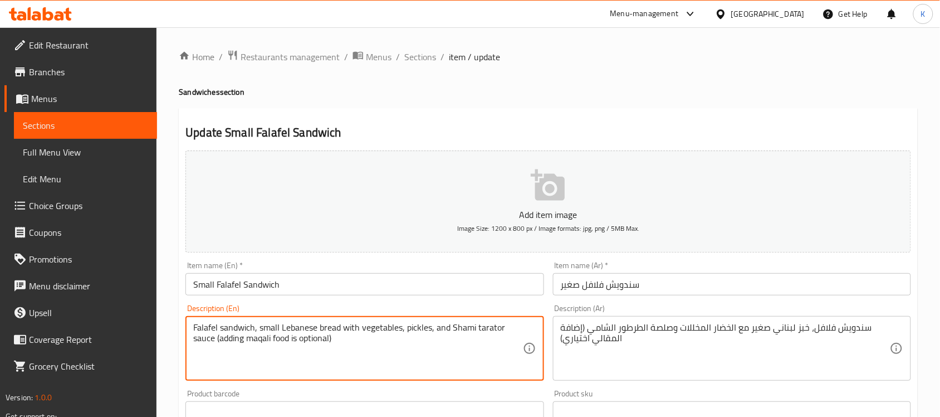
click at [280, 343] on textarea "Falafel sandwich, small Lebanese bread with vegetables, pickles, and Shami tara…" at bounding box center [357, 348] width 329 height 53
type textarea "Falafel sandwich, small Lebanese bread with vegetables, pickles, and Shami tara…"
click at [456, 276] on input "Small Falafel Sandwich" at bounding box center [365, 284] width 358 height 22
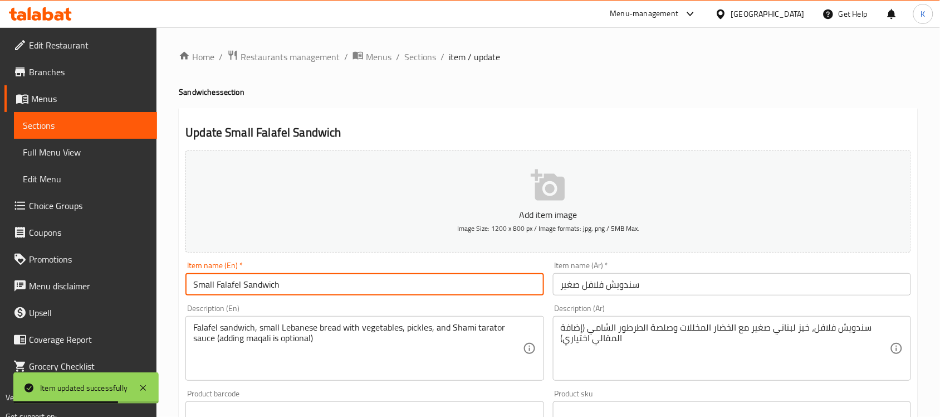
click at [79, 209] on span "Choice Groups" at bounding box center [88, 205] width 119 height 13
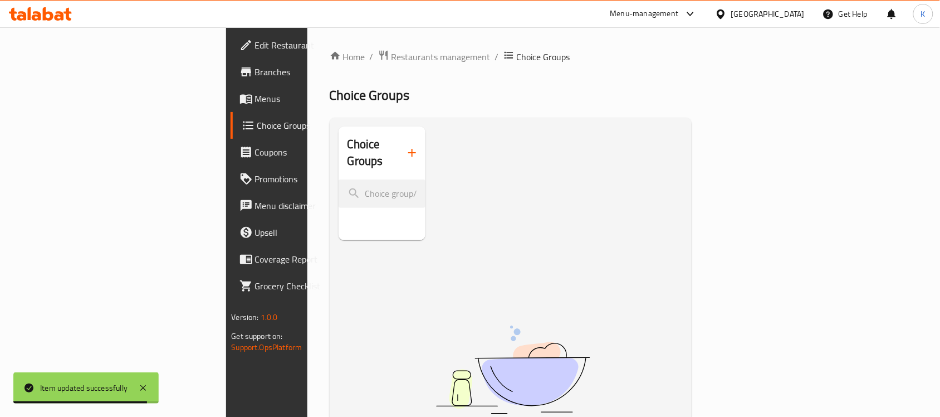
click at [406, 146] on icon "button" at bounding box center [412, 152] width 13 height 13
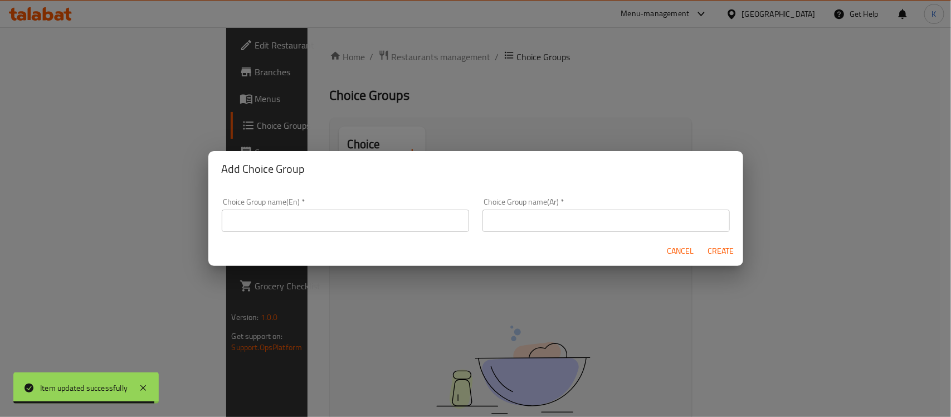
click at [336, 215] on input "text" at bounding box center [345, 220] width 247 height 22
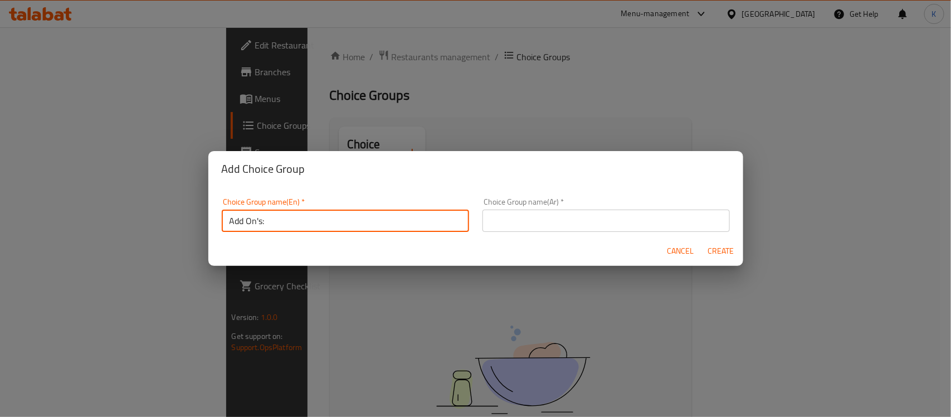
type input "Add On's:"
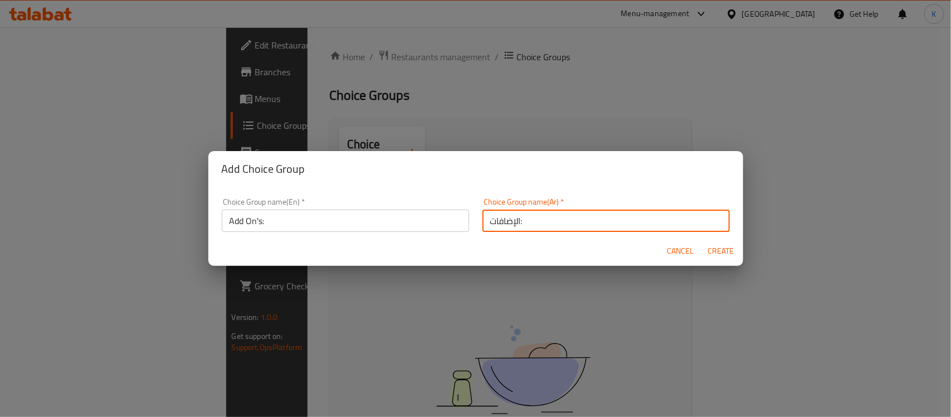
type input "الإضافات:"
click at [703, 241] on button "Create" at bounding box center [721, 251] width 36 height 21
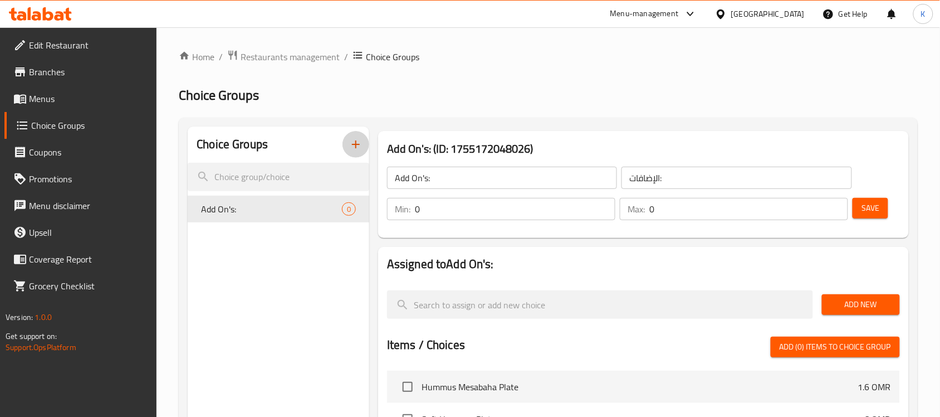
drag, startPoint x: 699, startPoint y: 216, endPoint x: 618, endPoint y: 215, distance: 80.8
click at [626, 215] on div "Max: 0 ​" at bounding box center [734, 209] width 228 height 22
click at [682, 208] on input "1" at bounding box center [749, 209] width 199 height 22
type input "1"
click at [719, 240] on div "Add On's: (ID: 1755172048026) Add On's: ​ الإضافات: ​ Min: 0 ​ Max: 1 ​ Save" at bounding box center [644, 184] width 540 height 116
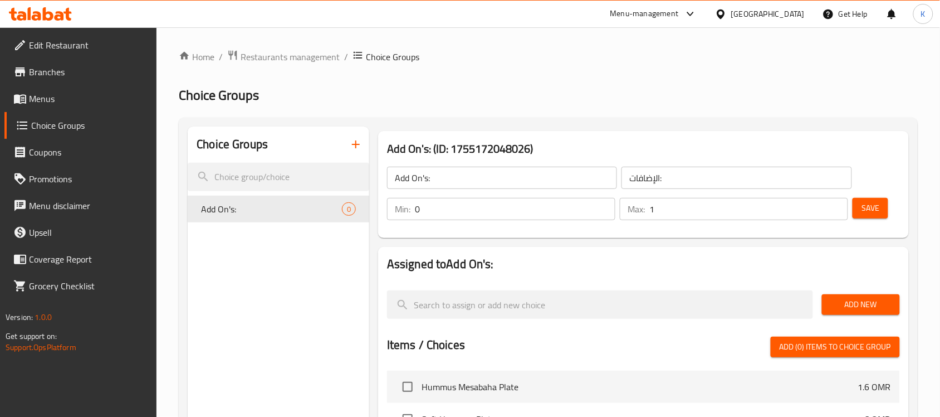
click at [770, 274] on nav at bounding box center [643, 276] width 513 height 9
click at [836, 295] on button "Add New" at bounding box center [861, 304] width 78 height 21
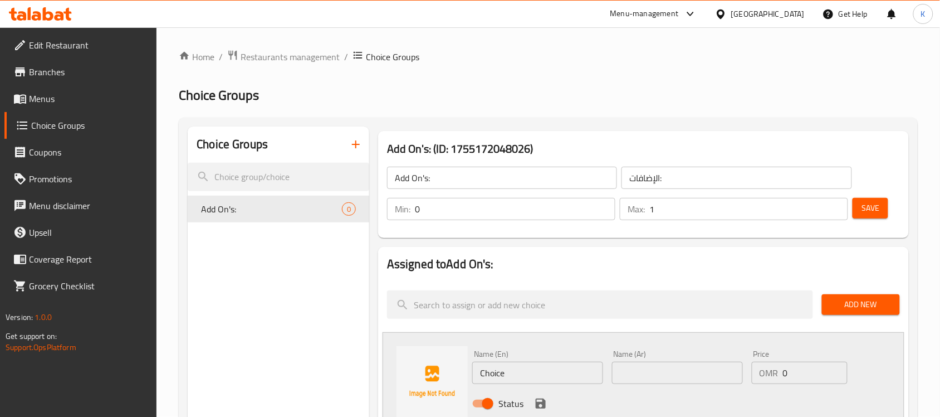
click at [524, 399] on div "Status" at bounding box center [677, 403] width 419 height 30
click at [530, 386] on div "Name (En) Choice Name (En)" at bounding box center [538, 366] width 140 height 43
click at [549, 382] on input "Choice" at bounding box center [537, 373] width 131 height 22
type input "’"
type input "Maqali"
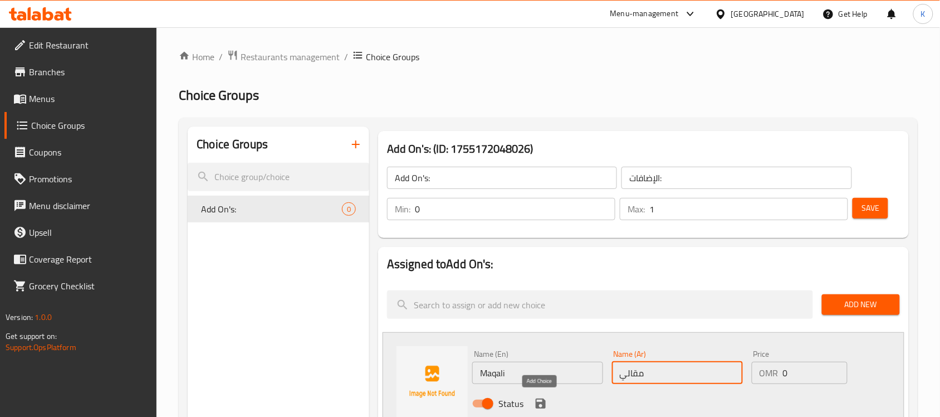
type input "مقالي"
click at [538, 406] on icon "save" at bounding box center [541, 403] width 10 height 10
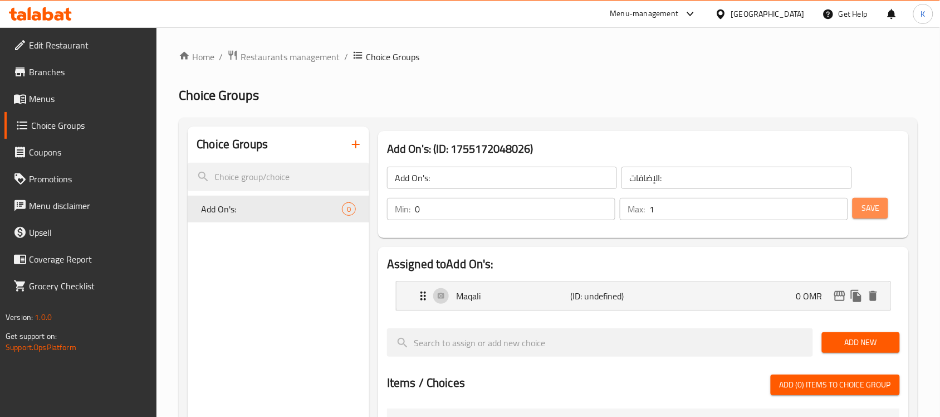
click at [865, 201] on span "Save" at bounding box center [871, 208] width 18 height 14
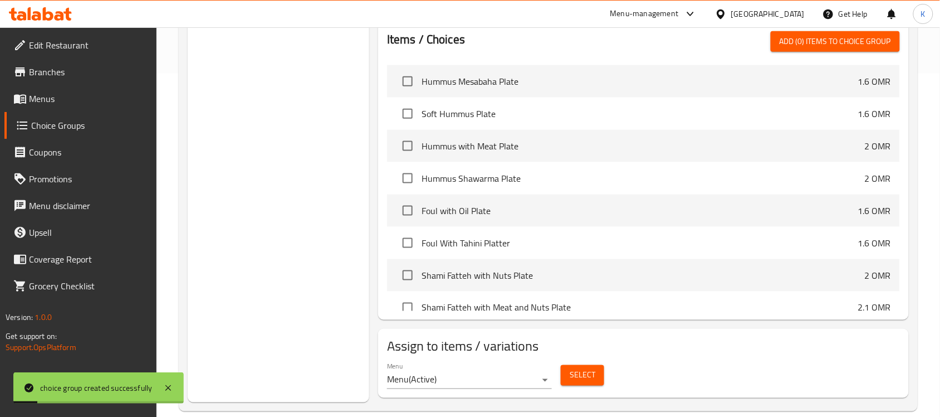
scroll to position [360, 0]
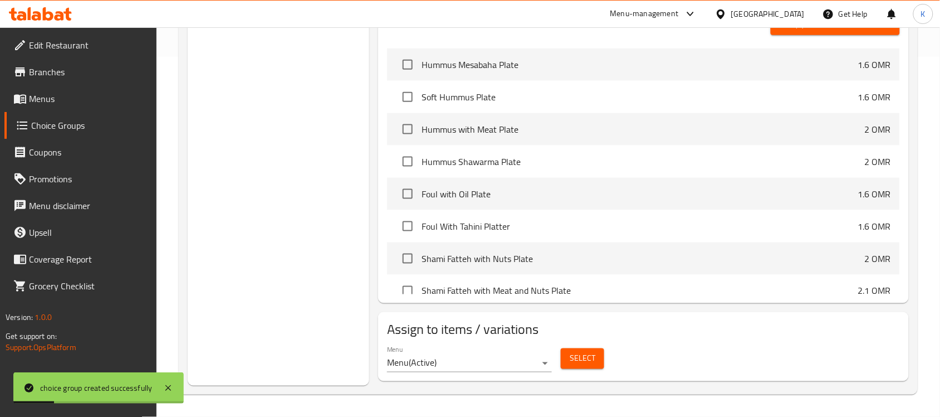
click at [574, 359] on span "Select" at bounding box center [583, 359] width 26 height 14
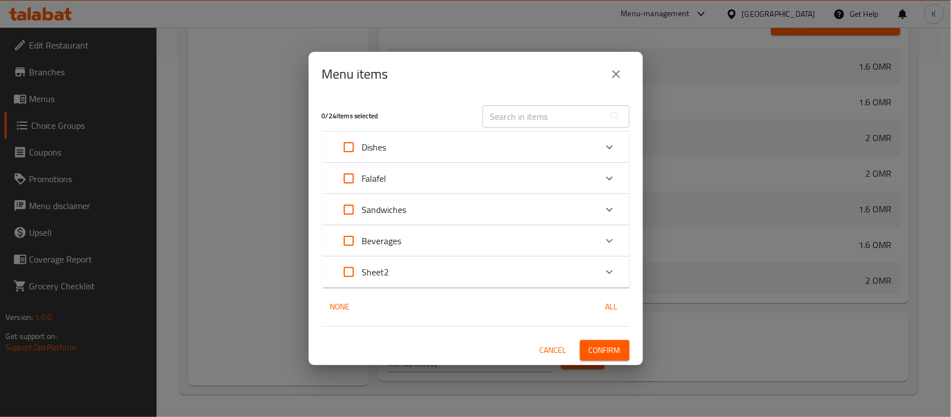
click at [343, 201] on input "Expand" at bounding box center [348, 209] width 27 height 27
checkbox input "true"
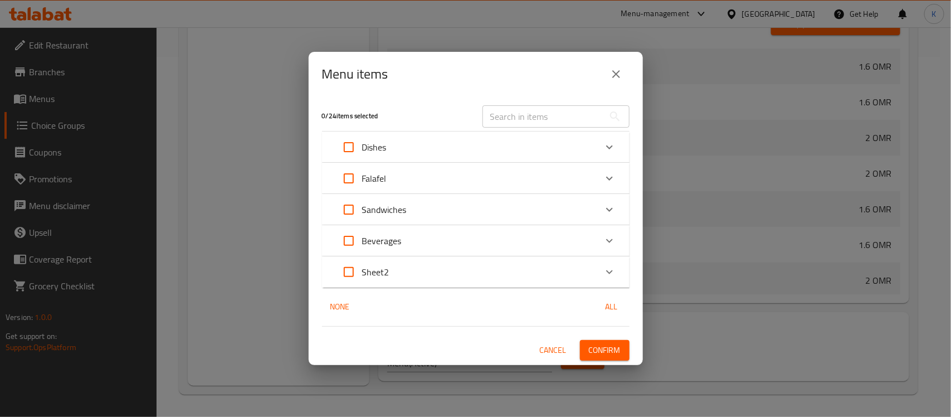
checkbox input "true"
click at [600, 349] on span "Confirm" at bounding box center [605, 350] width 32 height 14
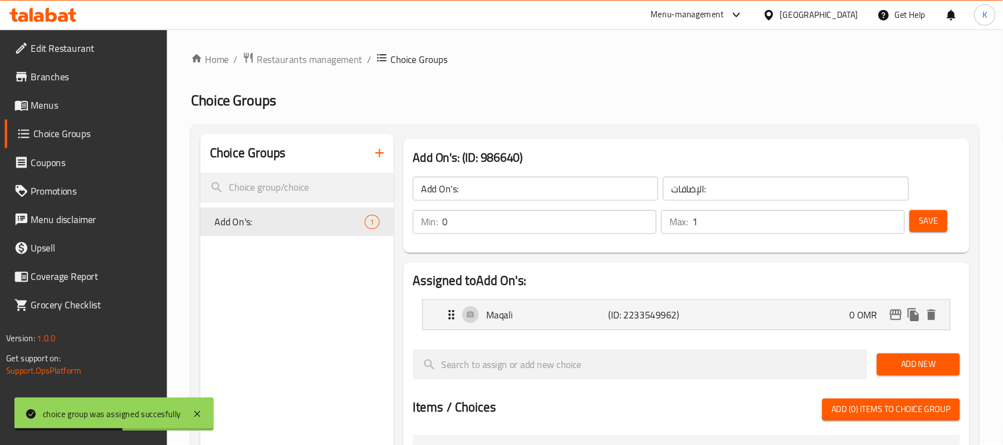
scroll to position [0, 0]
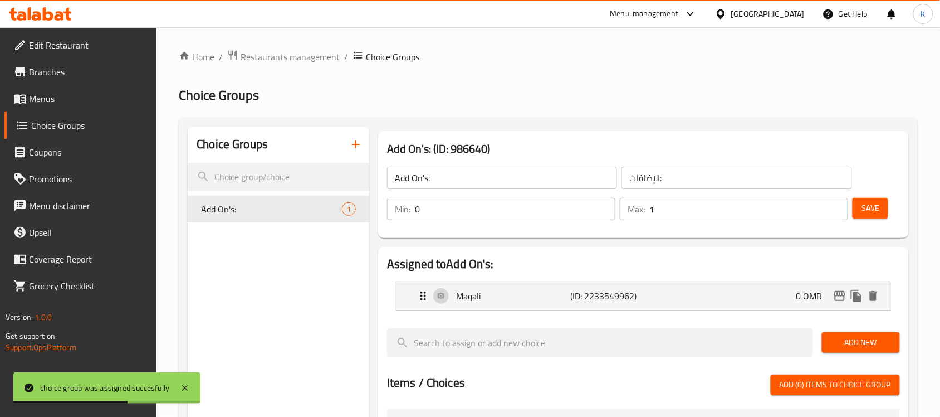
drag, startPoint x: 65, startPoint y: 96, endPoint x: 130, endPoint y: 116, distance: 68.0
click at [65, 96] on span "Menus" at bounding box center [88, 98] width 119 height 13
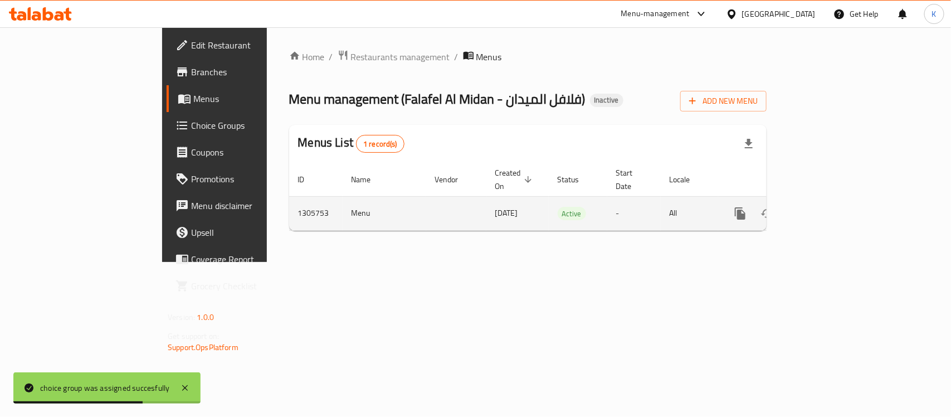
click at [827, 207] on icon "enhanced table" at bounding box center [820, 213] width 13 height 13
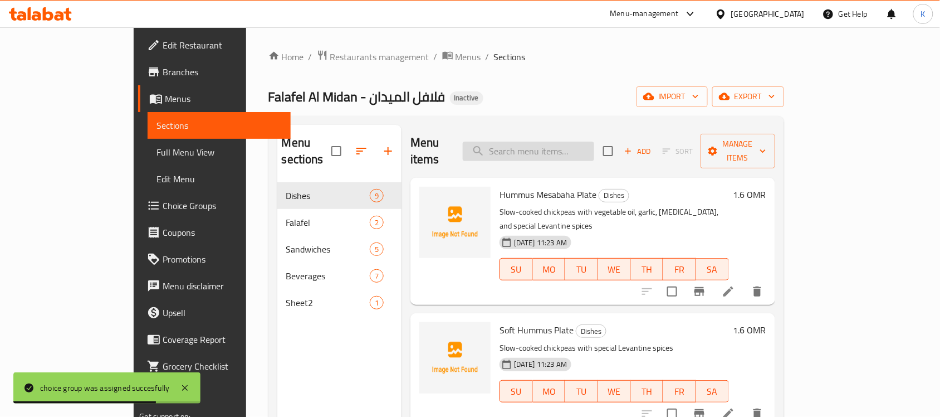
click at [588, 152] on input "search" at bounding box center [528, 151] width 131 height 19
paste input "Falafel Medium Sandwich"
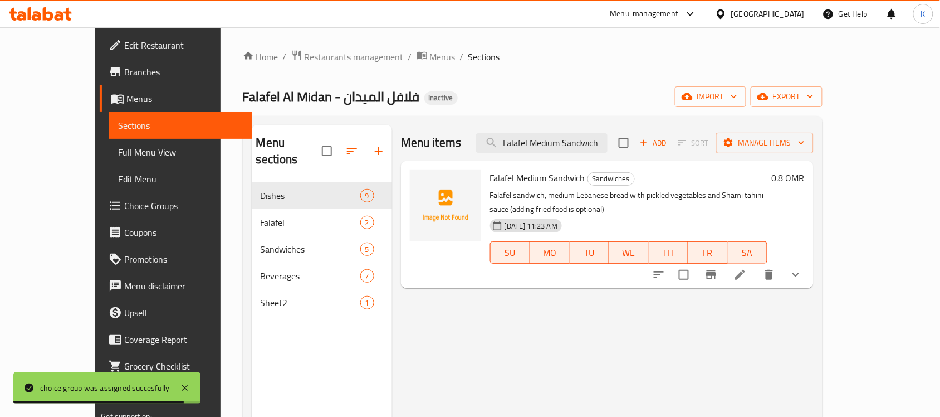
type input "Falafel Medium Sandwich"
click at [747, 268] on icon at bounding box center [740, 274] width 13 height 13
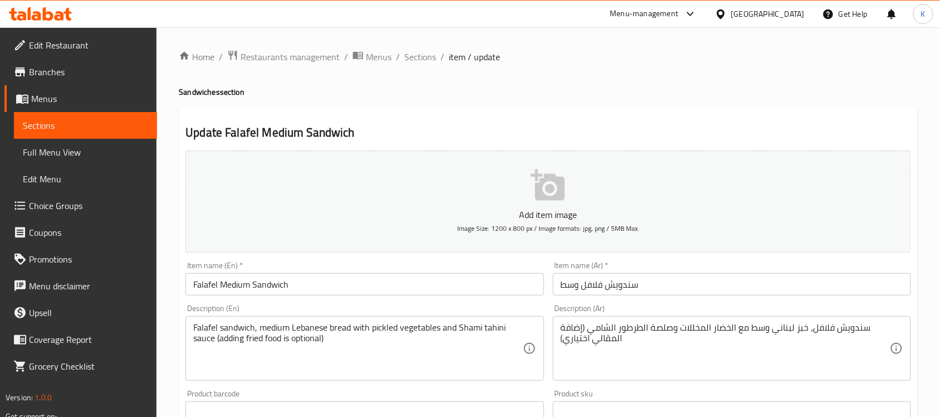
click at [240, 282] on input "Falafel Medium Sandwich" at bounding box center [365, 284] width 358 height 22
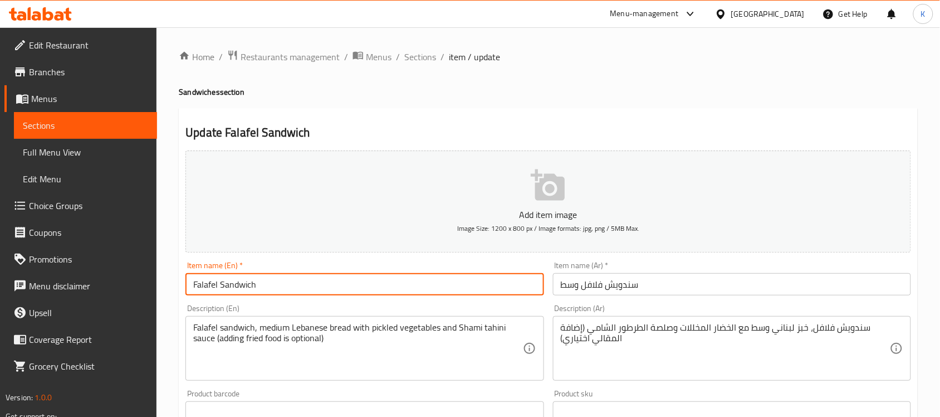
click at [198, 287] on input "Falafel Sandwich" at bounding box center [365, 284] width 358 height 22
click at [196, 287] on input "Falafel Sandwich" at bounding box center [365, 284] width 358 height 22
click at [194, 285] on input "Falafel Sandwich" at bounding box center [365, 284] width 358 height 22
paste input "Medium"
type input "Medium Falafel Sandwich"
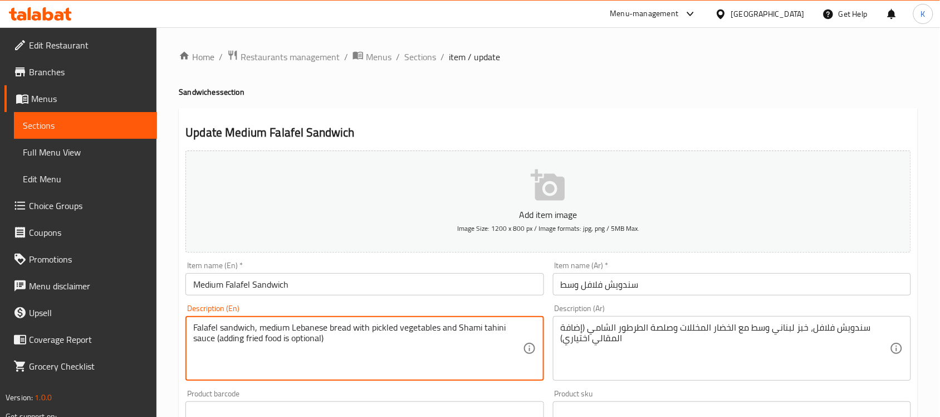
click at [392, 328] on textarea "Falafel sandwich, medium Lebanese bread with pickled vegetables and Shami tahin…" at bounding box center [357, 348] width 329 height 53
click at [413, 322] on textarea "Falafel sandwich, medium Lebanese bread with vegetables and Shami tahini sauce …" at bounding box center [357, 348] width 329 height 53
click at [503, 324] on textarea "Falafel sandwich, medium Lebanese bread with vegetables, pickles and Shami tahi…" at bounding box center [357, 348] width 329 height 53
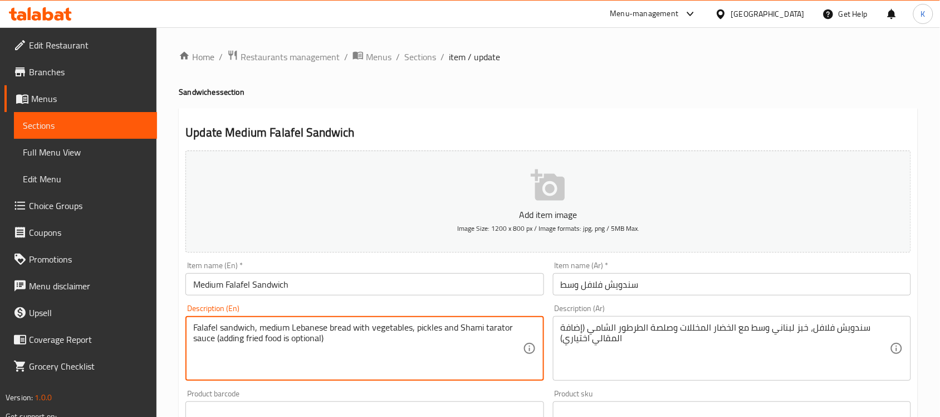
click at [495, 351] on textarea "Falafel sandwich, medium Lebanese bread with vegetables, pickles and Shami tara…" at bounding box center [357, 348] width 329 height 53
click at [443, 282] on input "Medium Falafel Sandwich" at bounding box center [365, 284] width 358 height 22
click at [258, 340] on textarea "Falafel sandwich, medium Lebanese bread with vegetables, pickles and Shami tara…" at bounding box center [357, 348] width 329 height 53
click at [259, 341] on textarea "Falafel sandwich, medium Lebanese bread with vegetables, pickles and Shami tara…" at bounding box center [357, 348] width 329 height 53
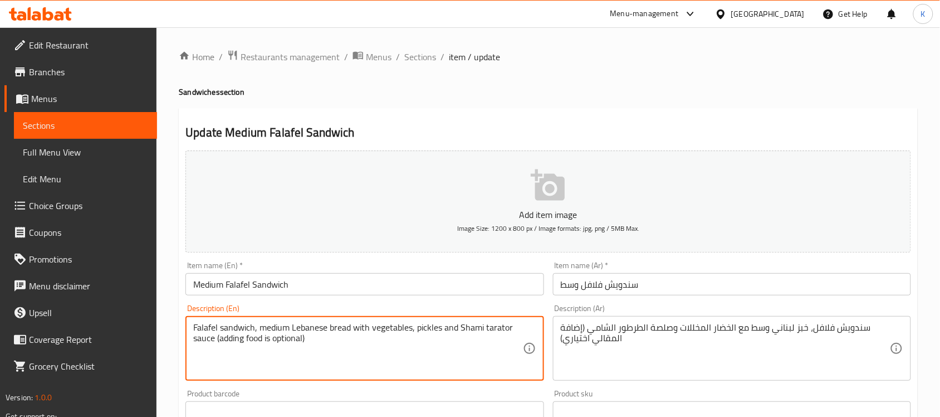
click at [259, 341] on textarea "Falafel sandwich, medium Lebanese bread with vegetables, pickles and Shami tara…" at bounding box center [357, 348] width 329 height 53
type textarea "Falafel sandwich, medium Lebanese bread with vegetables, pickles and Shami tara…"
click at [291, 307] on div "Description (En) Falafel sandwich, medium Lebanese bread with vegetables, pickl…" at bounding box center [365, 342] width 358 height 76
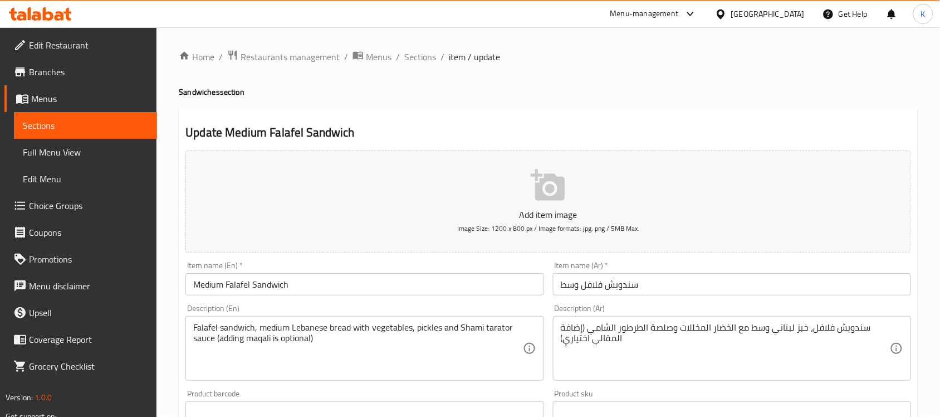
click at [323, 294] on input "Medium Falafel Sandwich" at bounding box center [365, 284] width 358 height 22
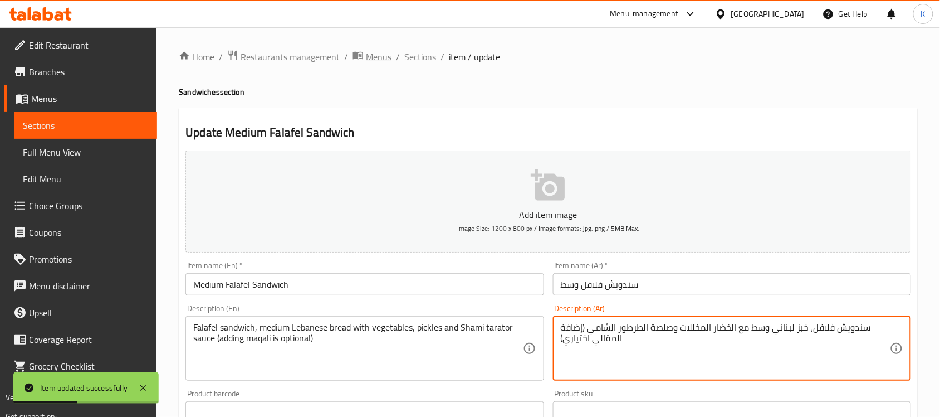
click at [388, 58] on span "Menus" at bounding box center [379, 56] width 26 height 13
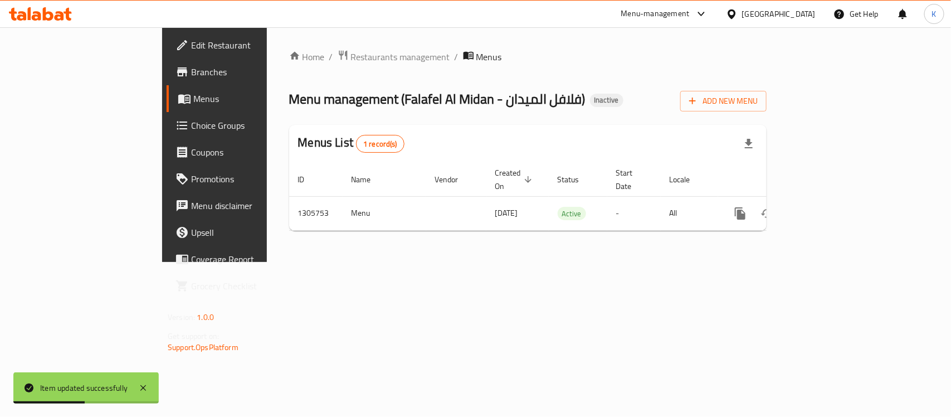
drag, startPoint x: 388, startPoint y: 58, endPoint x: 410, endPoint y: 58, distance: 22.3
click at [410, 58] on ol "Home / Restaurants management / Menus" at bounding box center [527, 57] width 477 height 14
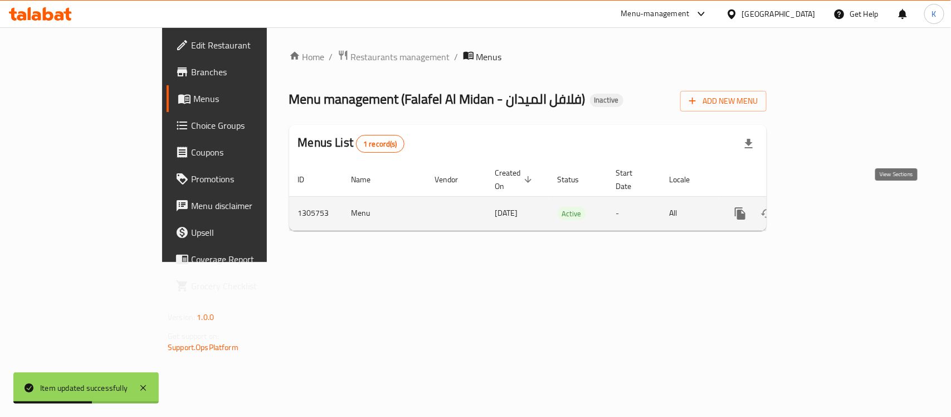
click at [827, 207] on icon "enhanced table" at bounding box center [820, 213] width 13 height 13
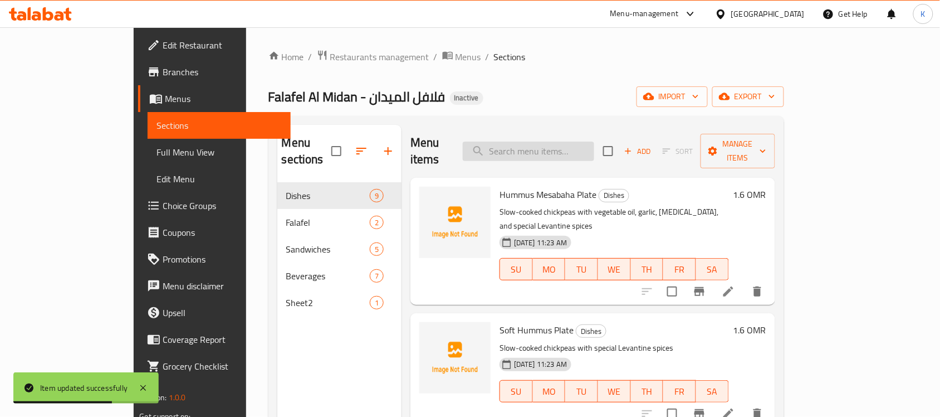
click at [594, 152] on input "search" at bounding box center [528, 151] width 131 height 19
paste input "Large Falafel Sandwich"
type input "Large Falafel Sandwich"
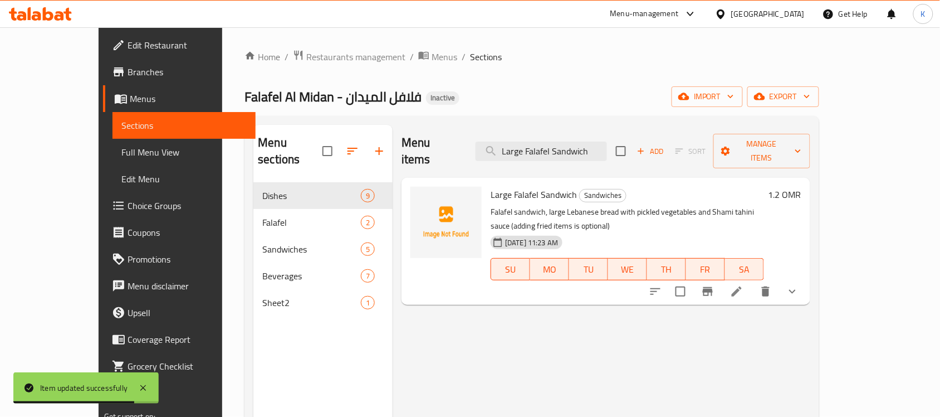
click at [744, 285] on icon at bounding box center [736, 291] width 13 height 13
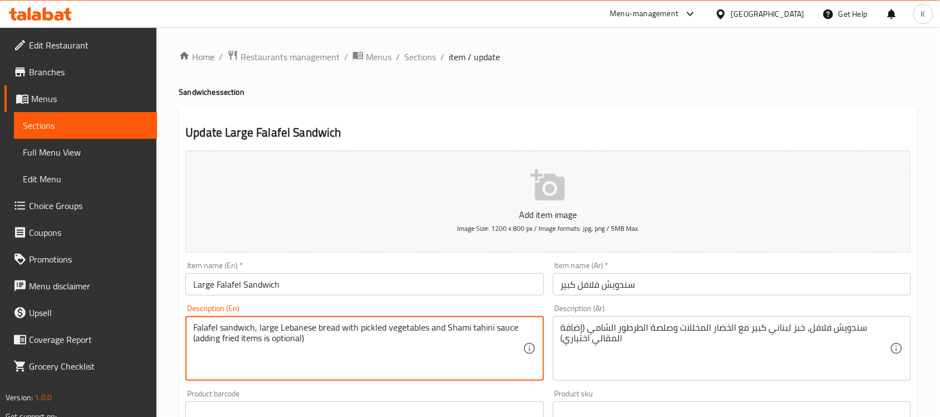
click at [231, 344] on textarea "Falafel sandwich, large Lebanese bread with pickled vegetables and Shami tahini…" at bounding box center [357, 348] width 329 height 53
click at [237, 343] on textarea "Falafel sandwich, large Lebanese bread with pickled vegetables and Shami tahini…" at bounding box center [357, 348] width 329 height 53
click at [238, 343] on textarea "Falafel sandwich, large Lebanese bread with pickled vegetables and Shami tahini…" at bounding box center [357, 348] width 329 height 53
click at [381, 330] on textarea "Falafel sandwich, large Lebanese bread with pickled vegetables and Shami tahini…" at bounding box center [357, 348] width 329 height 53
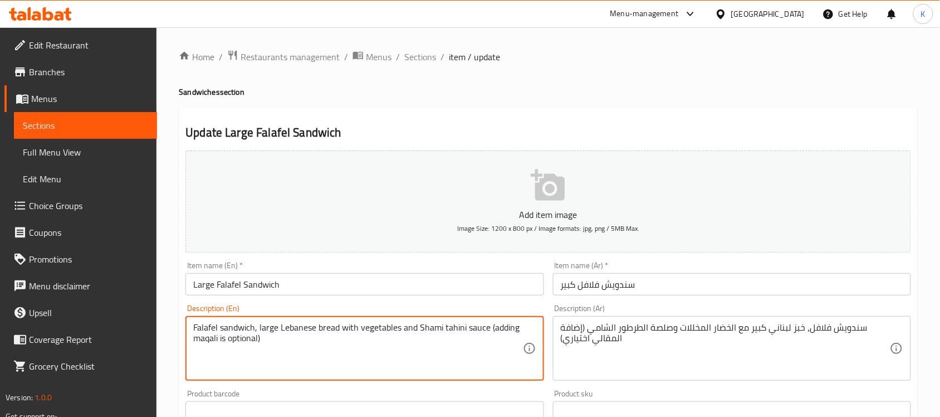
click at [400, 329] on textarea "Falafel sandwich, large Lebanese bread with vegetables and Shami tahini sauce (…" at bounding box center [357, 348] width 329 height 53
paste textarea "pickled"
click at [483, 330] on textarea "Falafel sandwich, large Lebanese bread with vegetables, pickles and Shami tahin…" at bounding box center [357, 348] width 329 height 53
type textarea "Falafel sandwich, large Lebanese bread with vegetables, pickles and Shami tarat…"
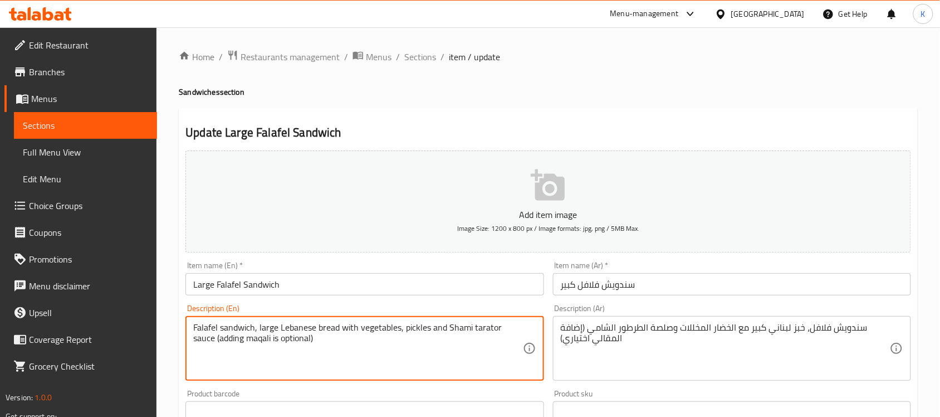
click at [520, 284] on input "Large Falafel Sandwich" at bounding box center [365, 284] width 358 height 22
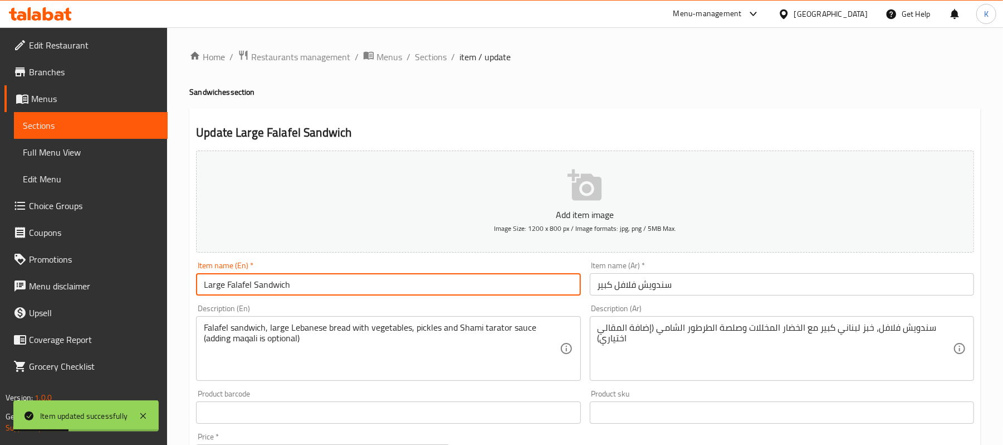
click at [414, 42] on div "Home / Restaurants management / Menus / Sections / item / update Sandwiches sec…" at bounding box center [585, 416] width 836 height 778
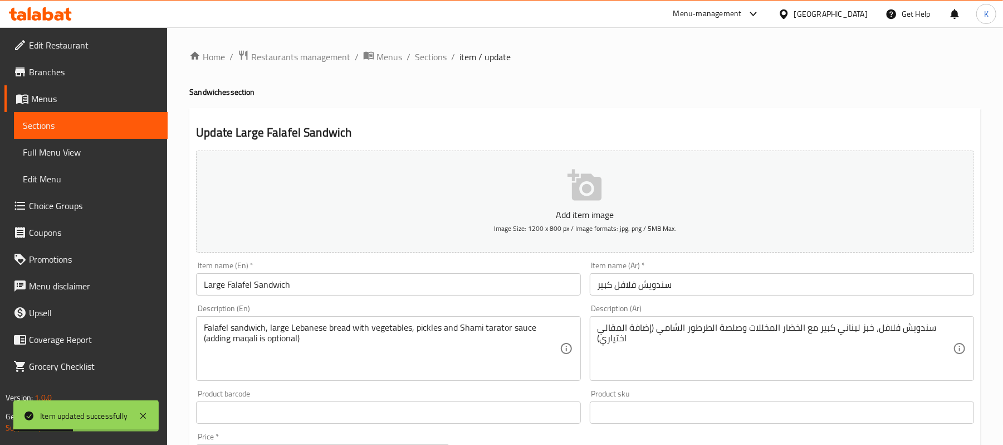
click at [411, 55] on ol "Home / Restaurants management / Menus / Sections / item / update" at bounding box center [585, 57] width 792 height 14
click at [425, 62] on span "Sections" at bounding box center [431, 56] width 32 height 13
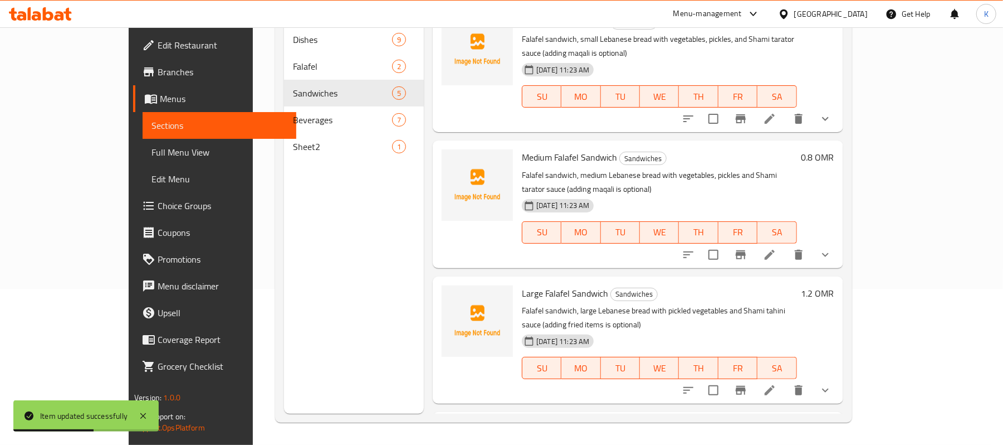
scroll to position [173, 0]
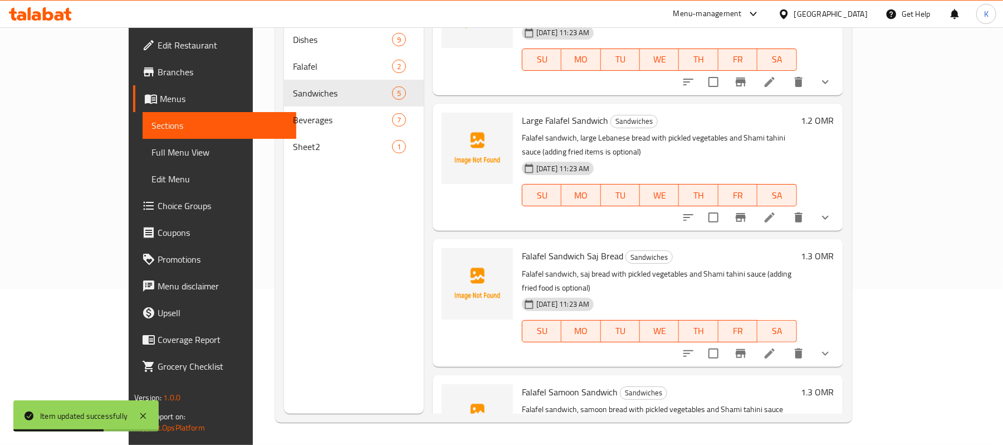
click at [775, 348] on icon at bounding box center [770, 353] width 10 height 10
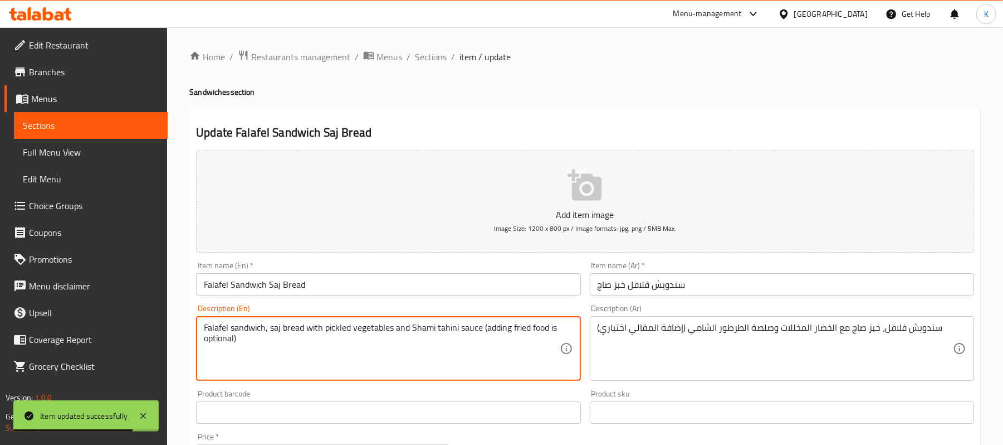
drag, startPoint x: 325, startPoint y: 328, endPoint x: 339, endPoint y: 334, distance: 14.9
click at [332, 330] on textarea "Falafel sandwich, saj bread with pickled vegetables and Shami tahini sauce (add…" at bounding box center [381, 348] width 355 height 53
click at [336, 333] on textarea "Falafel sandwich, saj bread with pickled vegetables and Shami tahini sauce (add…" at bounding box center [381, 348] width 355 height 53
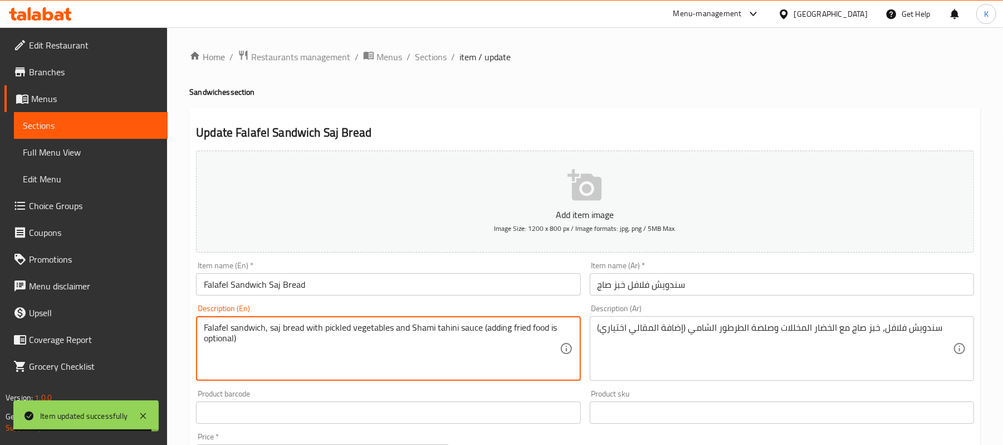
click at [335, 330] on textarea "Falafel sandwich, saj bread with pickled vegetables and Shami tahini sauce (add…" at bounding box center [381, 348] width 355 height 53
click at [344, 333] on textarea "Falafel sandwich, saj bread with pickled vegetables and Shami tahini sauce (add…" at bounding box center [381, 348] width 355 height 53
click at [348, 324] on textarea "Falafel sandwich, saj bread with pickled vegetables and Shami tahini sauce (add…" at bounding box center [381, 348] width 355 height 53
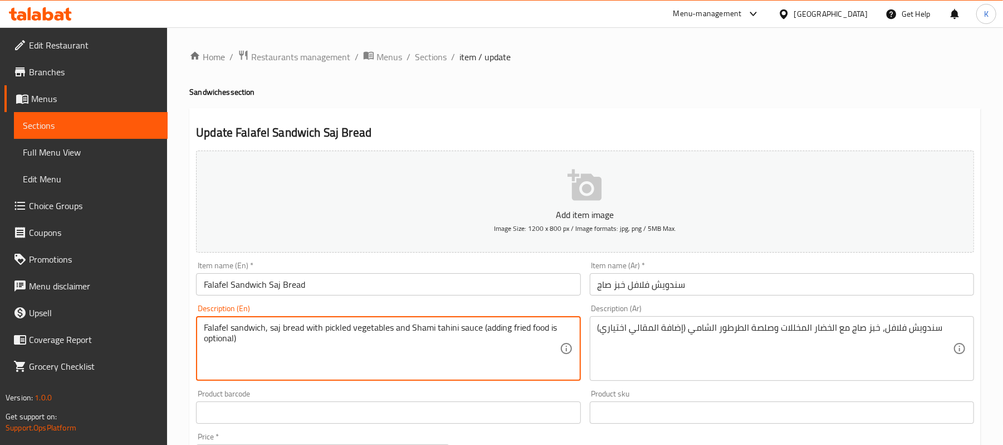
click at [317, 324] on textarea "Falafel sandwich, saj bread with pickled vegetables and Shami tahini sauce (add…" at bounding box center [381, 348] width 355 height 53
click at [341, 328] on textarea "Falafel sandwich, saj bread with pickled vegetables and Shami tahini sauce (add…" at bounding box center [381, 348] width 355 height 53
click at [342, 328] on textarea "Falafel sandwich, saj bread with pickled vegetables and Shami tahini sauce (add…" at bounding box center [381, 348] width 355 height 53
click at [363, 332] on textarea "Falafel sandwich, saj bread with vegetables and Shami tahini sauce (adding frie…" at bounding box center [381, 348] width 355 height 53
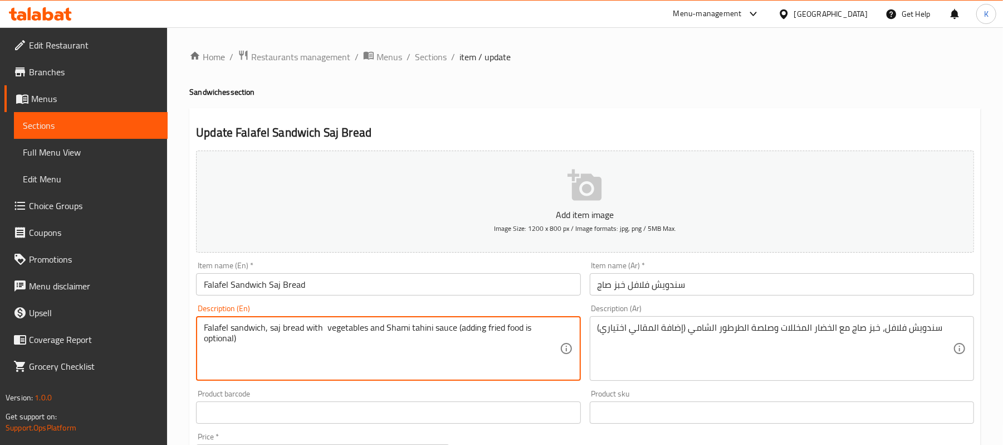
click at [365, 334] on textarea "Falafel sandwich, saj bread with vegetables and Shami tahini sauce (adding frie…" at bounding box center [381, 348] width 355 height 53
paste textarea "pickled"
click at [445, 326] on textarea "Falafel sandwich, saj bread with vegetables, pickles and Shami tahini sauce (ad…" at bounding box center [381, 348] width 355 height 53
click at [539, 326] on textarea "Falafel sandwich, saj bread with vegetables, pickles and Shami tarator sauce (a…" at bounding box center [381, 348] width 355 height 53
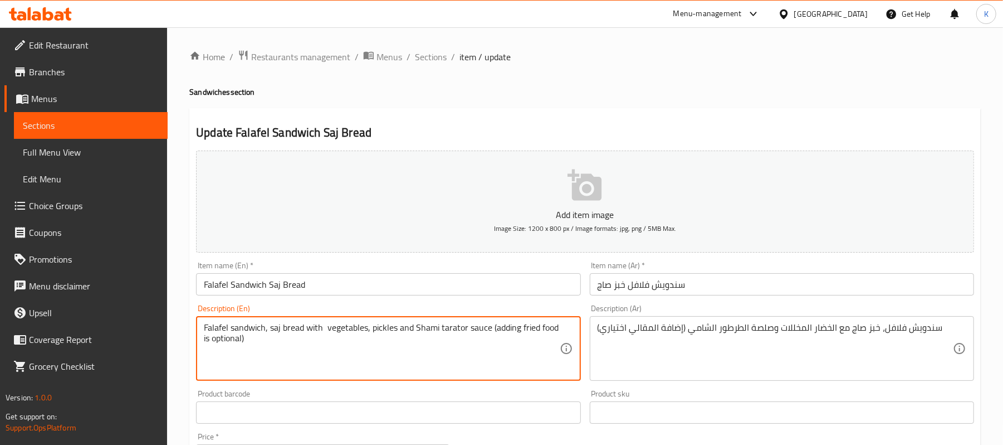
click at [539, 326] on textarea "Falafel sandwich, saj bread with vegetables, pickles and Shami tarator sauce (a…" at bounding box center [381, 348] width 355 height 53
click at [531, 332] on textarea "Falafel sandwich, saj bread with vegetables, pickles and Shami tarator sauce (a…" at bounding box center [381, 348] width 355 height 53
type textarea "Falafel sandwich, saj bread with vegetables, pickles and Shami tarator sauce (a…"
click at [529, 312] on div "Description (En) Falafel sandwich, saj bread with vegetables, pickles and Shami…" at bounding box center [388, 342] width 384 height 76
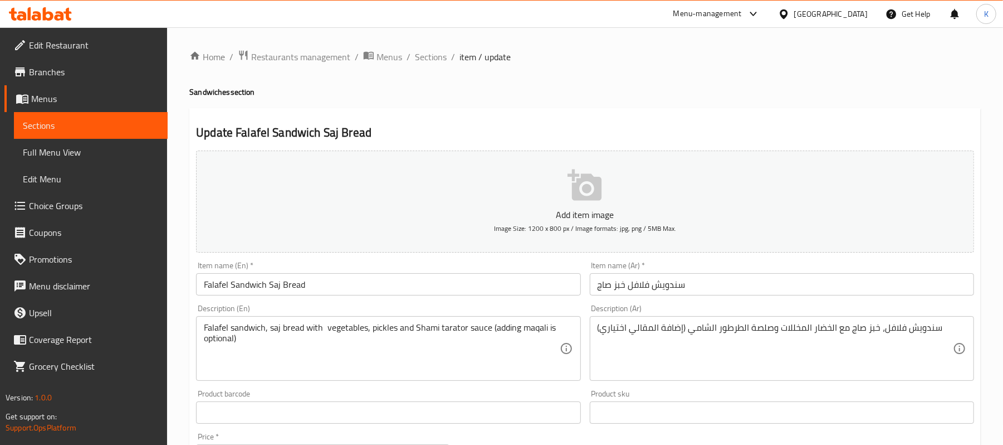
click at [528, 304] on div "Description (En) Falafel sandwich, saj bread with vegetables, pickles and Shami…" at bounding box center [388, 342] width 393 height 85
click at [525, 299] on div "Item name (En)   * Falafel Sandwich Saj Bread Item name (En) *" at bounding box center [388, 278] width 393 height 43
click at [520, 288] on input "Falafel Sandwich Saj Bread" at bounding box center [388, 284] width 384 height 22
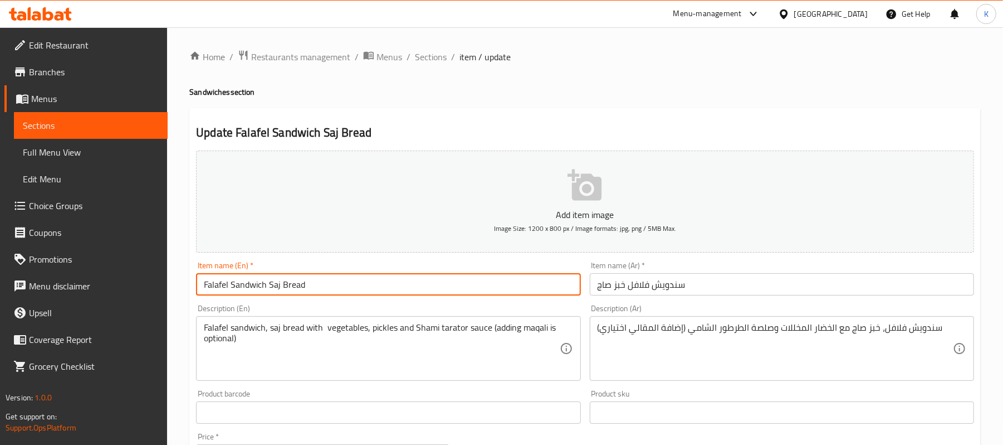
click at [420, 46] on div "Home / Restaurants management / Menus / Sections / item / update Sandwiches sec…" at bounding box center [585, 416] width 836 height 778
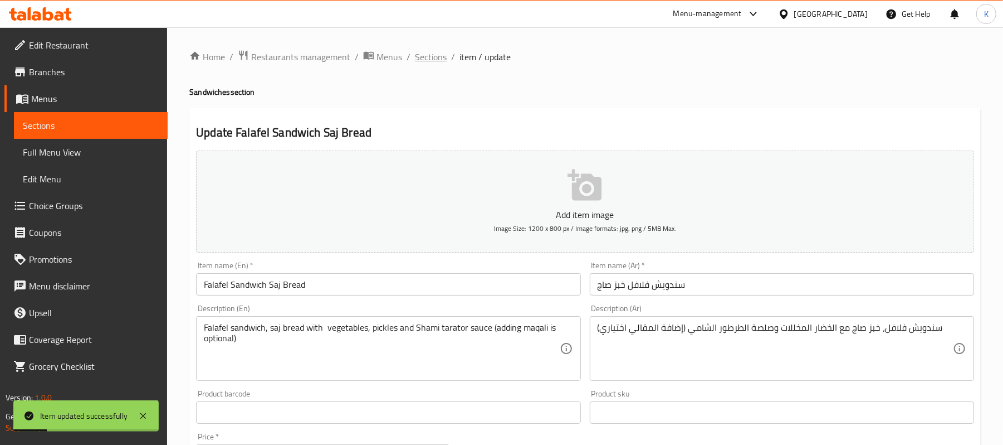
click at [429, 58] on span "Sections" at bounding box center [431, 56] width 32 height 13
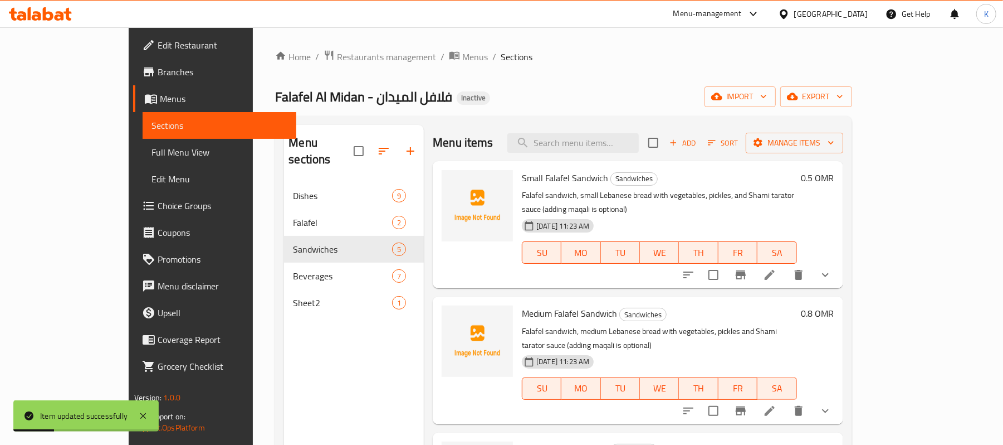
scroll to position [157, 0]
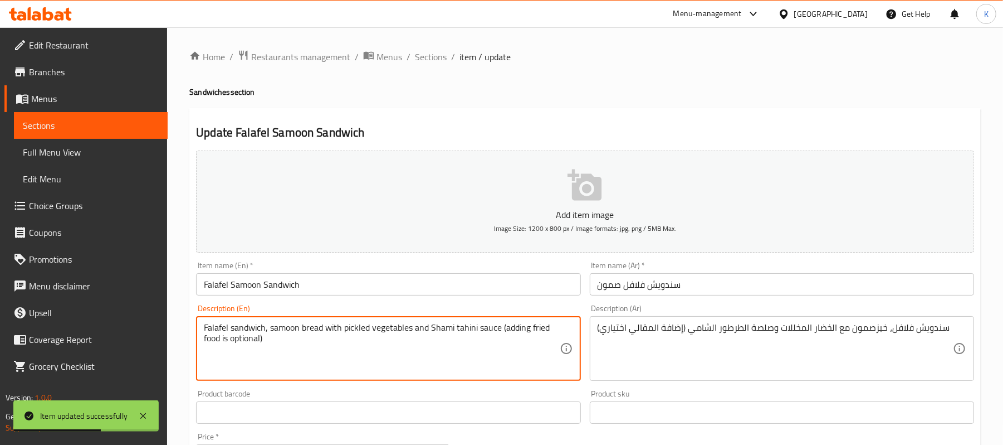
click at [366, 328] on textarea "Falafel sandwich, samoon bread with pickled vegetables and Shami tahini sauce (…" at bounding box center [381, 348] width 355 height 53
click at [386, 329] on textarea "Falafel sandwich, samoon bread with vegetables and Shami tahini sauce (adding f…" at bounding box center [381, 348] width 355 height 53
paste textarea "pickled"
click at [471, 328] on textarea "Falafel sandwich, samoon bread with vegetables, pickles and Shami tahini sauce …" at bounding box center [381, 348] width 355 height 53
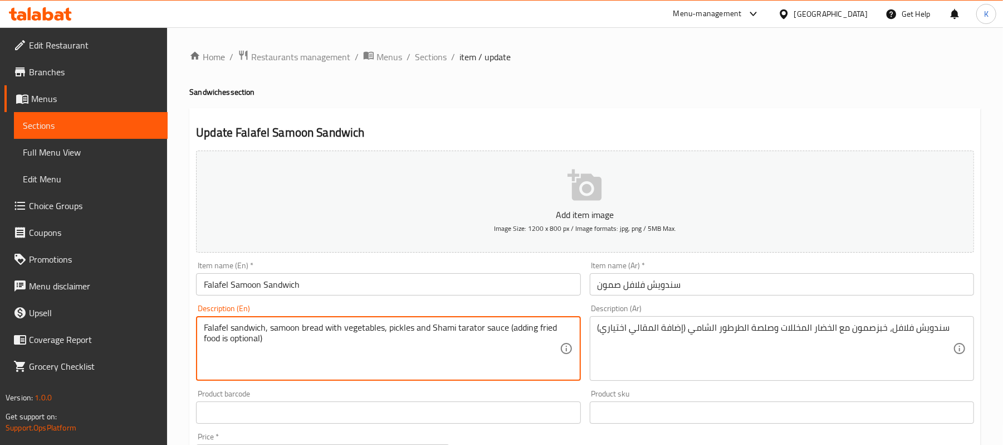
click at [549, 323] on textarea "Falafel sandwich, samoon bread with vegetables, pickles and Shami tarator sauce…" at bounding box center [381, 348] width 355 height 53
click at [549, 324] on textarea "Falafel sandwich, samoon bread with vegetables, pickles and Shami tarator sauce…" at bounding box center [381, 348] width 355 height 53
click at [547, 329] on textarea "Falafel sandwich, samoon bread with vegetables, pickles and Shami tarator sauce…" at bounding box center [381, 348] width 355 height 53
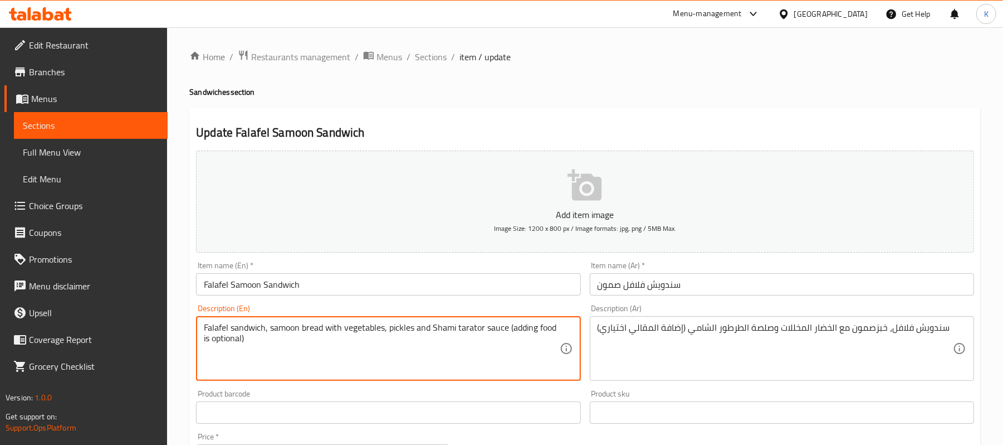
click at [547, 329] on textarea "Falafel sandwich, samoon bread with vegetables, pickles and Shami tarator sauce…" at bounding box center [381, 348] width 355 height 53
type textarea "Falafel sandwich, samoon bread with vegetables, pickles and Shami tarator sauce…"
click at [448, 291] on input "Falafel Samoon Sandwich" at bounding box center [388, 284] width 384 height 22
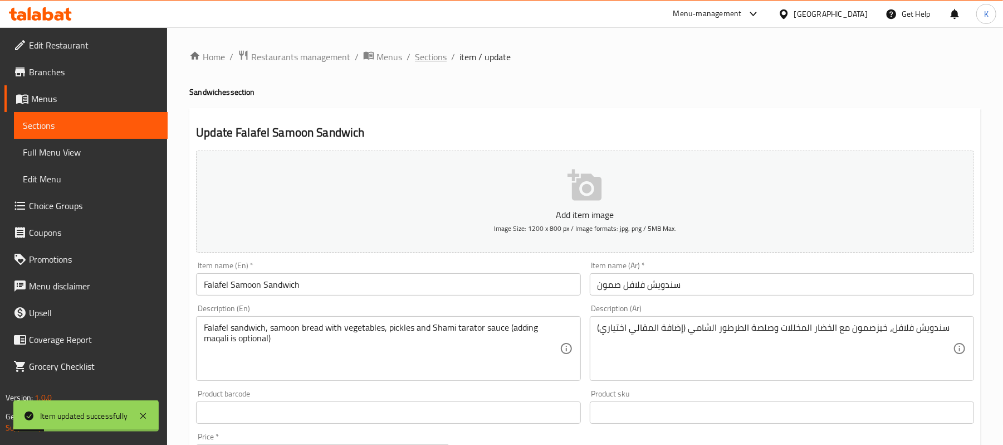
click at [440, 52] on span "Sections" at bounding box center [431, 56] width 32 height 13
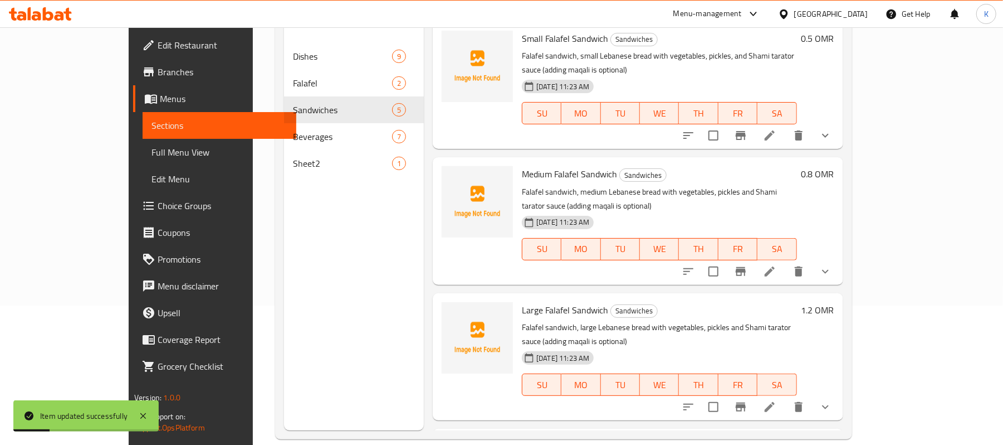
scroll to position [157, 0]
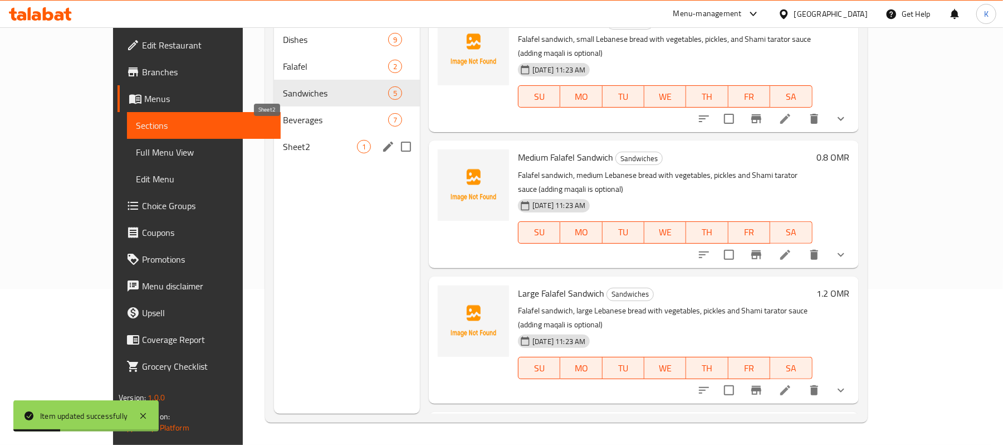
click at [286, 140] on span "Sheet2" at bounding box center [320, 146] width 74 height 13
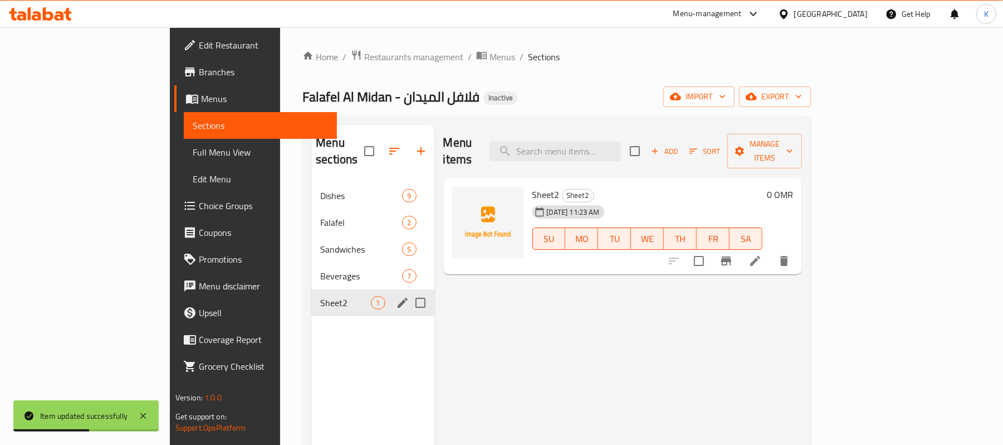
drag, startPoint x: 390, startPoint y: 272, endPoint x: 382, endPoint y: 275, distance: 8.3
click at [409, 291] on input "Menu sections" at bounding box center [420, 302] width 23 height 23
checkbox input "true"
click at [374, 145] on button "button" at bounding box center [387, 151] width 27 height 27
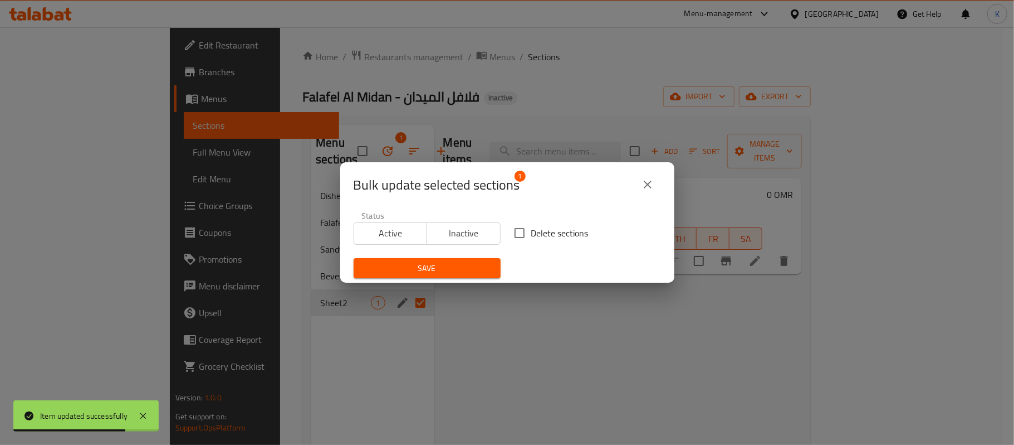
click at [535, 223] on label "Delete sections" at bounding box center [548, 232] width 81 height 23
click at [531, 223] on input "Delete sections" at bounding box center [519, 232] width 23 height 23
checkbox input "true"
click at [460, 259] on button "Save" at bounding box center [427, 268] width 147 height 21
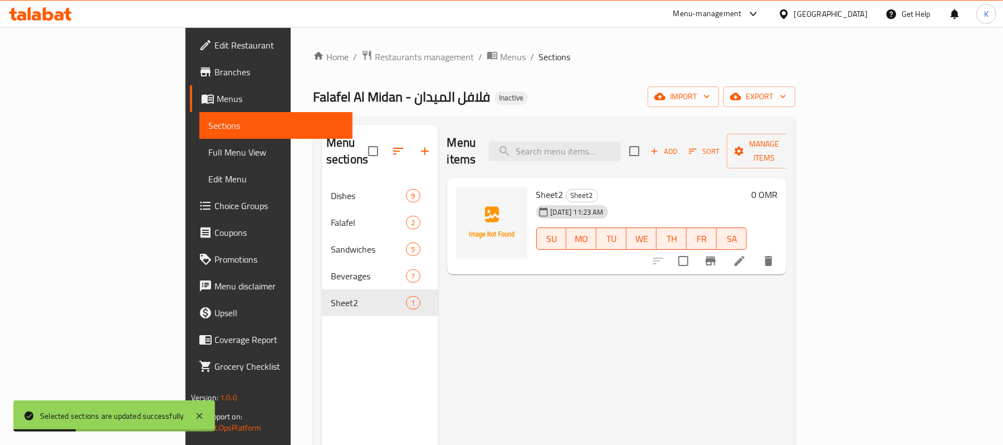
drag, startPoint x: 647, startPoint y: 161, endPoint x: 626, endPoint y: 129, distance: 37.9
click at [642, 158] on div "Menu items Add Sort Manage items Sheet2 Sheet2 [DATE] 11:23 AM SU MO TU WE TH F…" at bounding box center [612, 347] width 349 height 445
click at [631, 132] on div "Menu items Add Sort Manage items" at bounding box center [617, 151] width 340 height 53
click at [621, 142] on input "search" at bounding box center [554, 151] width 131 height 19
paste input "[PERSON_NAME]"
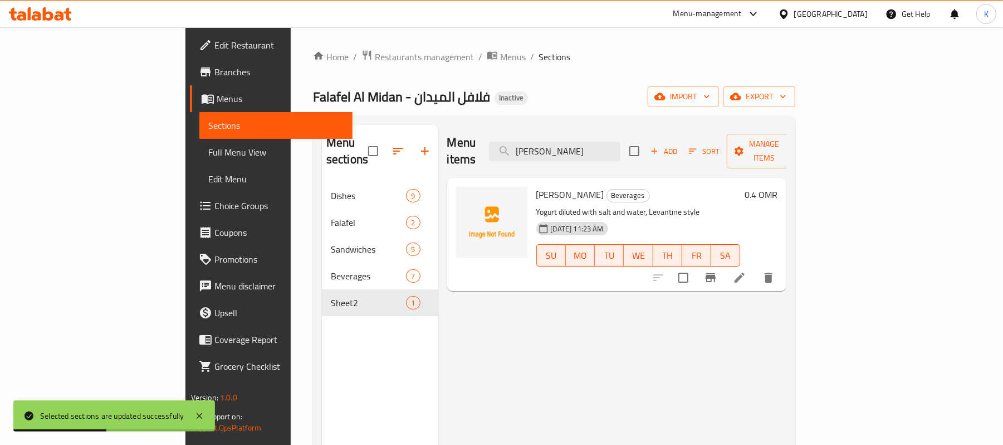
type input "[PERSON_NAME]"
click at [755, 267] on li at bounding box center [739, 277] width 31 height 20
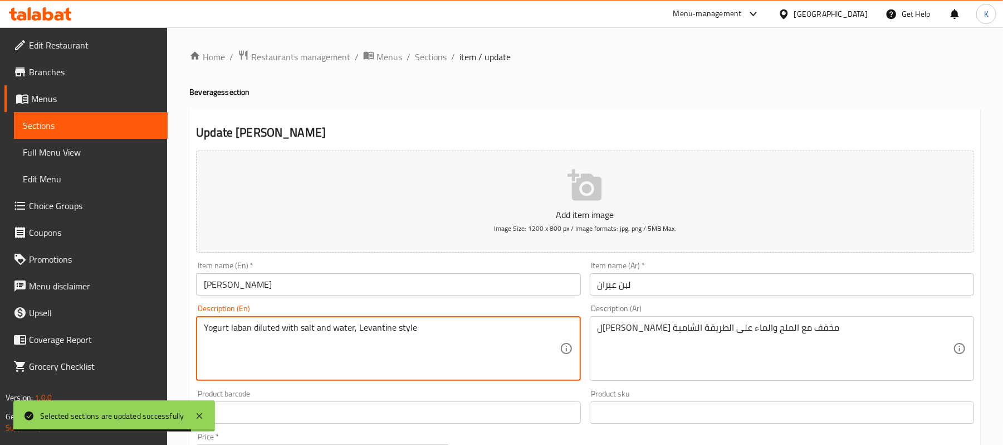
type textarea "Yogurt laban diluted with salt and water, Levantine style"
click at [321, 287] on input "[PERSON_NAME]" at bounding box center [388, 284] width 384 height 22
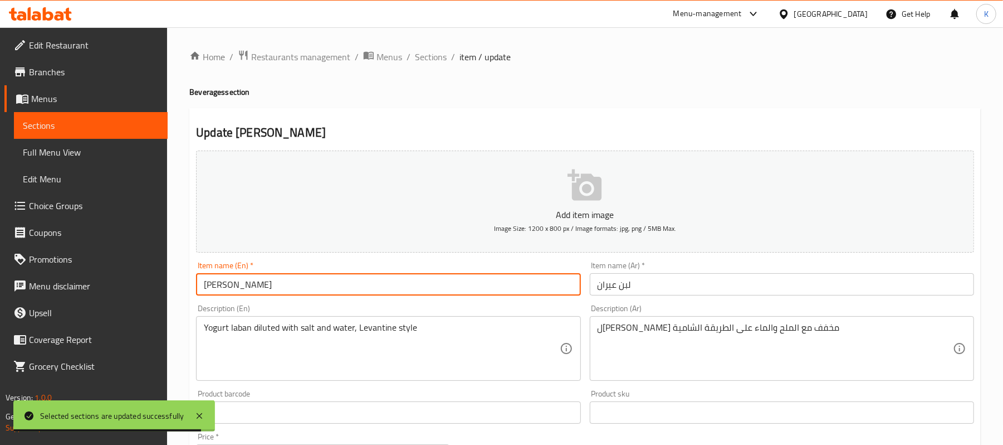
click at [442, 66] on div "Home / Restaurants management / Menus / Sections / item / update Beverages sect…" at bounding box center [585, 407] width 792 height 715
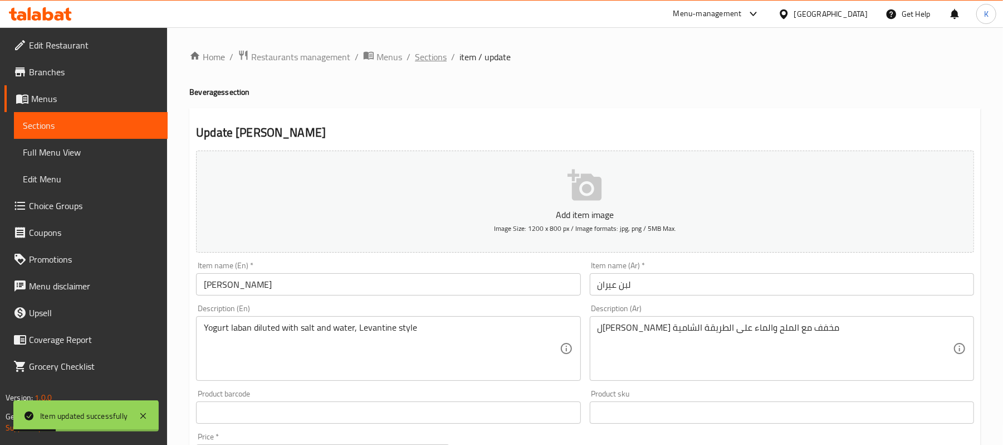
click at [435, 58] on span "Sections" at bounding box center [431, 56] width 32 height 13
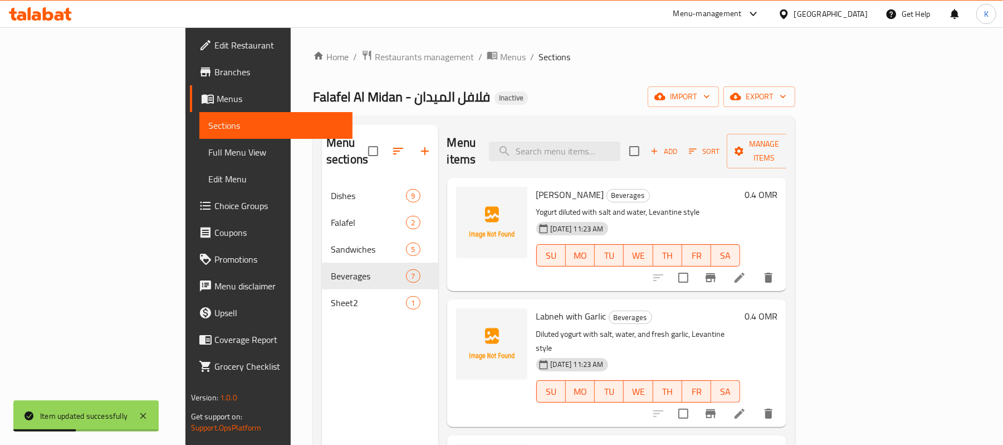
click at [747, 407] on icon at bounding box center [739, 413] width 13 height 13
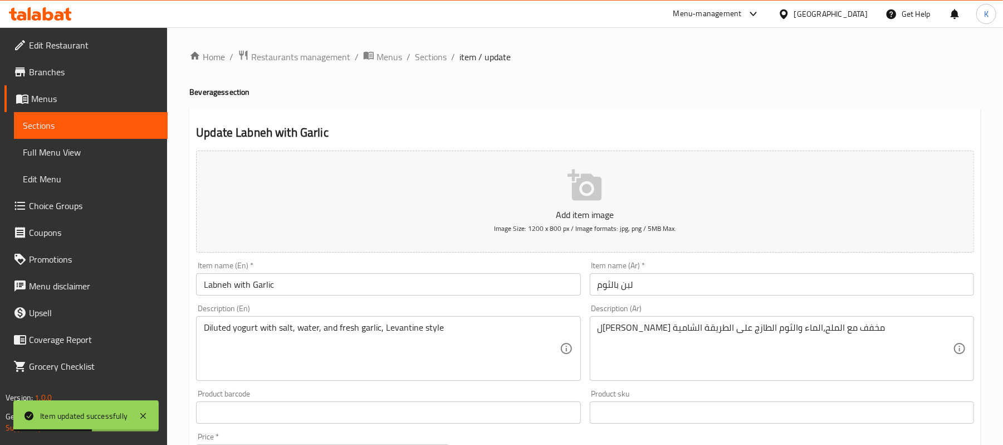
click at [211, 272] on div "Item name (En)   * Labneh with Garlic Item name (En) *" at bounding box center [388, 278] width 384 height 34
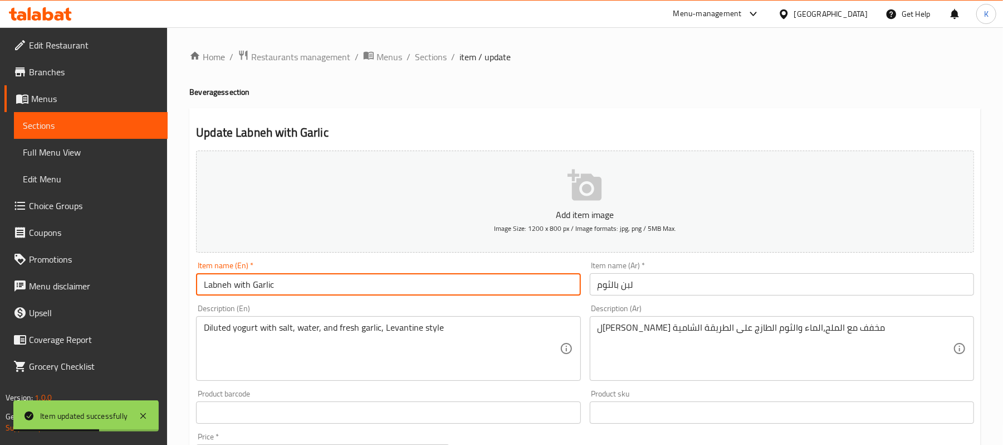
click at [223, 284] on input "Labneh with Garlic" at bounding box center [388, 284] width 384 height 22
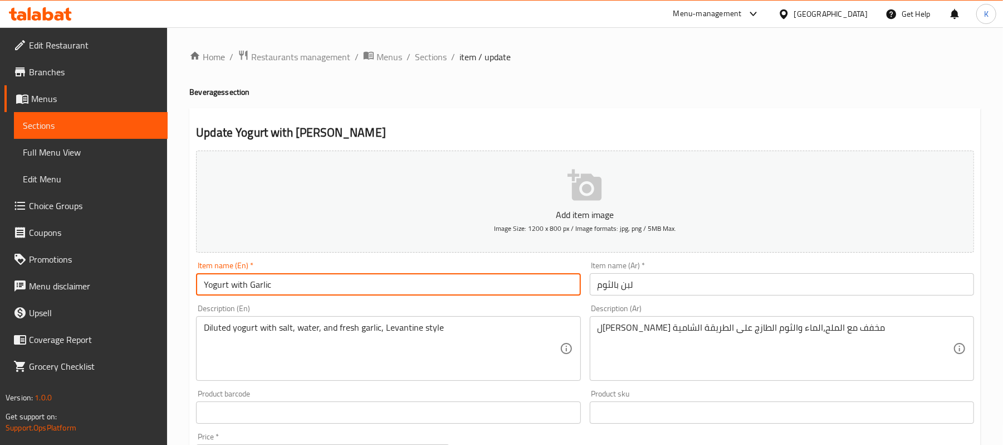
type input "Yogurt with Garlic"
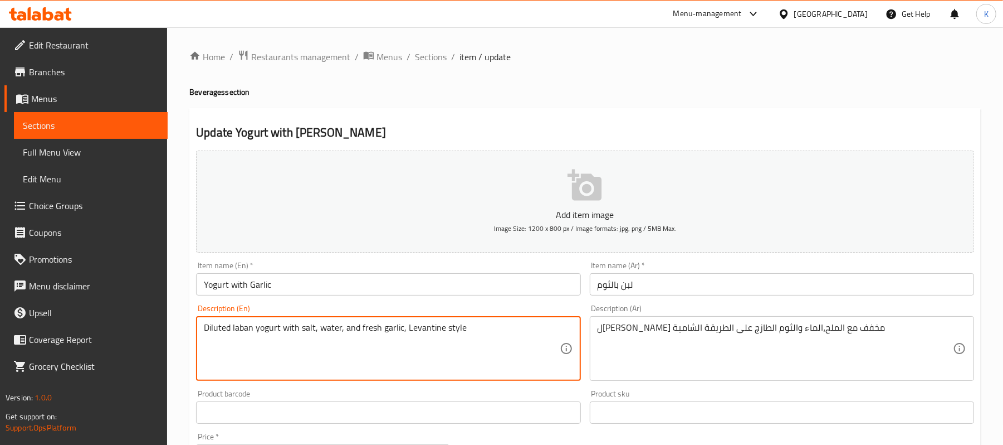
type textarea "Diluted laban yogurt with salt, water, and fresh garlic, Levantine style"
click at [388, 285] on input "Yogurt with Garlic" at bounding box center [388, 284] width 384 height 22
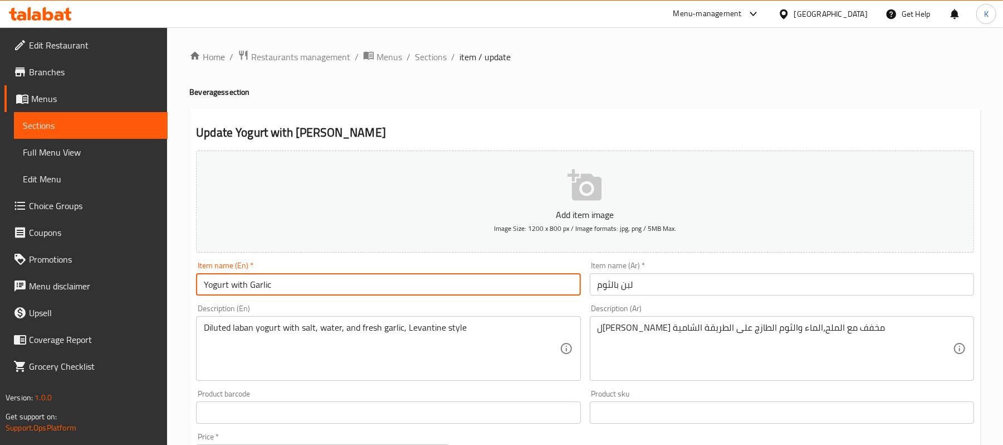
click at [433, 55] on span "Sections" at bounding box center [431, 56] width 32 height 13
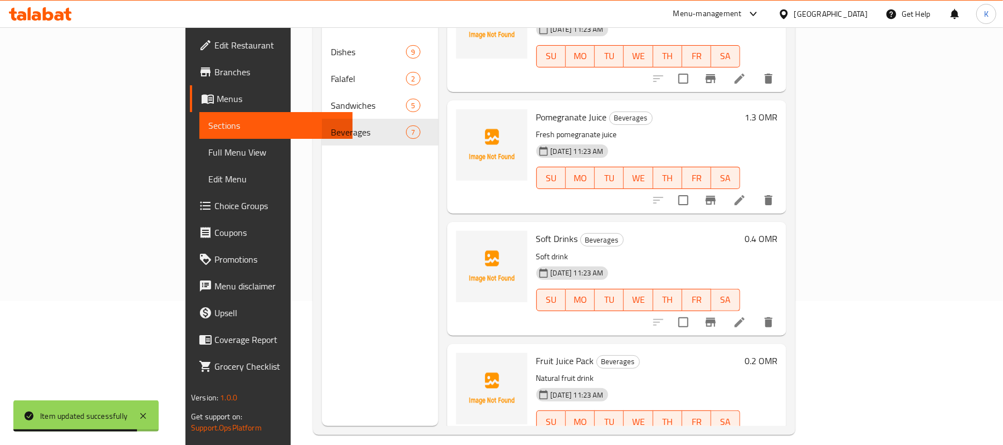
scroll to position [157, 0]
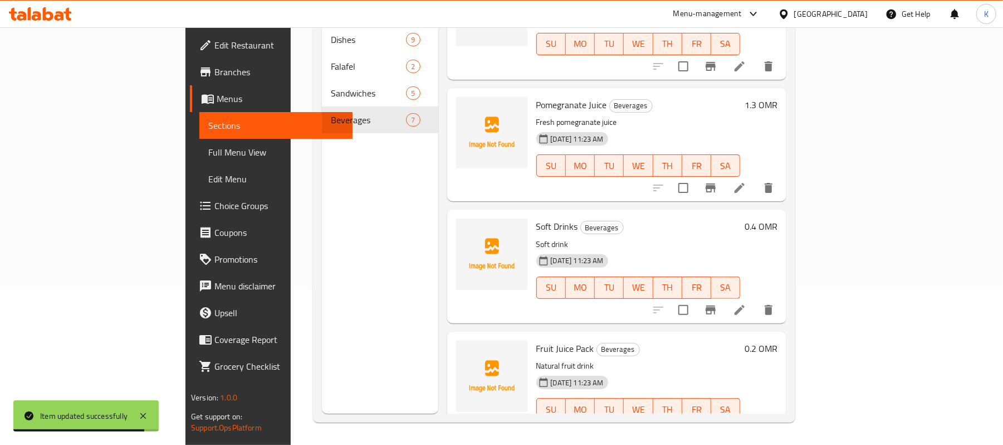
click at [747, 303] on icon at bounding box center [739, 309] width 13 height 13
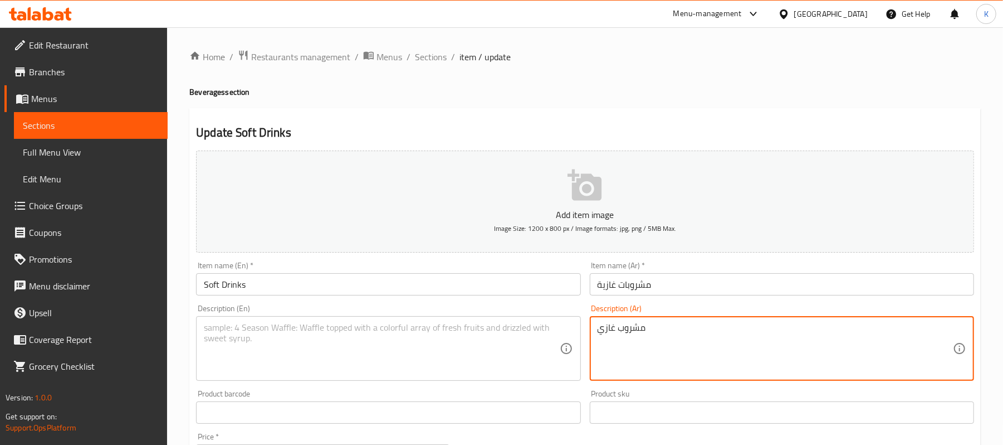
drag, startPoint x: 612, startPoint y: 348, endPoint x: 602, endPoint y: 350, distance: 9.7
click at [401, 297] on div "Item name (En)   * Soft Drinks Item name (En) *" at bounding box center [388, 278] width 393 height 43
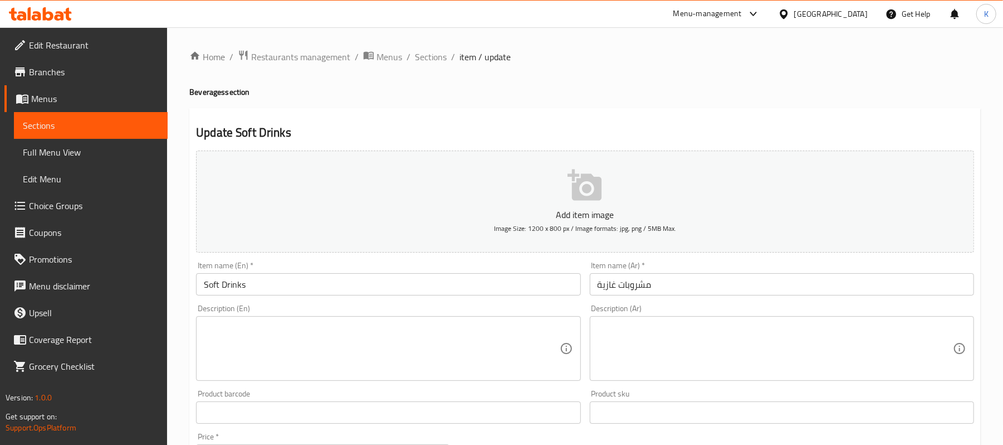
click at [394, 288] on input "Soft Drinks" at bounding box center [388, 284] width 384 height 22
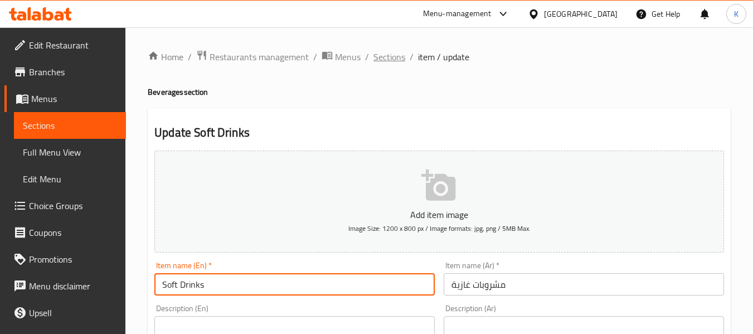
click at [399, 58] on span "Sections" at bounding box center [389, 56] width 32 height 13
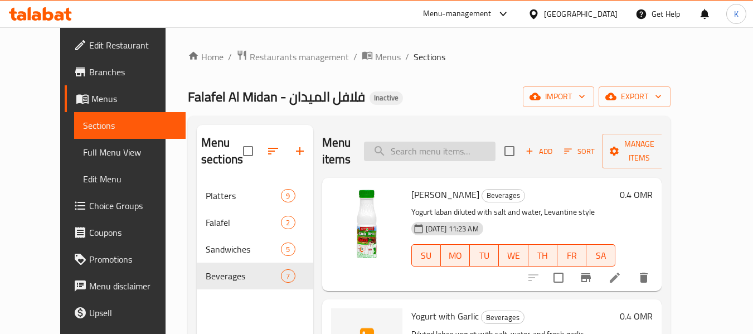
click at [467, 150] on input "search" at bounding box center [429, 151] width 131 height 19
paste input "Foul with Oil Plate"
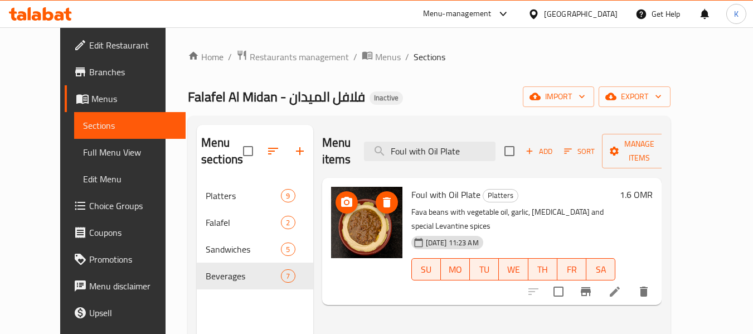
type input "Foul with Oil Plate"
click at [380, 196] on icon "delete image" at bounding box center [386, 202] width 13 height 13
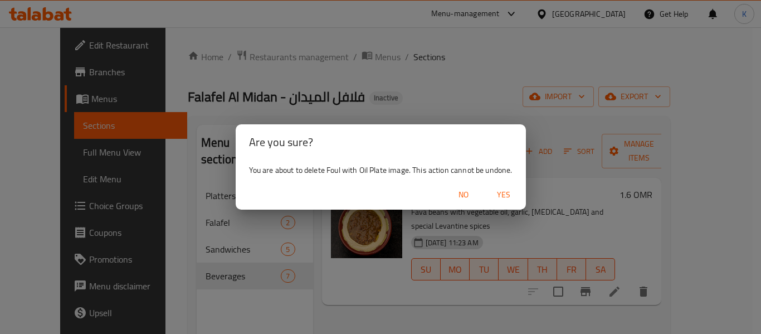
click at [453, 189] on span "No" at bounding box center [463, 195] width 27 height 14
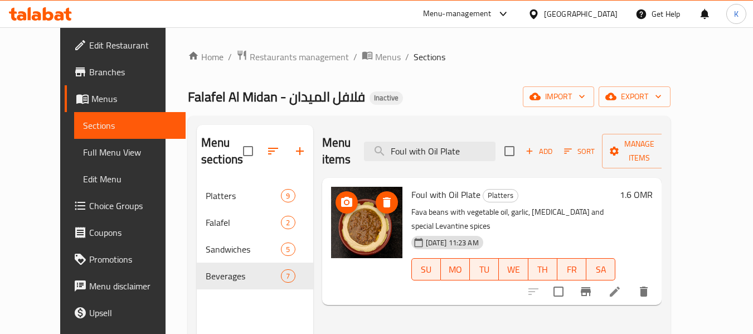
drag, startPoint x: 319, startPoint y: 178, endPoint x: 325, endPoint y: 183, distance: 7.9
click at [331, 187] on img at bounding box center [366, 222] width 71 height 71
click at [340, 196] on icon "upload picture" at bounding box center [346, 202] width 13 height 13
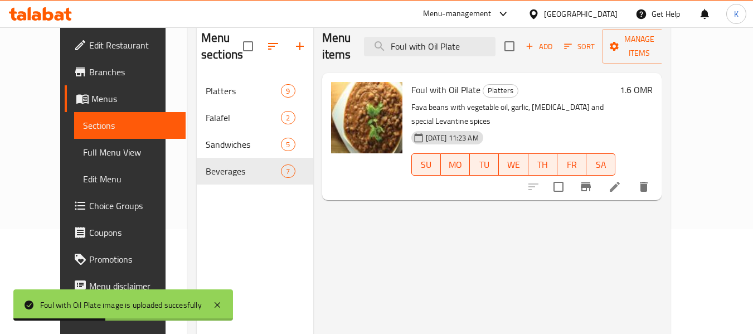
scroll to position [130, 0]
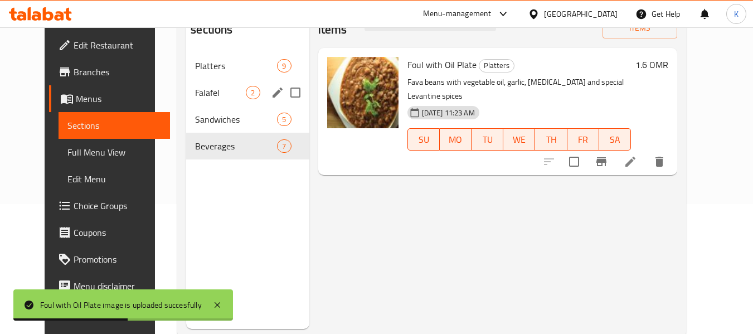
click at [201, 77] on div "Platters 9" at bounding box center [247, 65] width 123 height 27
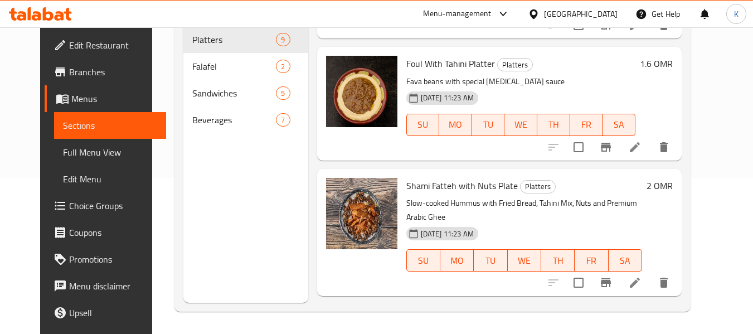
scroll to position [848, 0]
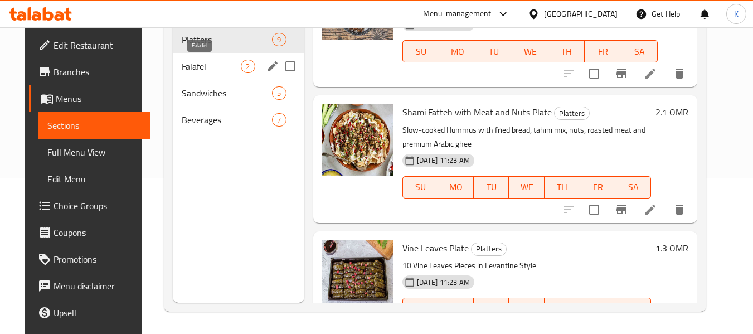
click at [213, 69] on span "Falafel" at bounding box center [211, 66] width 59 height 13
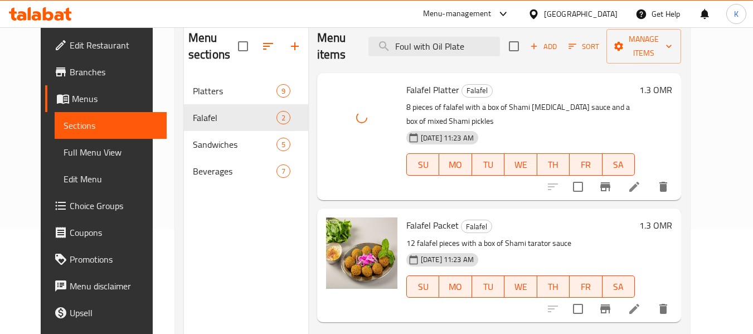
scroll to position [130, 0]
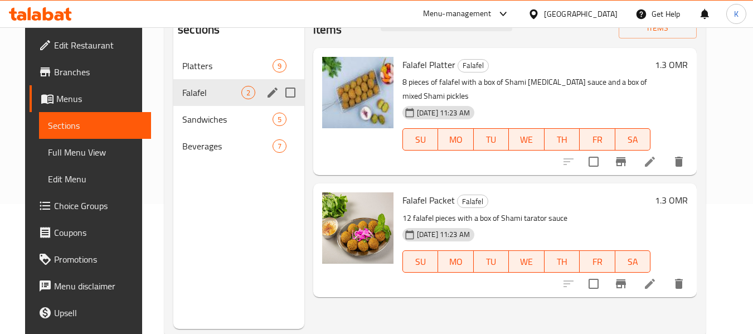
click at [212, 119] on span "Sandwiches" at bounding box center [227, 119] width 90 height 13
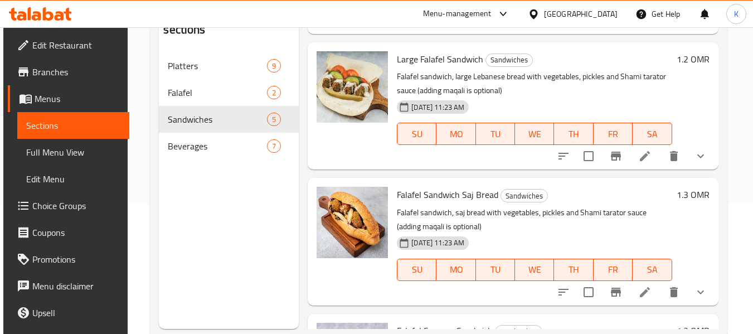
scroll to position [389, 0]
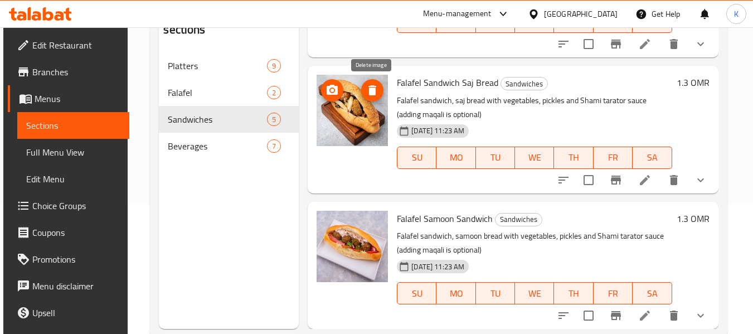
click at [364, 91] on span "delete image" at bounding box center [372, 90] width 22 height 13
click at [337, 91] on icon "upload picture" at bounding box center [331, 90] width 13 height 13
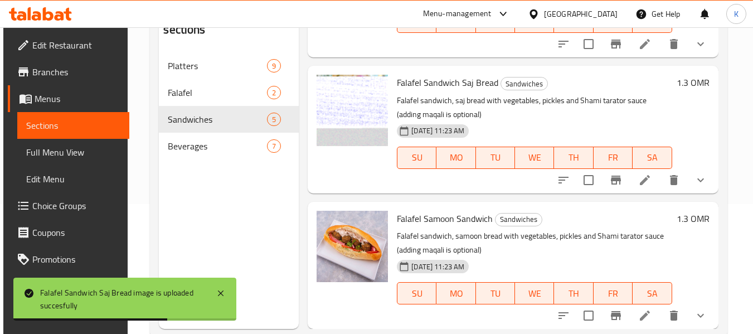
click at [46, 48] on span "Edit Restaurant" at bounding box center [76, 44] width 88 height 13
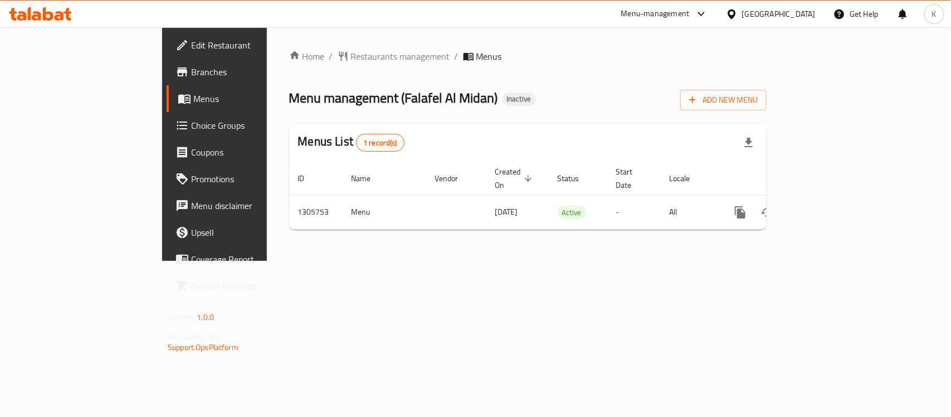
drag, startPoint x: 930, startPoint y: 207, endPoint x: 913, endPoint y: 201, distance: 19.0
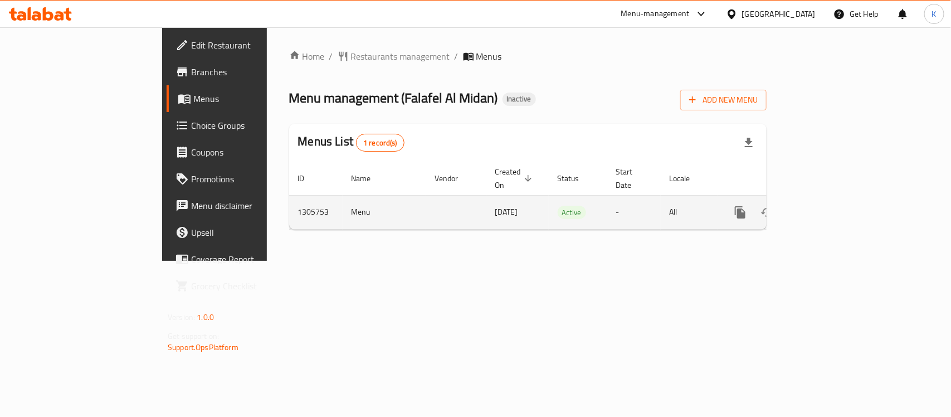
click at [789, 207] on div "Home / Restaurants management / Menus Menu management ( Falafel Al Midan ) Inac…" at bounding box center [528, 143] width 522 height 233
click at [827, 206] on icon "enhanced table" at bounding box center [820, 212] width 13 height 13
